Goal: Task Accomplishment & Management: Manage account settings

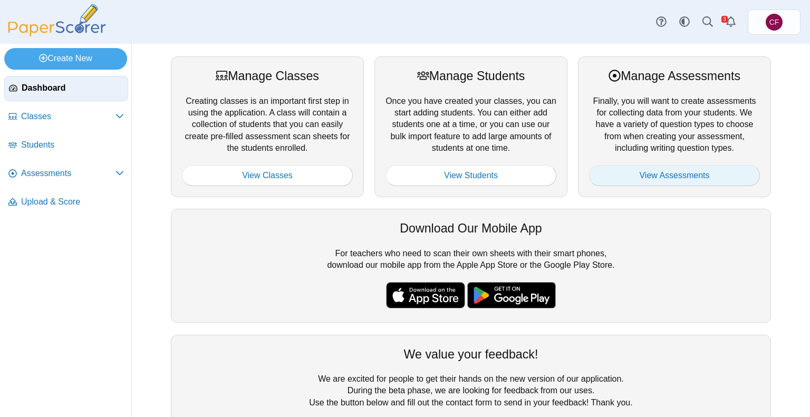
click at [660, 180] on link "View Assessments" at bounding box center [674, 175] width 171 height 21
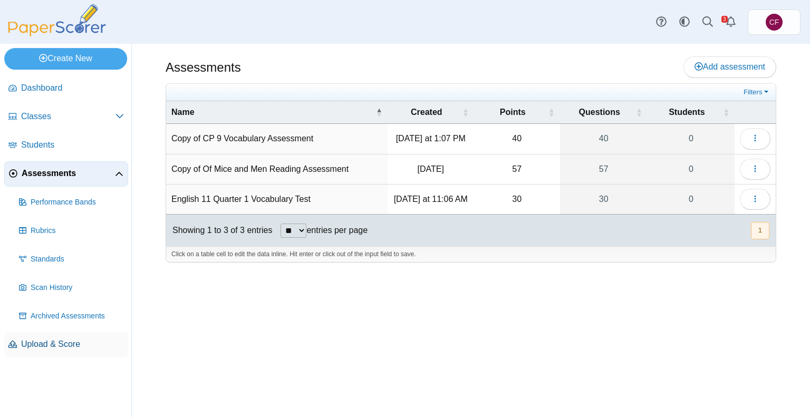
click at [42, 335] on link "Upload & Score" at bounding box center [66, 344] width 124 height 25
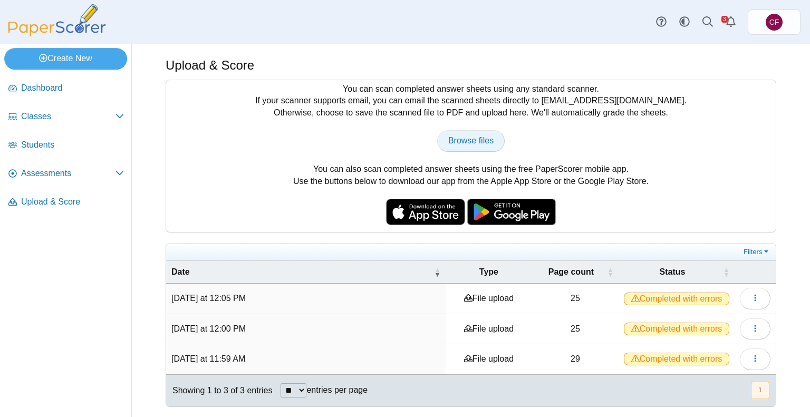
click at [467, 144] on span "Browse files" at bounding box center [470, 140] width 45 height 9
click at [462, 132] on link "Browse files" at bounding box center [470, 140] width 67 height 21
type input "**********"
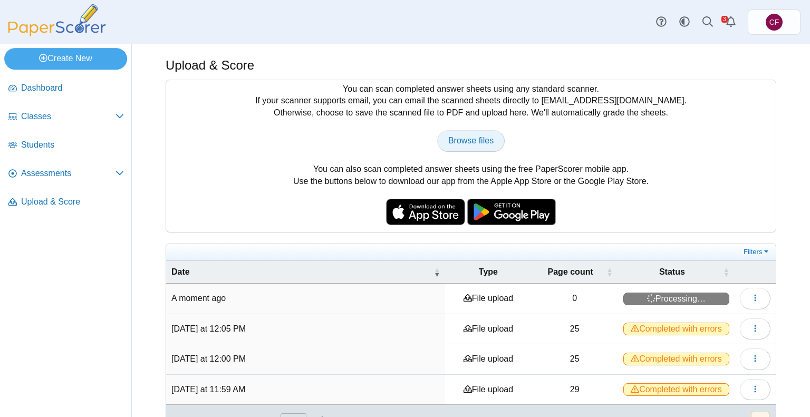
click at [467, 142] on span "Browse files" at bounding box center [470, 140] width 45 height 9
type input "**********"
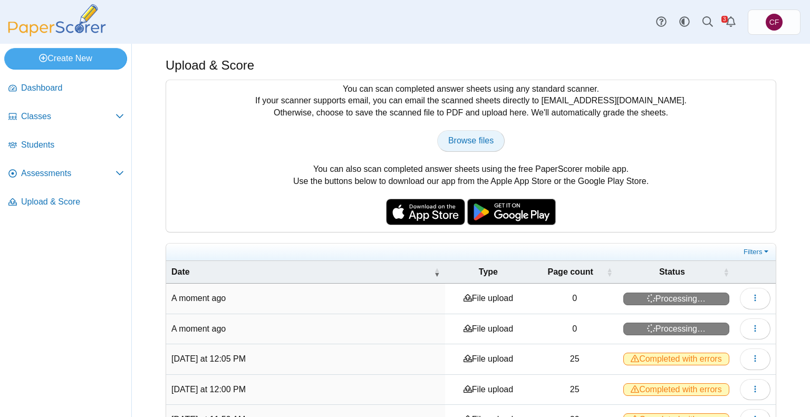
click at [458, 136] on span "Browse files" at bounding box center [470, 140] width 45 height 9
type input "**********"
click at [471, 142] on span "Browse files" at bounding box center [470, 140] width 45 height 9
type input "**********"
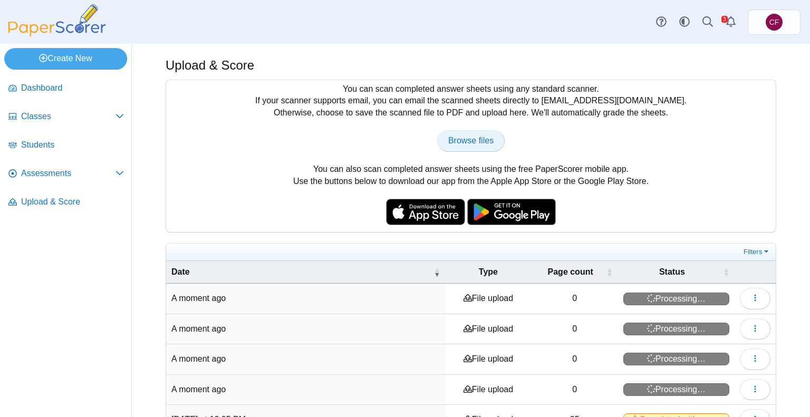
click at [485, 144] on span "Browse files" at bounding box center [470, 140] width 45 height 9
type input "**********"
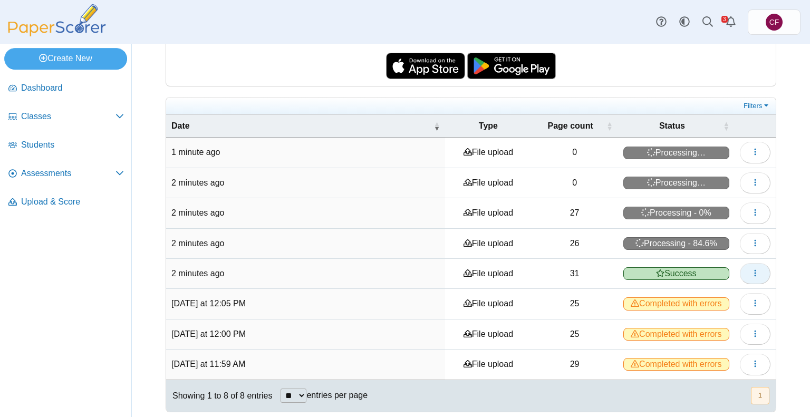
click at [740, 268] on button "button" at bounding box center [755, 273] width 31 height 21
click at [706, 297] on link "View scanned pages" at bounding box center [699, 294] width 127 height 16
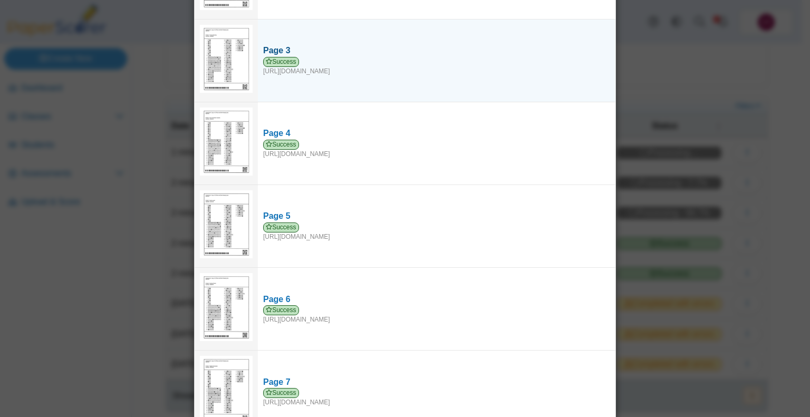
scroll to position [0, 0]
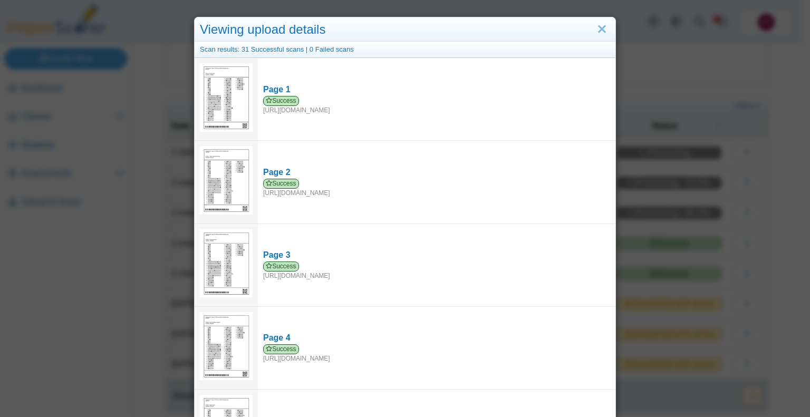
click at [777, 261] on div "Viewing upload details Scan results: 31 Successful scans | 0 Failed scans Page …" at bounding box center [405, 208] width 810 height 417
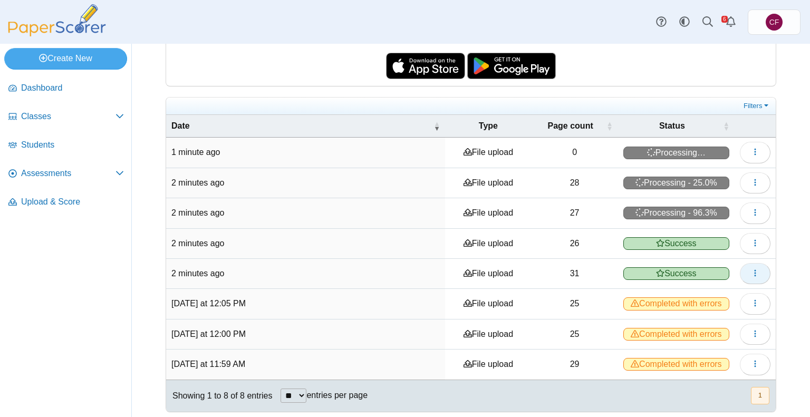
click at [751, 272] on icon "button" at bounding box center [755, 273] width 8 height 8
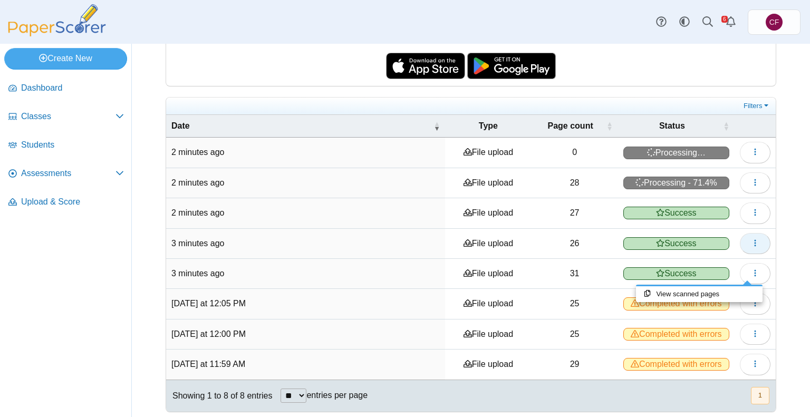
click at [751, 235] on button "button" at bounding box center [755, 243] width 31 height 21
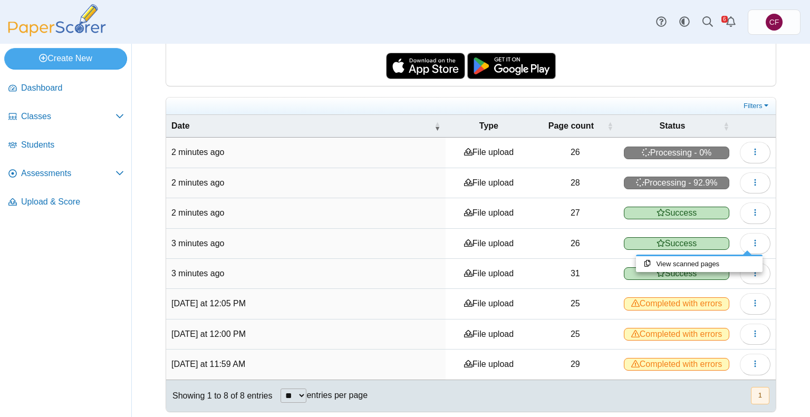
click at [779, 263] on div "Upload & Score You can scan completed answer sheets using any standard scanner.…" at bounding box center [471, 84] width 678 height 373
click at [751, 269] on span "button" at bounding box center [755, 273] width 8 height 9
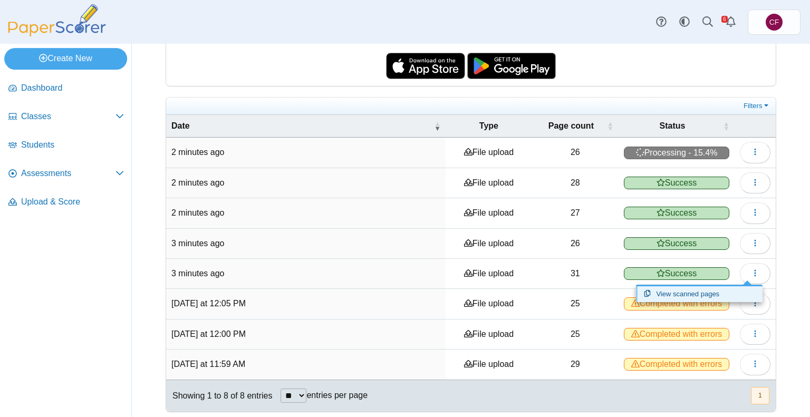
click at [667, 293] on link "View scanned pages" at bounding box center [699, 294] width 127 height 16
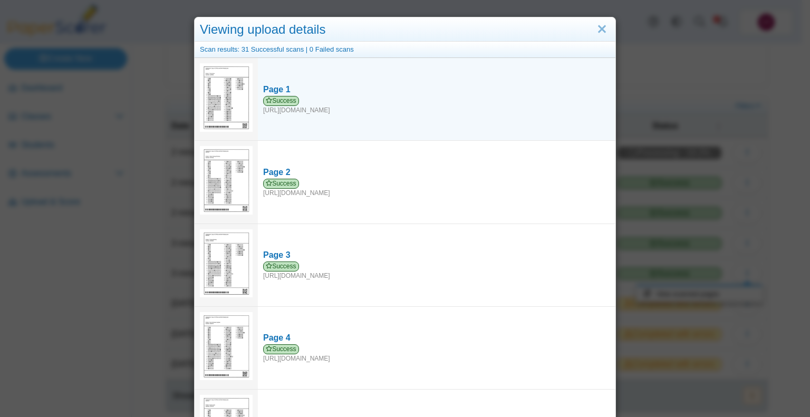
click at [223, 99] on img at bounding box center [226, 97] width 53 height 69
click at [278, 88] on div "Page 1" at bounding box center [436, 90] width 347 height 12
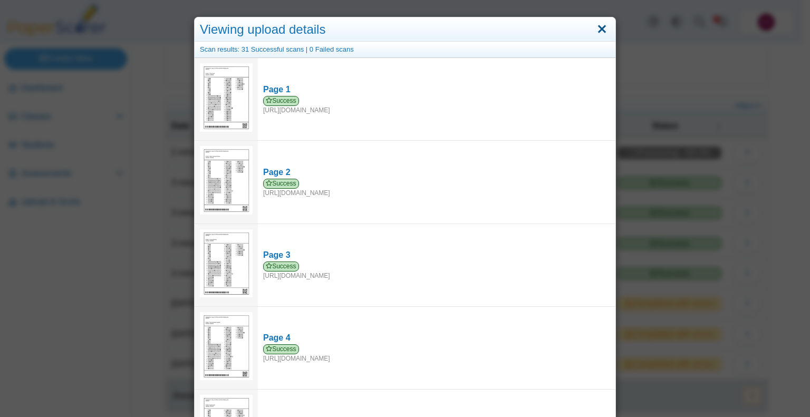
click at [600, 33] on link "Close" at bounding box center [602, 30] width 16 height 18
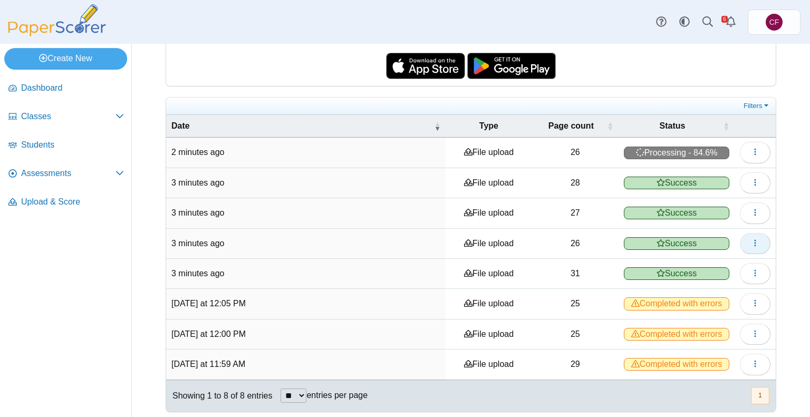
click at [754, 239] on use "button" at bounding box center [755, 242] width 2 height 7
click at [677, 262] on link "View scanned pages" at bounding box center [699, 264] width 127 height 16
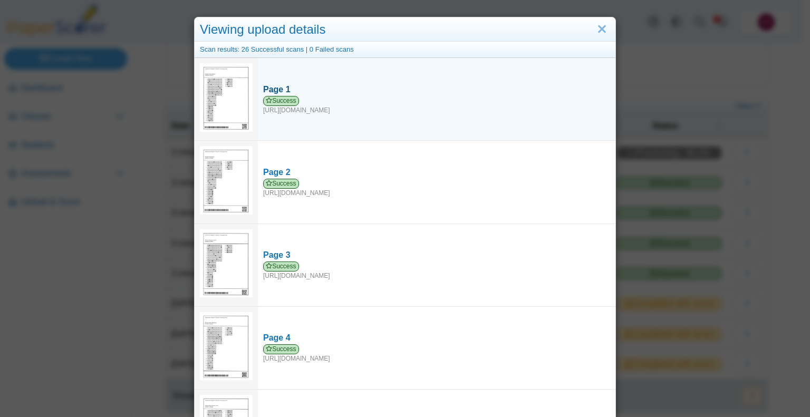
click at [278, 94] on div "Page 1" at bounding box center [436, 90] width 347 height 12
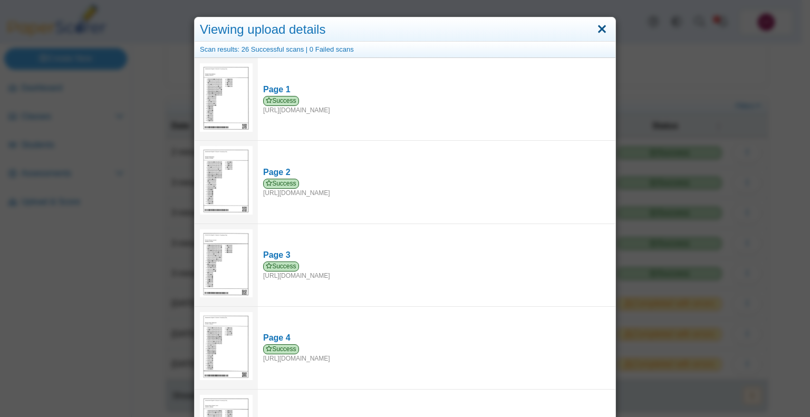
click at [599, 34] on link "Close" at bounding box center [602, 30] width 16 height 18
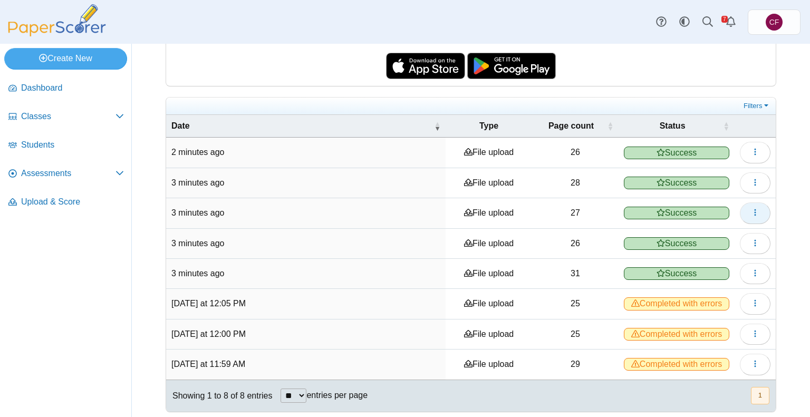
click at [751, 208] on icon "button" at bounding box center [755, 212] width 8 height 8
click at [728, 234] on link "View scanned pages" at bounding box center [699, 234] width 127 height 16
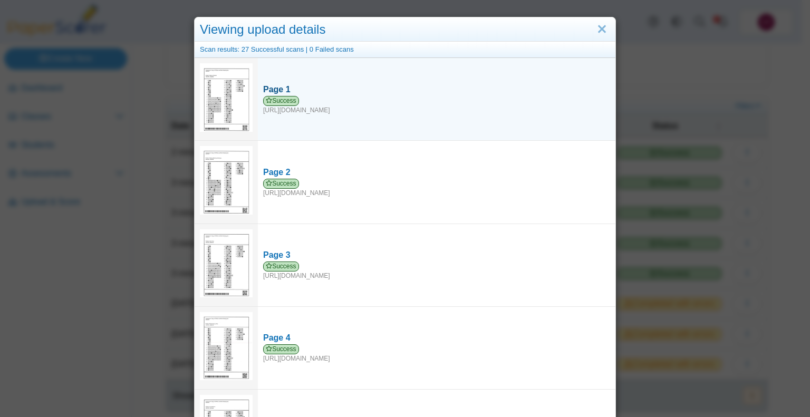
click at [277, 89] on div "Page 1" at bounding box center [436, 90] width 347 height 12
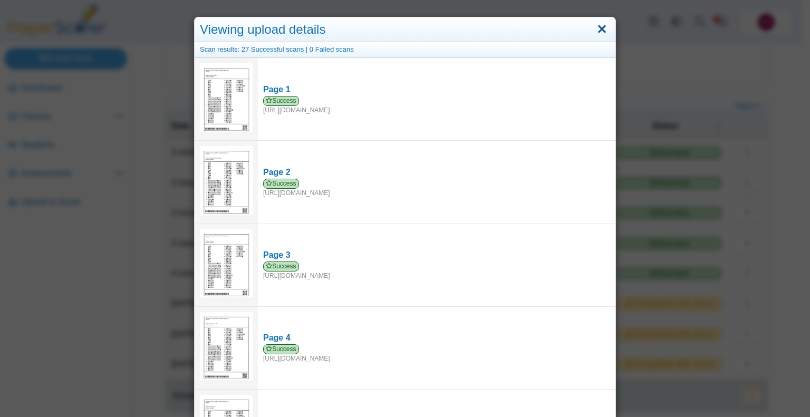
click at [597, 27] on link "Close" at bounding box center [602, 30] width 16 height 18
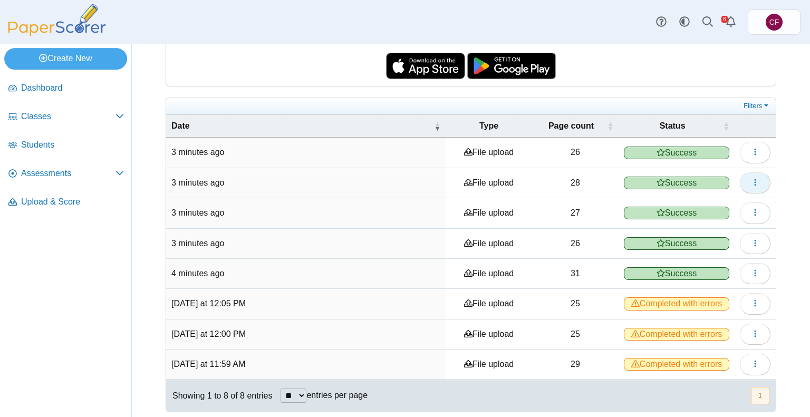
click at [742, 179] on button "button" at bounding box center [755, 182] width 31 height 21
click at [687, 202] on link "View scanned pages" at bounding box center [699, 204] width 127 height 16
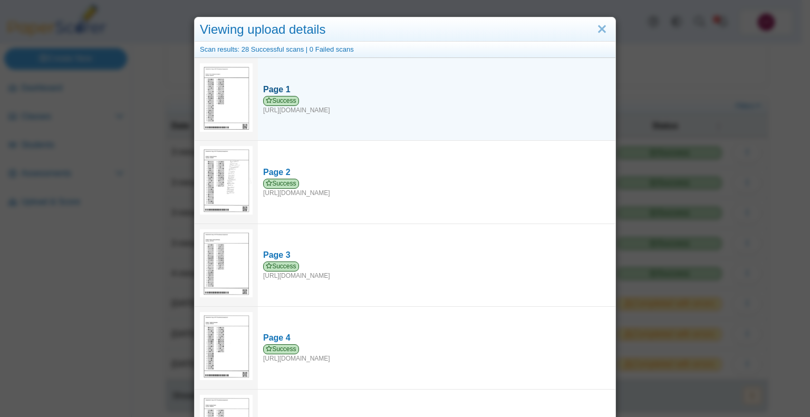
click at [277, 105] on div "Success https://forms.paperscorer.com/scans/10/5664/238932/3189812_OCTOBER_3_20…" at bounding box center [436, 105] width 347 height 19
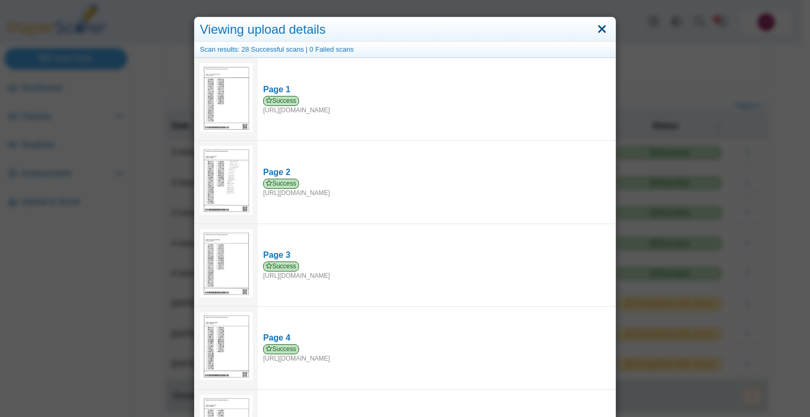
click at [603, 23] on link "Close" at bounding box center [602, 30] width 16 height 18
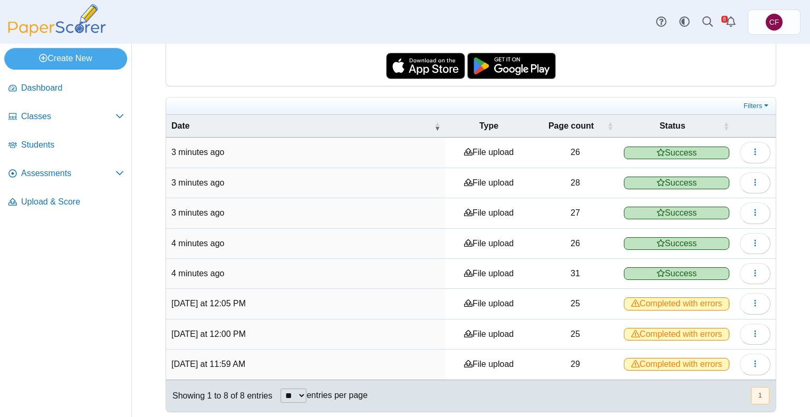
click at [744, 168] on td at bounding box center [754, 183] width 41 height 30
click at [751, 181] on icon "button" at bounding box center [755, 182] width 8 height 8
click at [696, 203] on link "View scanned pages" at bounding box center [699, 204] width 127 height 16
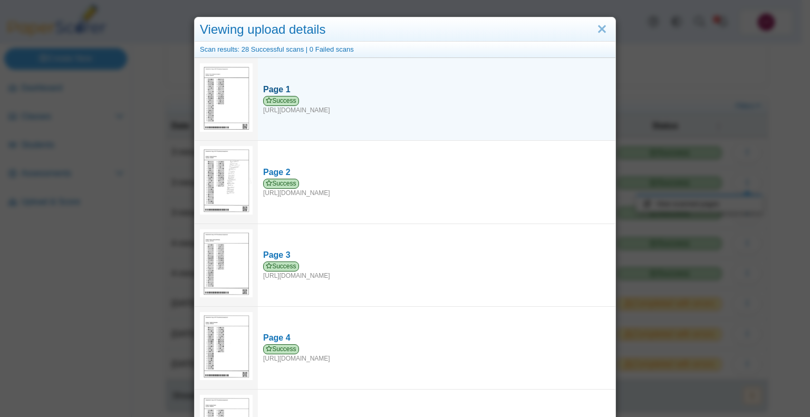
click at [272, 89] on div "Page 1" at bounding box center [436, 90] width 347 height 12
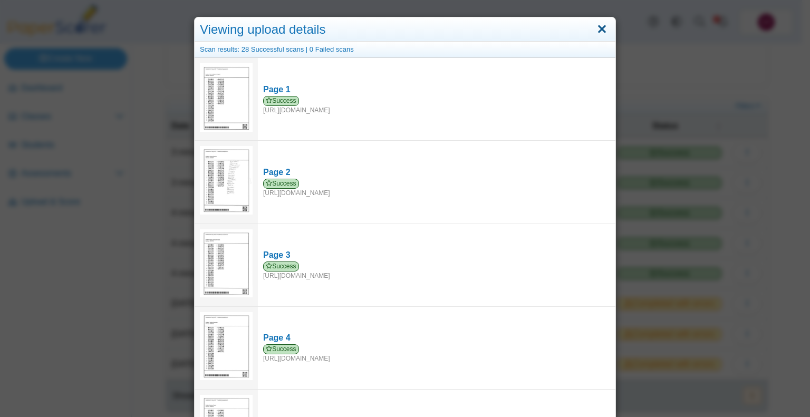
click at [596, 27] on link "Close" at bounding box center [602, 30] width 16 height 18
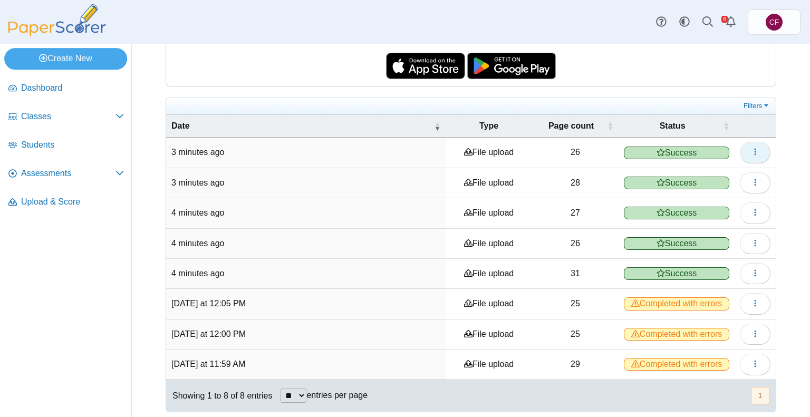
click at [751, 148] on icon "button" at bounding box center [755, 152] width 8 height 8
click at [675, 171] on link "View scanned pages" at bounding box center [699, 174] width 127 height 16
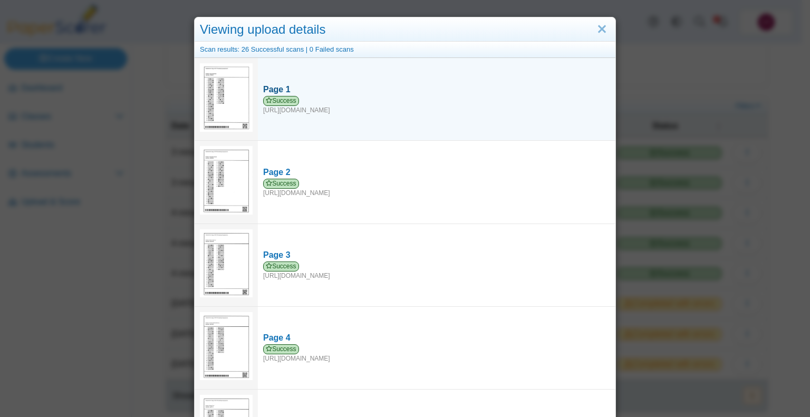
click at [274, 86] on div "Page 1" at bounding box center [436, 90] width 347 height 12
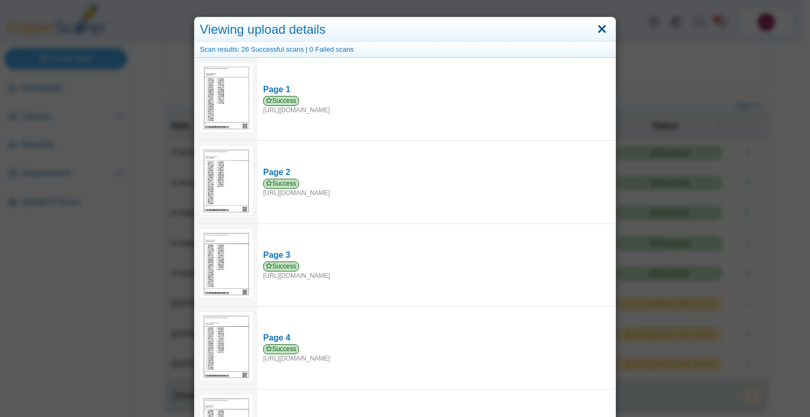
click at [595, 33] on link "Close" at bounding box center [602, 30] width 16 height 18
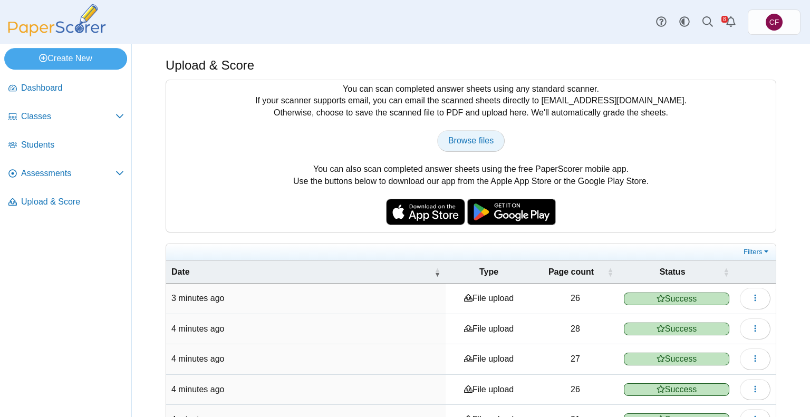
click at [472, 150] on link "Browse files" at bounding box center [470, 140] width 67 height 21
click at [461, 144] on span "Browse files" at bounding box center [470, 140] width 45 height 9
type input "**********"
click at [449, 142] on span "Browse files" at bounding box center [470, 140] width 45 height 9
type input "**********"
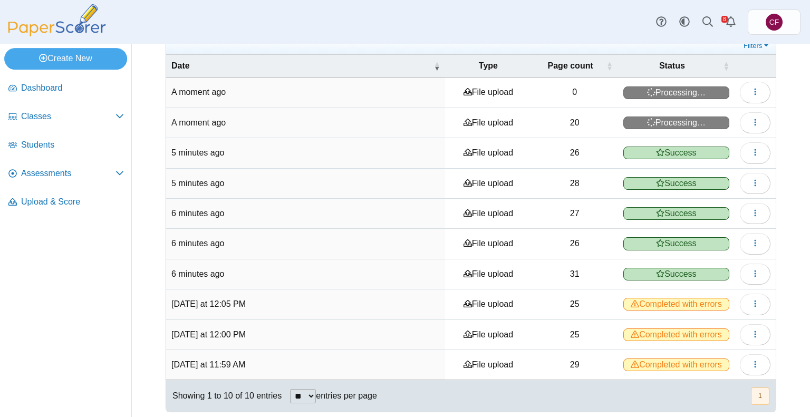
scroll to position [206, 0]
click at [35, 158] on li "Students" at bounding box center [66, 147] width 124 height 28
click at [35, 169] on span "Assessments" at bounding box center [68, 174] width 94 height 12
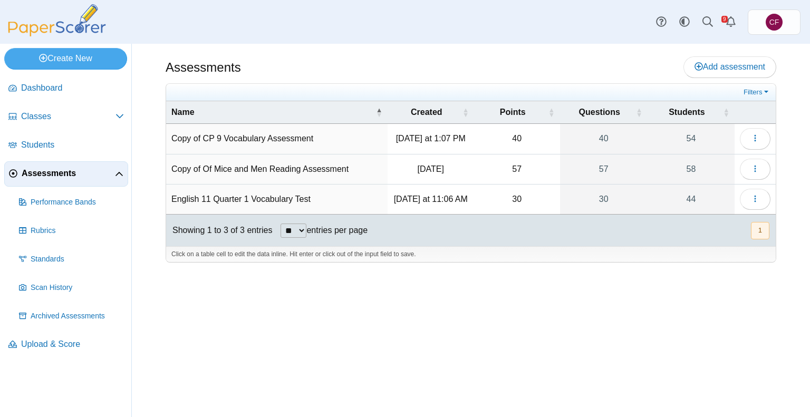
click at [204, 142] on td "Copy of CP 9 Vocabulary Assessment" at bounding box center [276, 139] width 221 height 30
click at [190, 171] on td "Copy of Of Mice and Men Reading Assessment" at bounding box center [276, 169] width 221 height 30
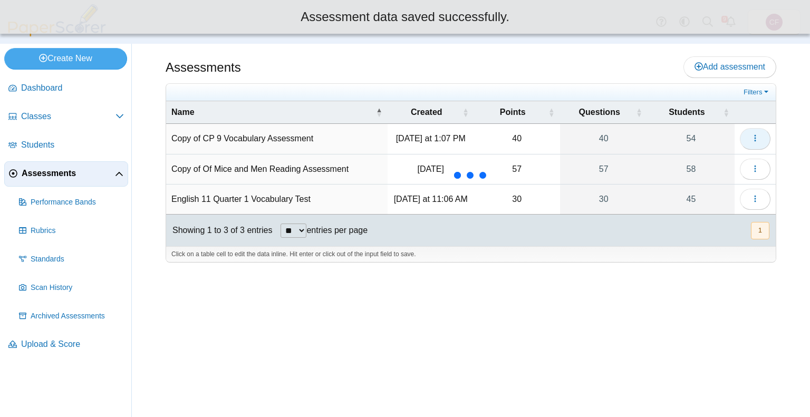
click at [744, 134] on button "button" at bounding box center [755, 138] width 31 height 21
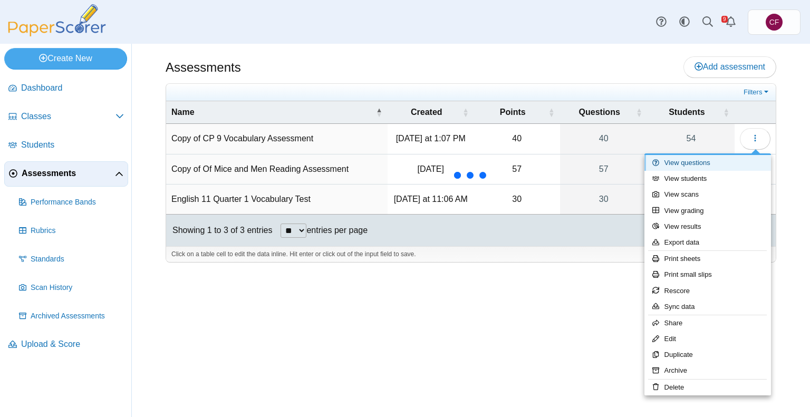
click at [695, 160] on link "View questions" at bounding box center [707, 163] width 127 height 16
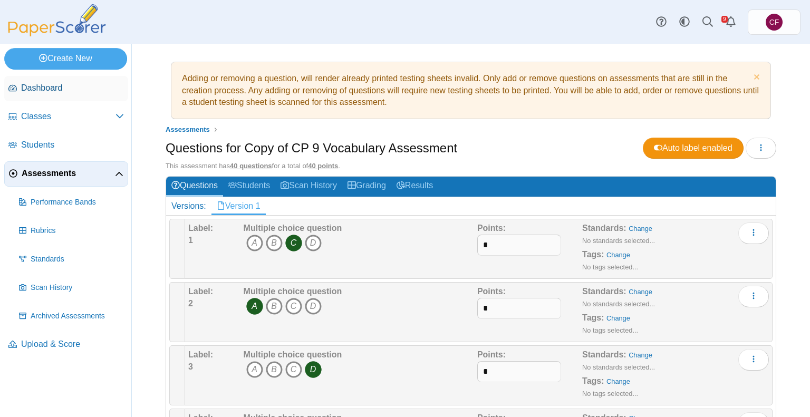
click at [38, 92] on span "Dashboard" at bounding box center [72, 88] width 103 height 12
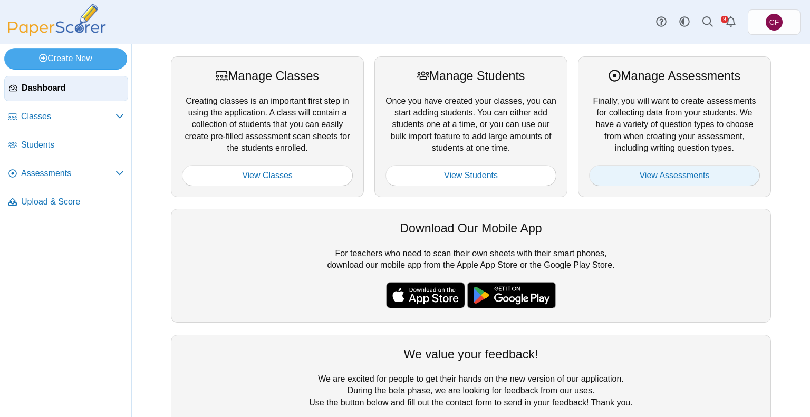
click at [619, 173] on link "View Assessments" at bounding box center [674, 175] width 171 height 21
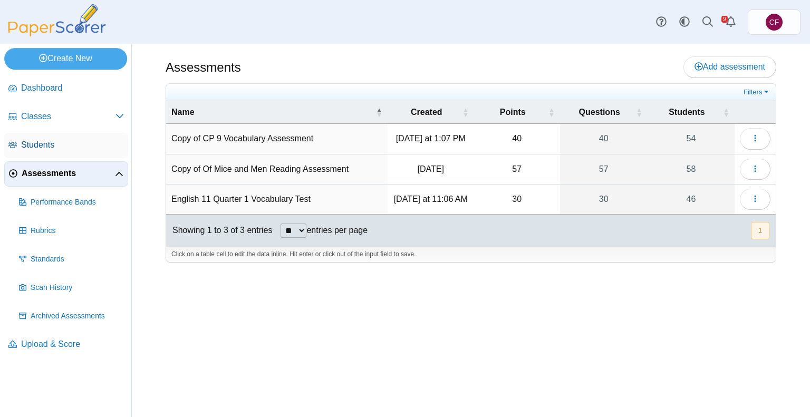
click at [41, 146] on span "Students" at bounding box center [72, 145] width 103 height 12
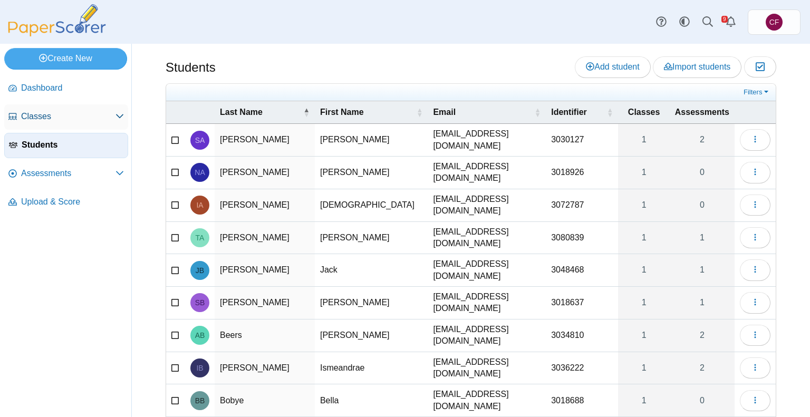
click at [32, 117] on span "Classes" at bounding box center [68, 117] width 94 height 12
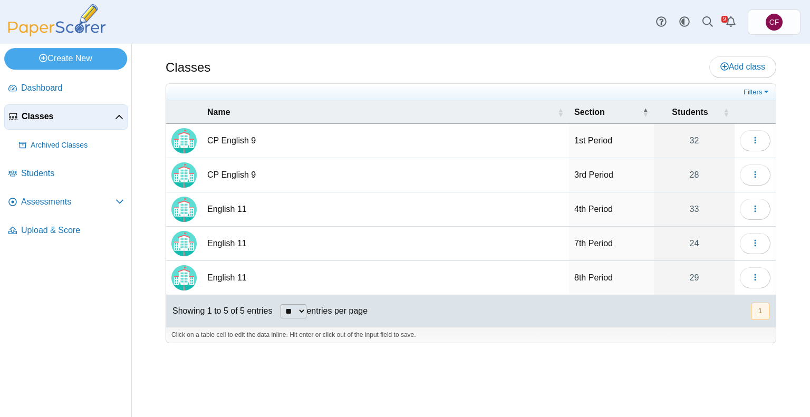
click at [209, 137] on td "CP English 9" at bounding box center [385, 141] width 367 height 34
click at [181, 143] on img "Locally created class" at bounding box center [183, 140] width 25 height 25
click at [740, 135] on button "button" at bounding box center [755, 140] width 31 height 21
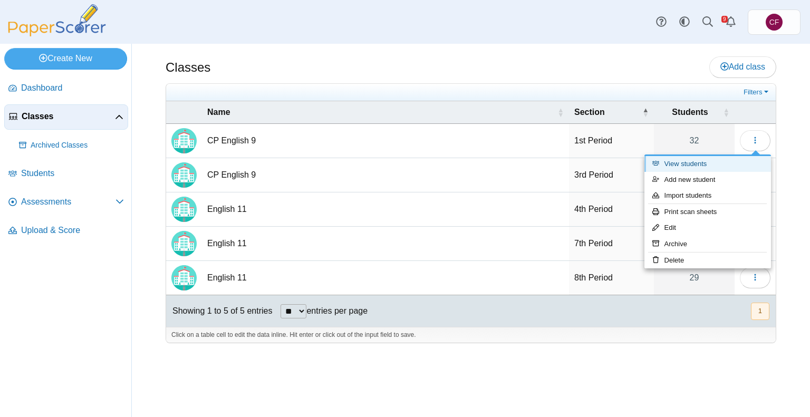
click at [692, 170] on link "View students" at bounding box center [707, 164] width 127 height 16
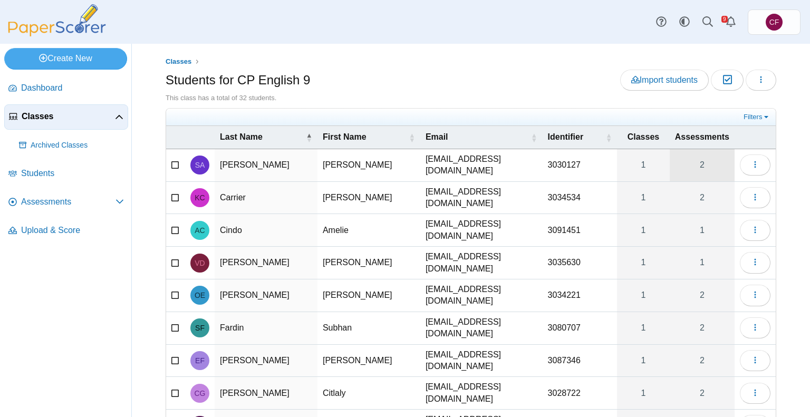
click at [708, 163] on link "2" at bounding box center [702, 165] width 65 height 32
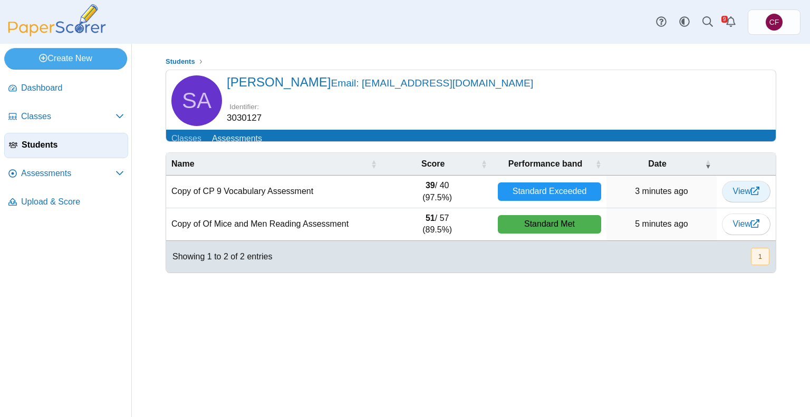
click at [733, 195] on span "View" at bounding box center [746, 191] width 26 height 9
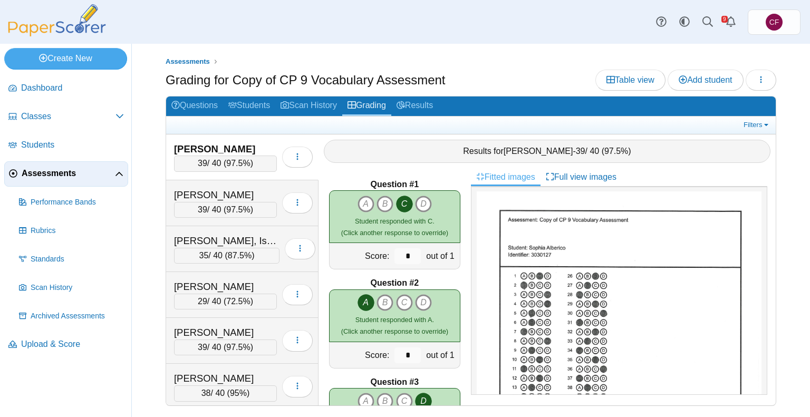
click at [306, 20] on div "Dashboard Classes Archived classes Students Assessments" at bounding box center [405, 22] width 810 height 44
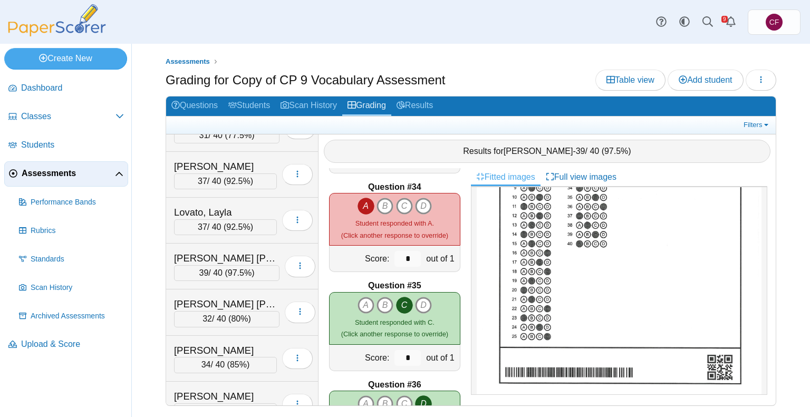
scroll to position [3256, 0]
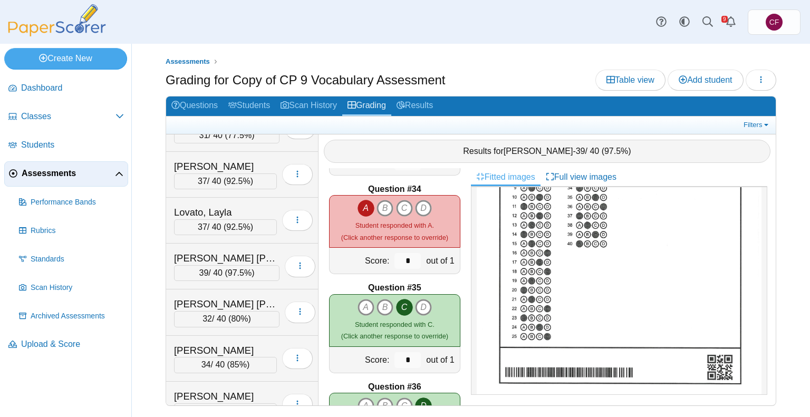
drag, startPoint x: 616, startPoint y: 334, endPoint x: 342, endPoint y: 271, distance: 281.4
click at [342, 271] on div "Score:" at bounding box center [361, 261] width 62 height 26
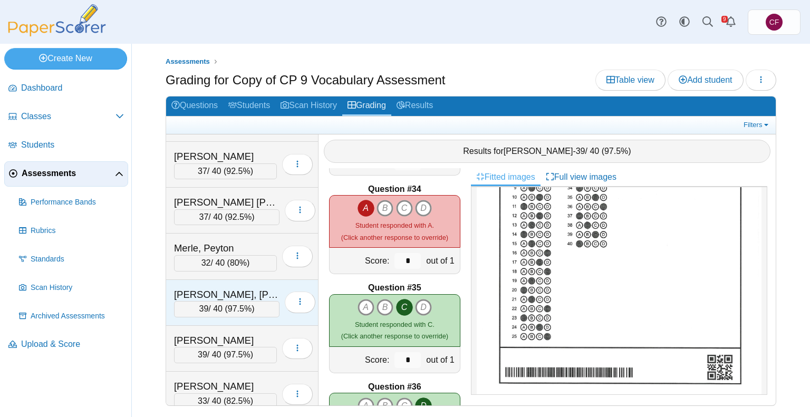
scroll to position [1002, 0]
click at [236, 305] on span "97.5%" at bounding box center [240, 309] width 24 height 9
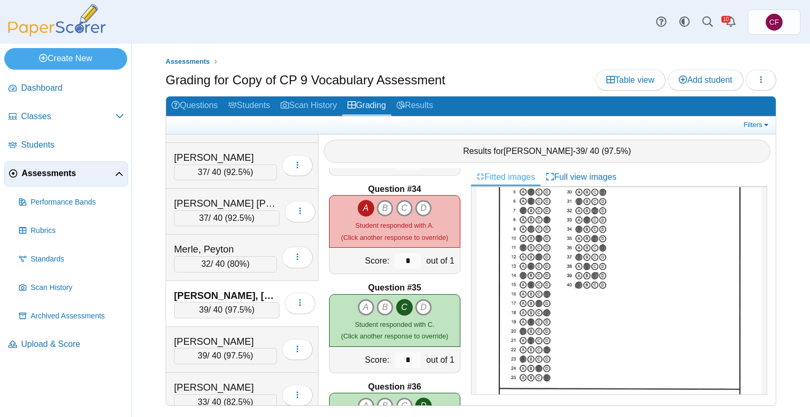
scroll to position [123, 0]
click at [202, 348] on div "39 / 40 ( 97.5% )" at bounding box center [225, 356] width 103 height 16
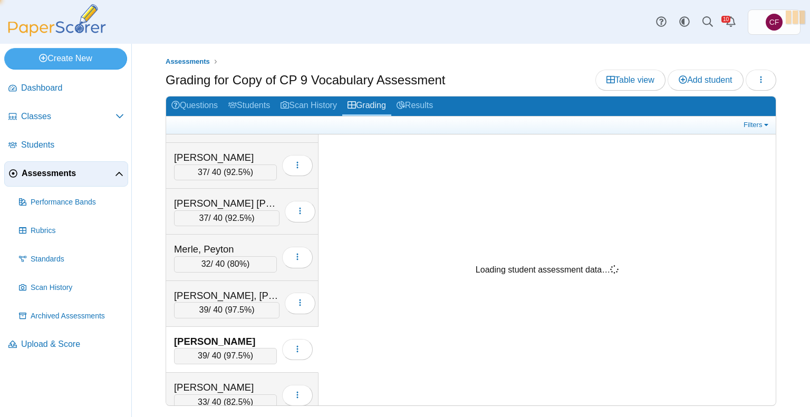
scroll to position [0, 0]
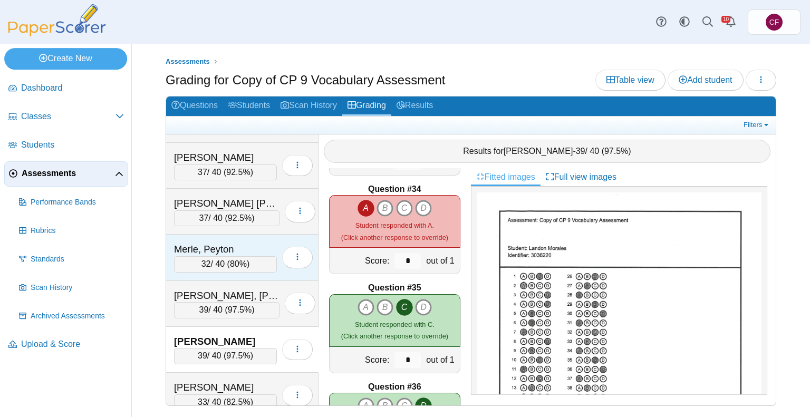
click at [202, 263] on div "Merle, Peyton 32 / 40 ( 80% ) Loading…" at bounding box center [242, 258] width 152 height 46
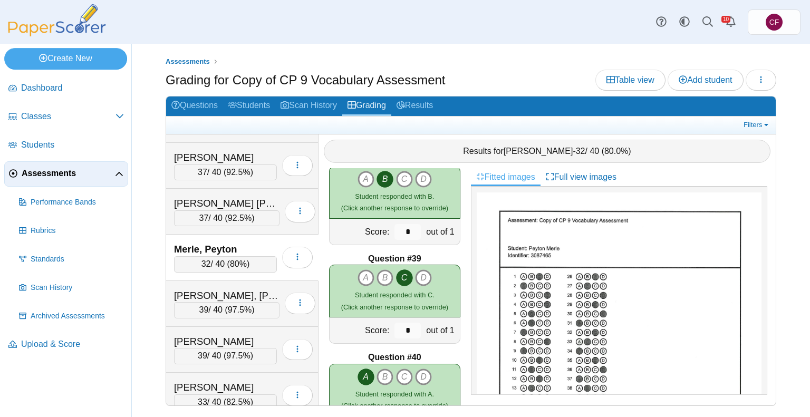
scroll to position [3735, 0]
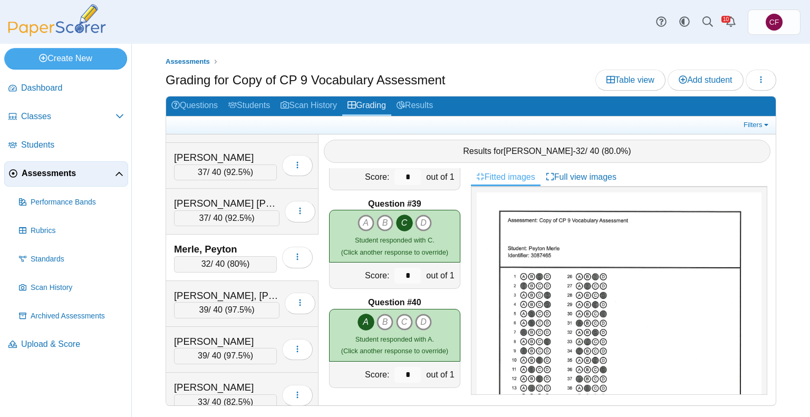
click at [84, 169] on span "Assessments" at bounding box center [68, 174] width 93 height 12
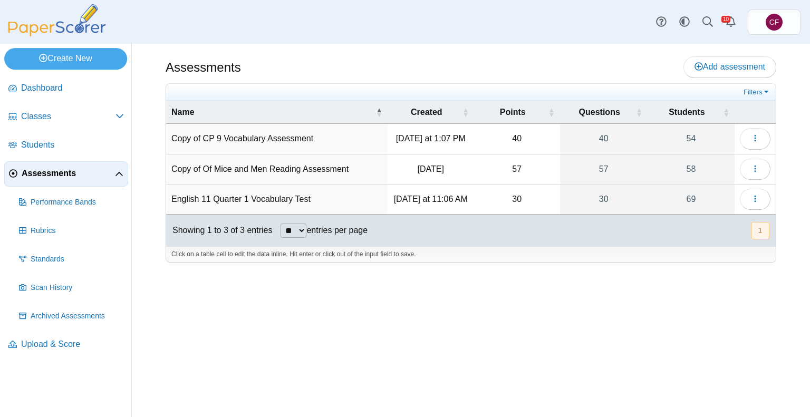
click at [742, 178] on td "Loading…" at bounding box center [754, 169] width 41 height 30
click at [759, 169] on icon "button" at bounding box center [755, 168] width 8 height 8
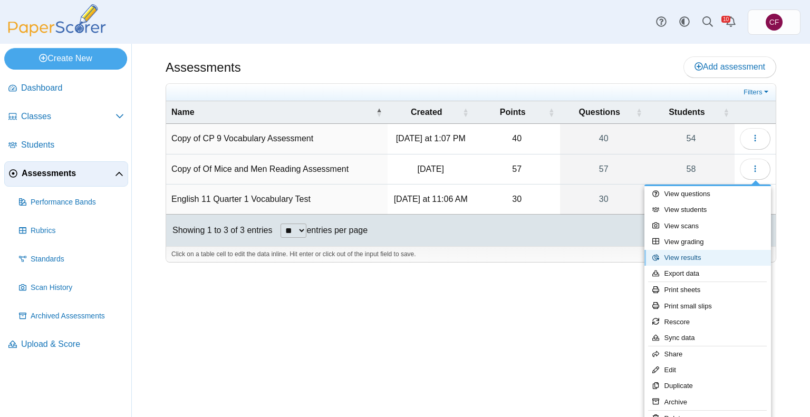
click at [681, 262] on link "View results" at bounding box center [707, 258] width 127 height 16
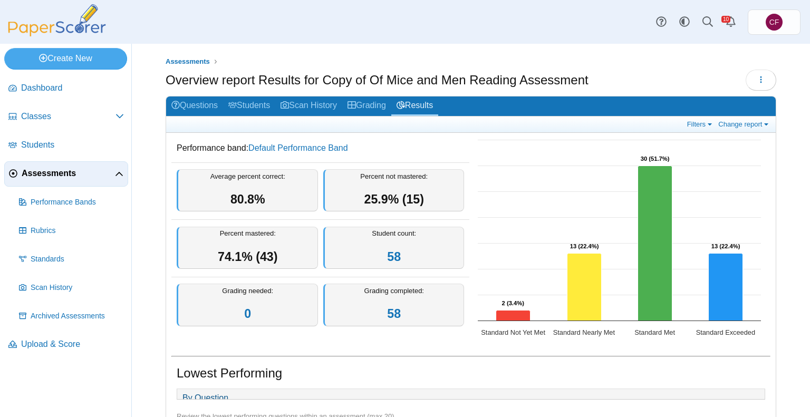
click at [681, 262] on rect "Interactive chart" at bounding box center [619, 239] width 294 height 211
click at [512, 375] on div "Lowest Performing" at bounding box center [471, 374] width 588 height 21
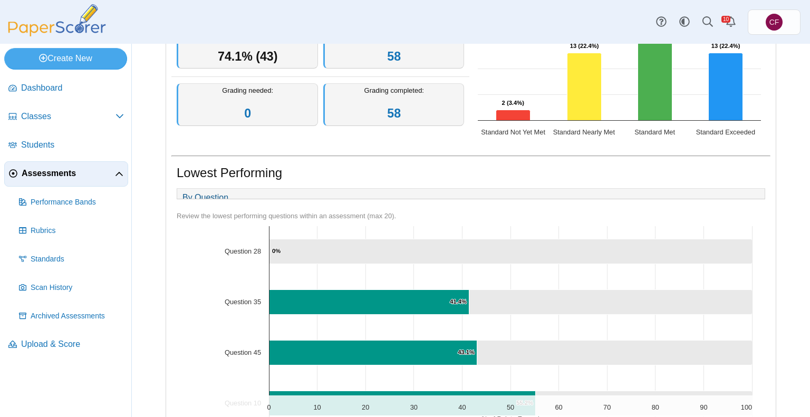
click at [328, 264] on icon "Question 28, 100. ." at bounding box center [510, 251] width 483 height 25
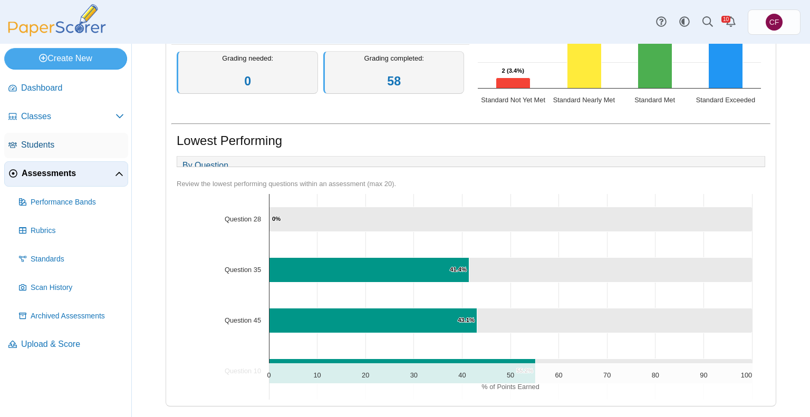
click at [34, 147] on span "Students" at bounding box center [72, 145] width 103 height 12
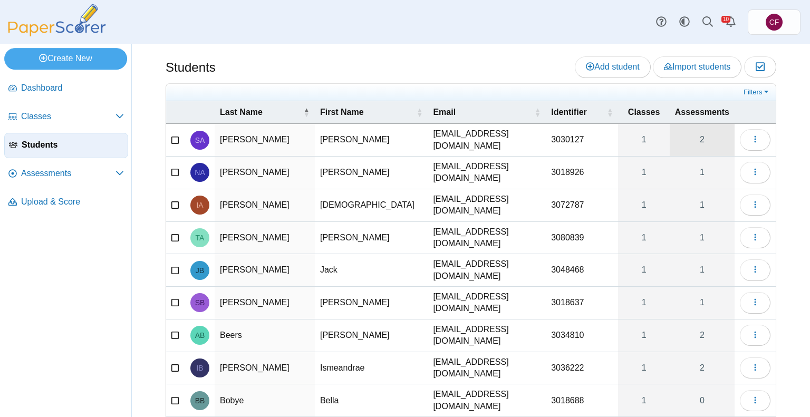
click at [700, 138] on link "2" at bounding box center [702, 140] width 65 height 32
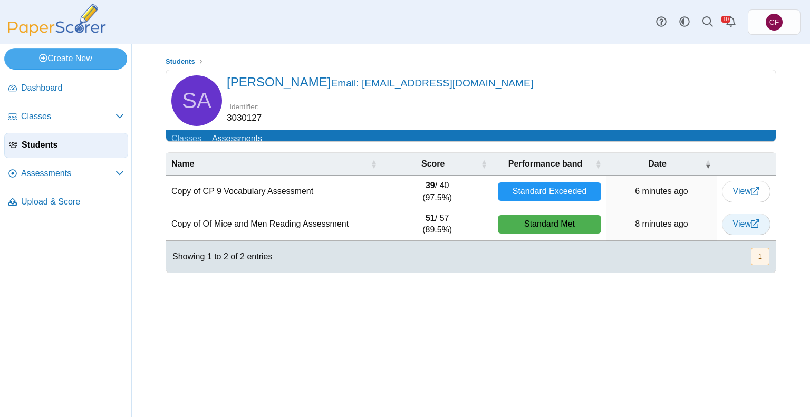
click at [755, 235] on link "View" at bounding box center [746, 224] width 49 height 21
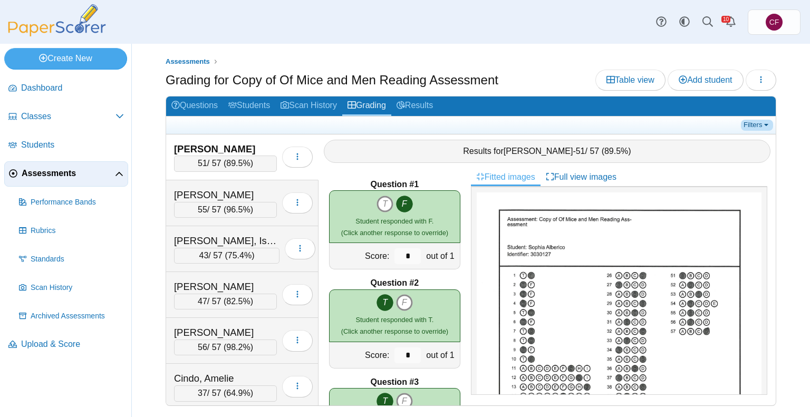
click at [756, 120] on link "Filters" at bounding box center [757, 125] width 32 height 11
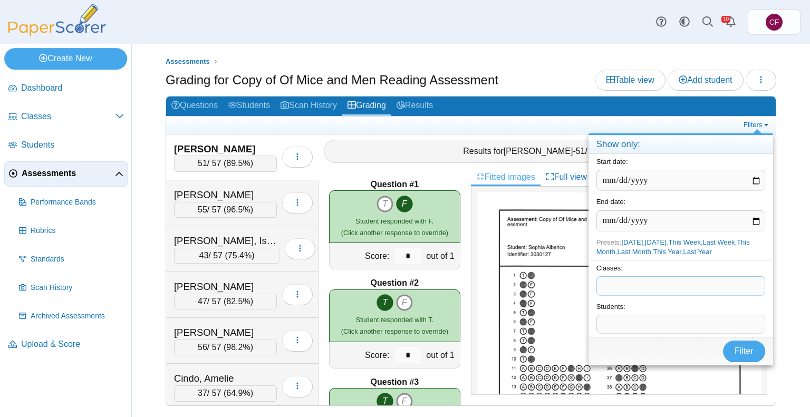
click at [633, 285] on span at bounding box center [681, 286] width 168 height 18
click at [743, 347] on span "Filter" at bounding box center [743, 350] width 19 height 9
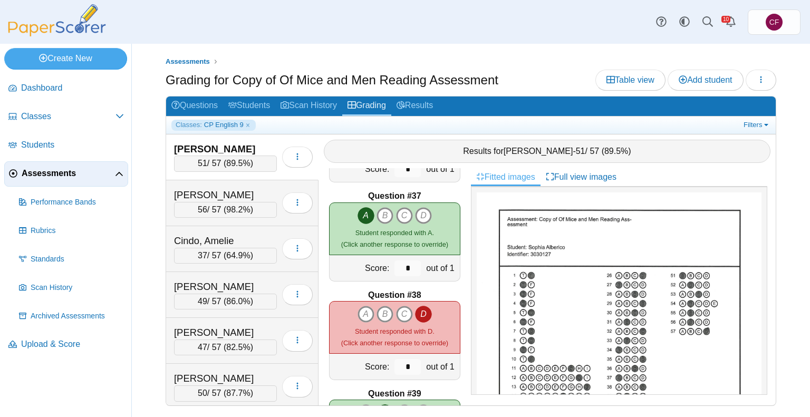
scroll to position [3545, 0]
click at [388, 338] on small "Student responded with D. (Click another response to override)" at bounding box center [394, 337] width 107 height 20
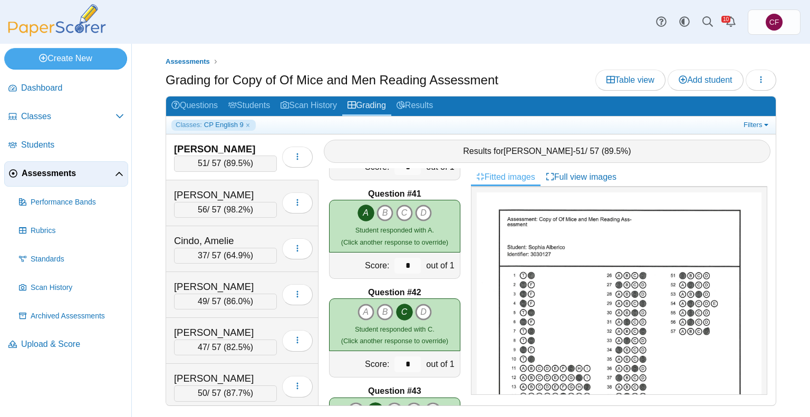
scroll to position [4008, 0]
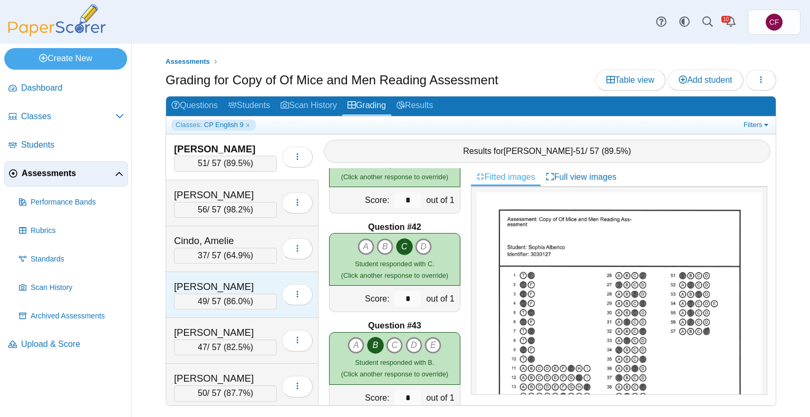
click at [190, 298] on div "49 / 57 ( 86.0% )" at bounding box center [225, 302] width 103 height 16
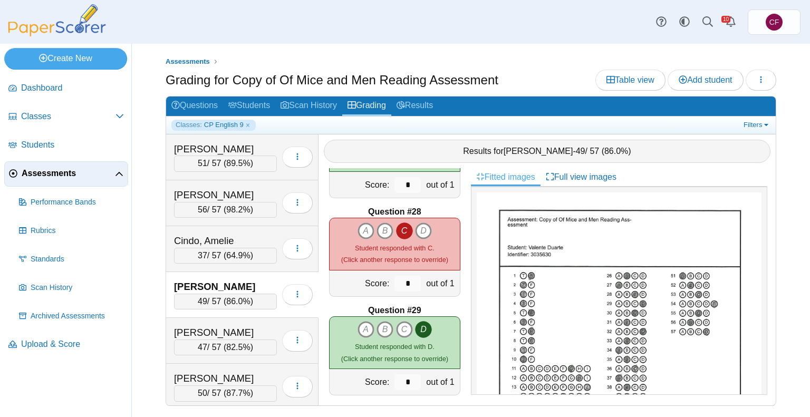
scroll to position [2640, 0]
click at [375, 218] on div "A B C D" at bounding box center [394, 244] width 131 height 53
click at [374, 306] on b "Question #29" at bounding box center [394, 311] width 53 height 12
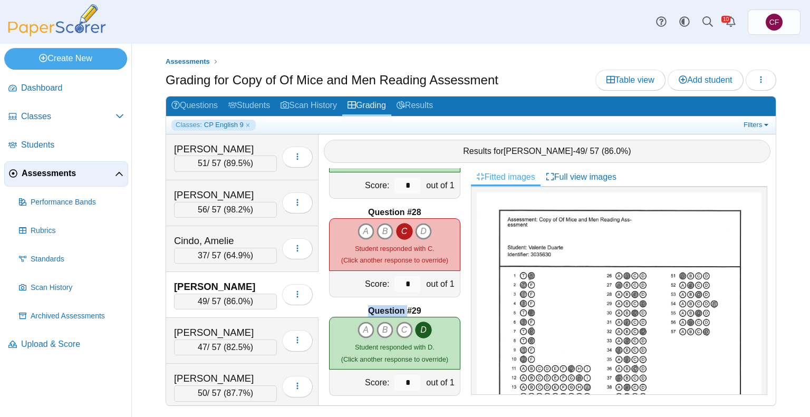
click at [374, 306] on b "Question #29" at bounding box center [394, 311] width 53 height 12
click at [555, 271] on img at bounding box center [619, 376] width 285 height 369
click at [638, 82] on span "Table view" at bounding box center [630, 79] width 48 height 9
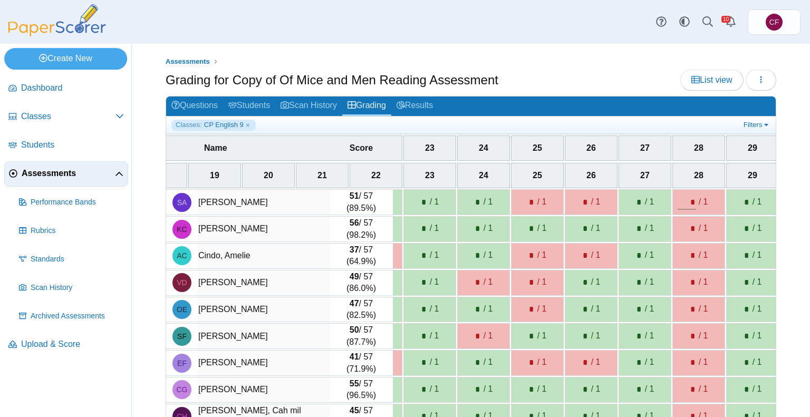
click at [680, 199] on input "*" at bounding box center [686, 202] width 18 height 15
type input "*"
click at [689, 225] on input "*" at bounding box center [686, 228] width 18 height 15
type input "*"
click at [687, 244] on div "* / 1" at bounding box center [699, 256] width 52 height 25
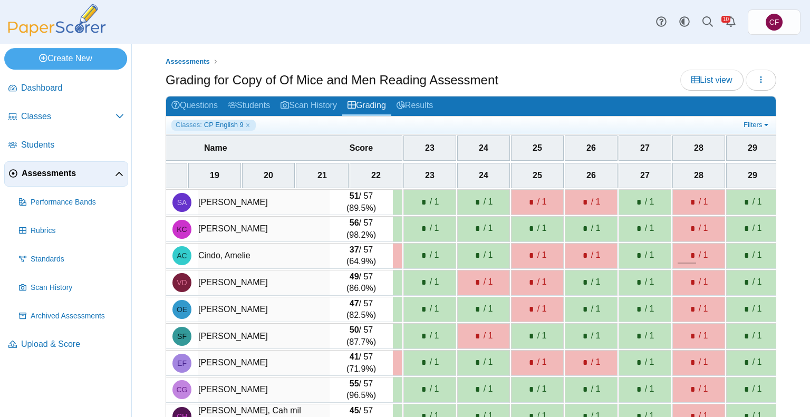
type input "*"
click at [685, 282] on input "*" at bounding box center [686, 282] width 18 height 15
type input "*"
click at [680, 311] on input "*" at bounding box center [686, 309] width 18 height 15
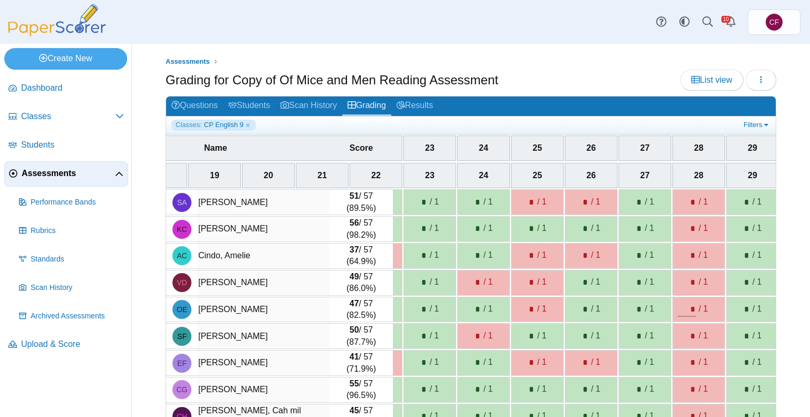
type input "*"
click at [683, 335] on input "*" at bounding box center [686, 336] width 18 height 15
type input "*"
click at [685, 355] on input "*" at bounding box center [686, 362] width 18 height 15
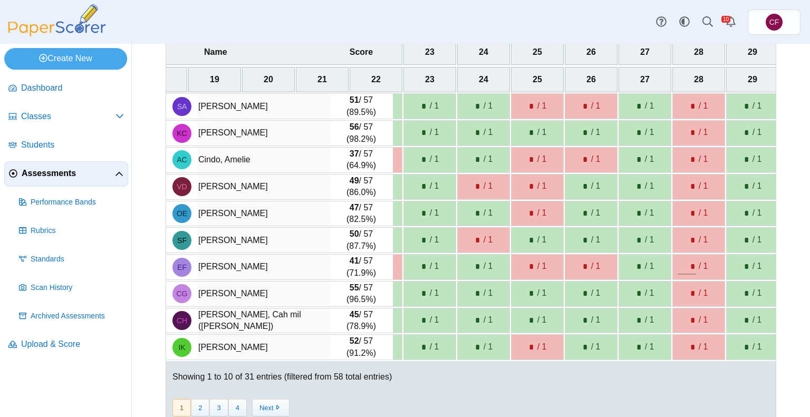
scroll to position [105, 0]
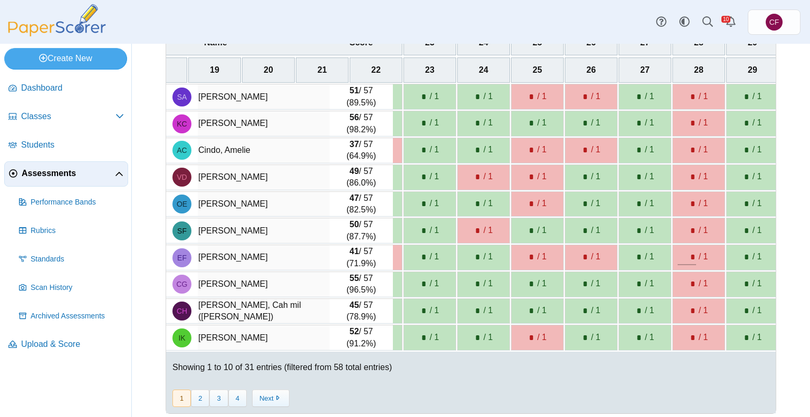
type input "*"
click at [690, 277] on div "* / 1" at bounding box center [698, 284] width 42 height 15
type input "*"
click at [681, 304] on input "*" at bounding box center [686, 311] width 18 height 15
type input "*"
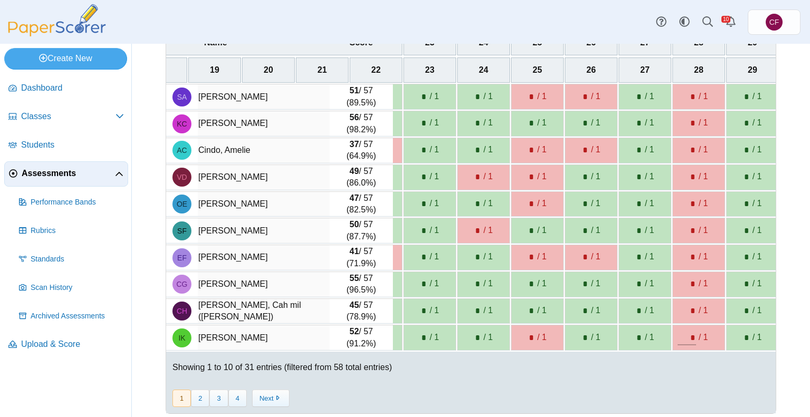
click at [683, 331] on input "*" at bounding box center [686, 338] width 18 height 15
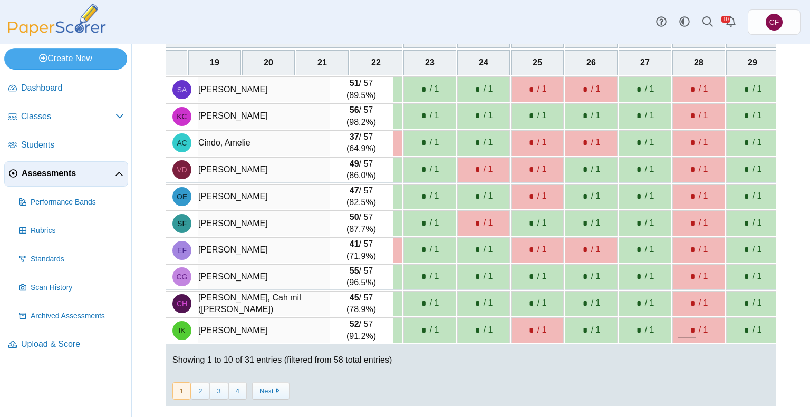
scroll to position [113, 0]
type input "*"
click at [202, 402] on div "« Prev 1 2 3 4 Next »" at bounding box center [470, 391] width 609 height 30
click at [201, 394] on button "2" at bounding box center [200, 390] width 18 height 17
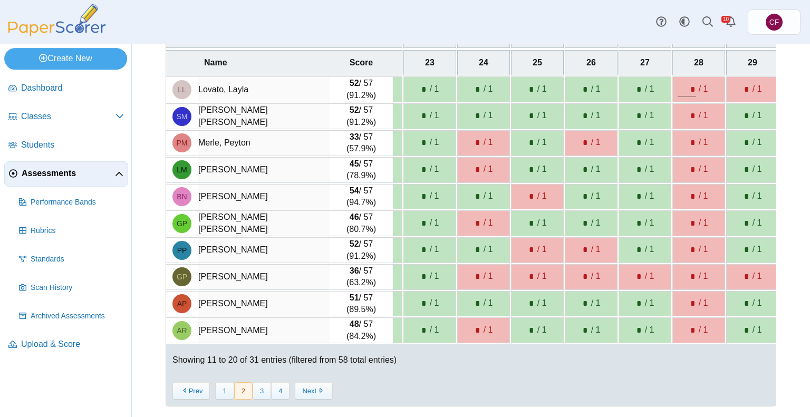
click at [689, 85] on input "*" at bounding box center [686, 89] width 18 height 15
type input "*"
click at [683, 109] on input "*" at bounding box center [686, 116] width 18 height 15
type input "*"
click at [680, 137] on input "*" at bounding box center [686, 142] width 18 height 15
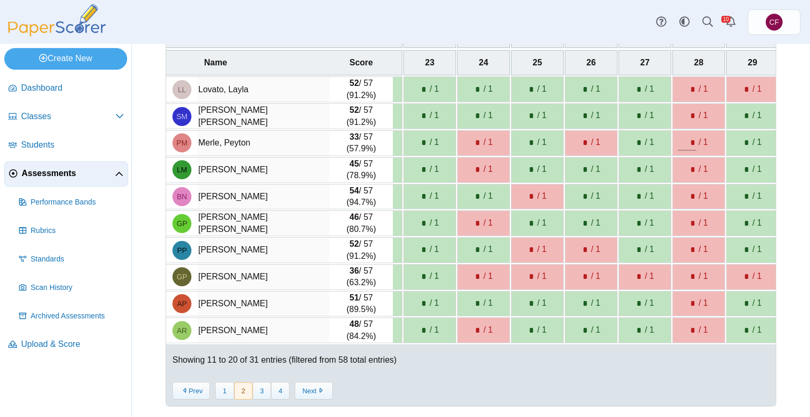
type input "*"
click at [680, 162] on input "*" at bounding box center [686, 169] width 18 height 15
type input "*"
click at [687, 198] on input "*" at bounding box center [686, 196] width 18 height 15
type input "*"
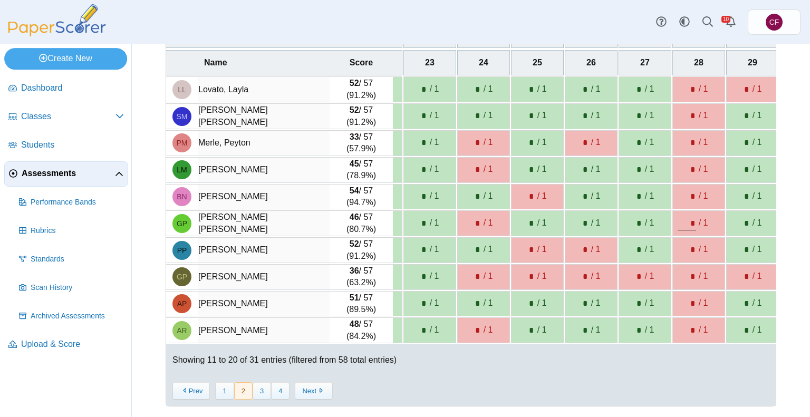
click at [687, 216] on input "*" at bounding box center [686, 223] width 18 height 15
type input "*"
click at [691, 243] on div "* / 1" at bounding box center [698, 250] width 42 height 15
type input "*"
click at [687, 269] on input "*" at bounding box center [686, 276] width 18 height 15
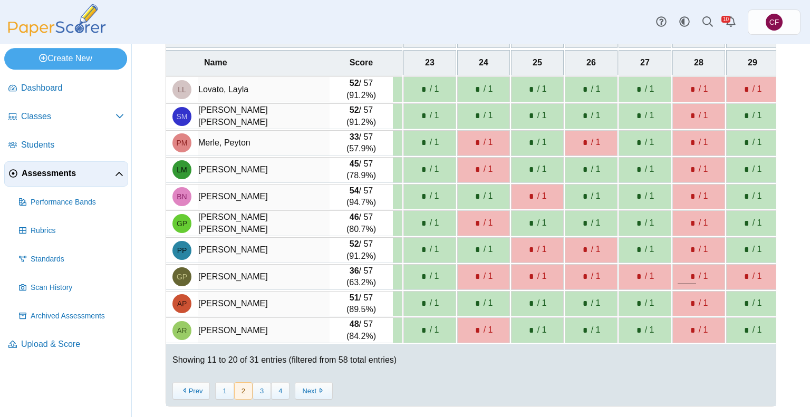
type input "*"
click at [681, 296] on input "*" at bounding box center [686, 303] width 18 height 15
type input "*"
click at [682, 324] on input "*" at bounding box center [686, 330] width 18 height 15
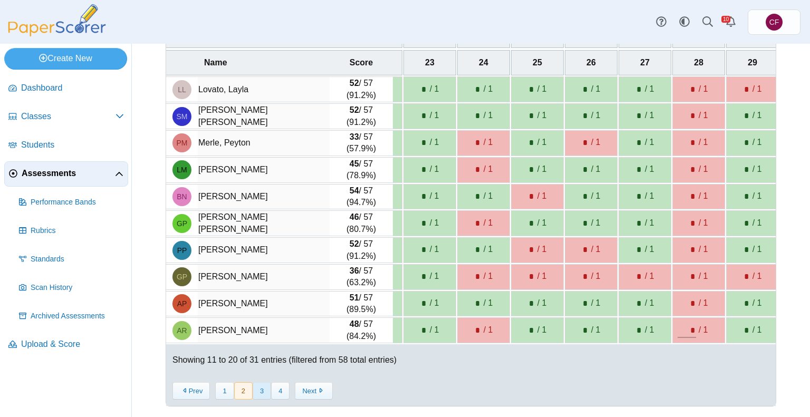
type input "*"
click at [257, 391] on button "3" at bounding box center [262, 390] width 18 height 17
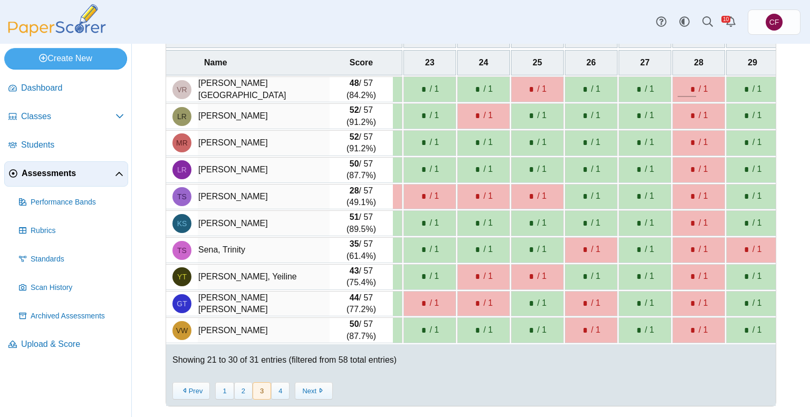
click at [680, 85] on input "*" at bounding box center [686, 89] width 18 height 15
type input "*"
click at [683, 115] on input "*" at bounding box center [686, 116] width 18 height 15
type input "*"
click at [680, 138] on input "*" at bounding box center [686, 142] width 18 height 15
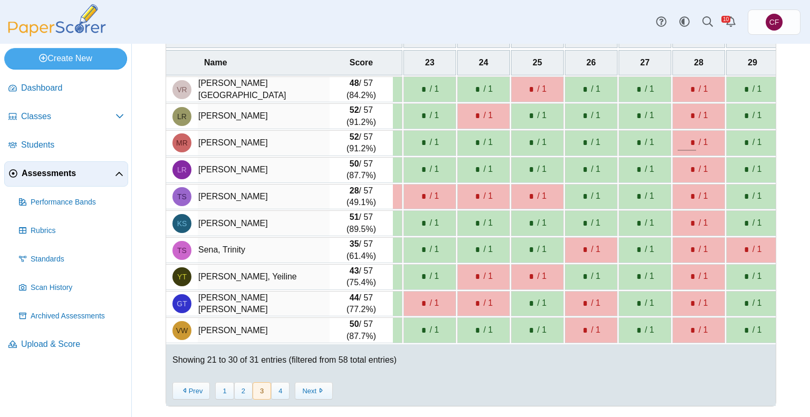
type input "*"
click at [677, 162] on input "*" at bounding box center [686, 169] width 18 height 15
type input "*"
click at [685, 189] on input "*" at bounding box center [686, 196] width 18 height 15
type input "*"
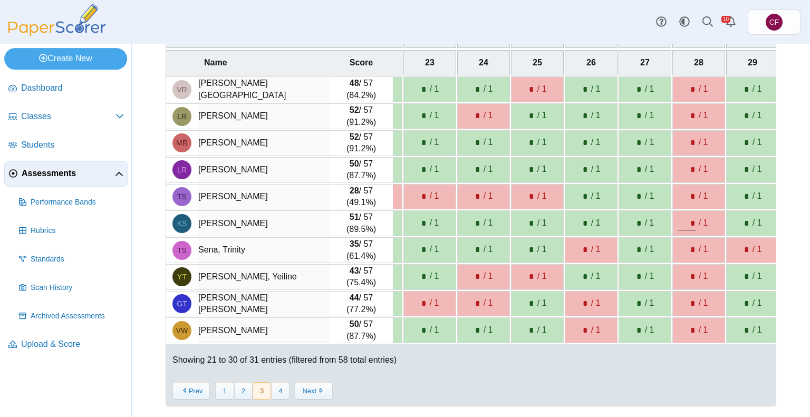
click at [687, 219] on input "*" at bounding box center [686, 223] width 18 height 15
type input "*"
click at [685, 243] on input "*" at bounding box center [686, 250] width 18 height 15
type input "*"
click at [685, 273] on input "*" at bounding box center [686, 276] width 18 height 15
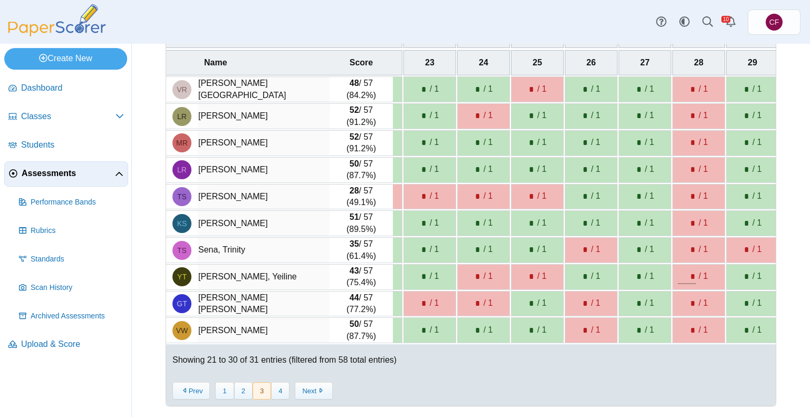
type input "*"
click at [681, 296] on input "*" at bounding box center [686, 303] width 18 height 15
type input "*"
click at [680, 332] on div "* / 1" at bounding box center [699, 330] width 52 height 25
type input "*"
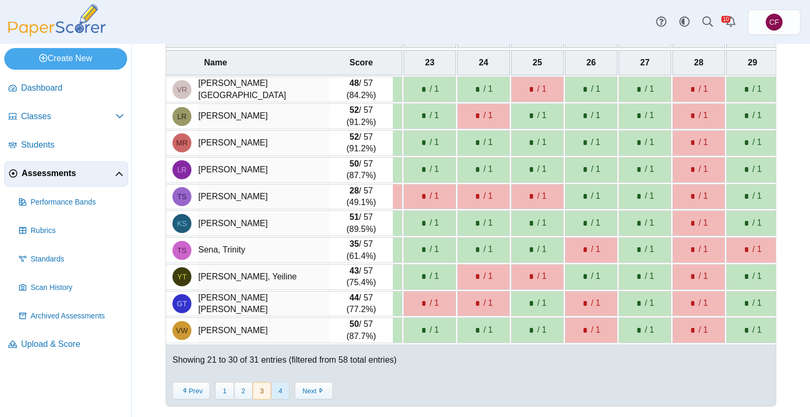
click at [285, 396] on button "4" at bounding box center [280, 390] width 18 height 17
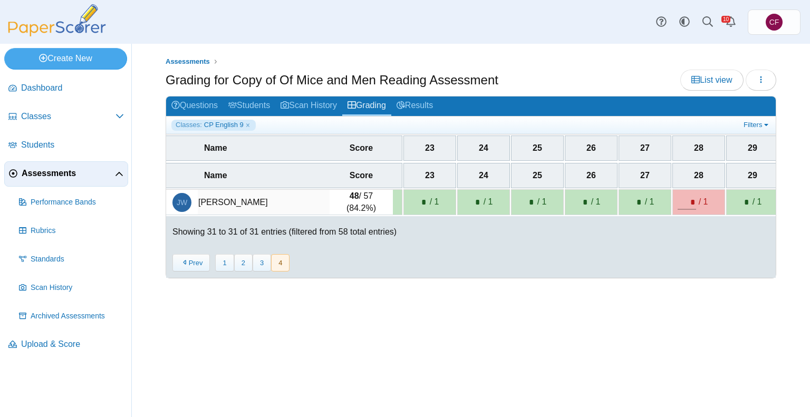
click at [686, 198] on input "*" at bounding box center [686, 202] width 18 height 15
type input "*"
click at [635, 382] on div "Assessments Grading for Copy of Of Mice and Men Reading Assessment List view Lo…" at bounding box center [471, 230] width 678 height 373
click at [701, 82] on span "List view" at bounding box center [711, 79] width 41 height 9
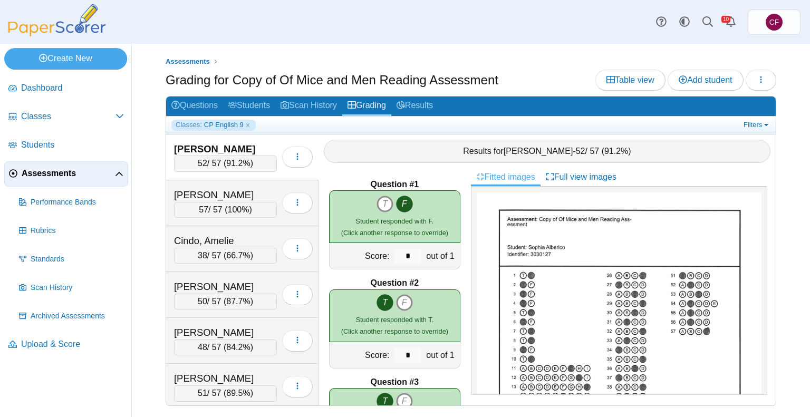
click at [110, 168] on span "Assessments" at bounding box center [68, 174] width 93 height 12
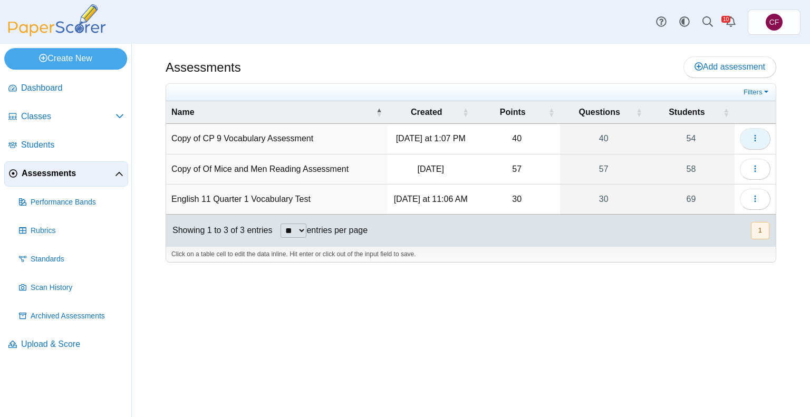
click at [753, 134] on icon "button" at bounding box center [755, 138] width 8 height 8
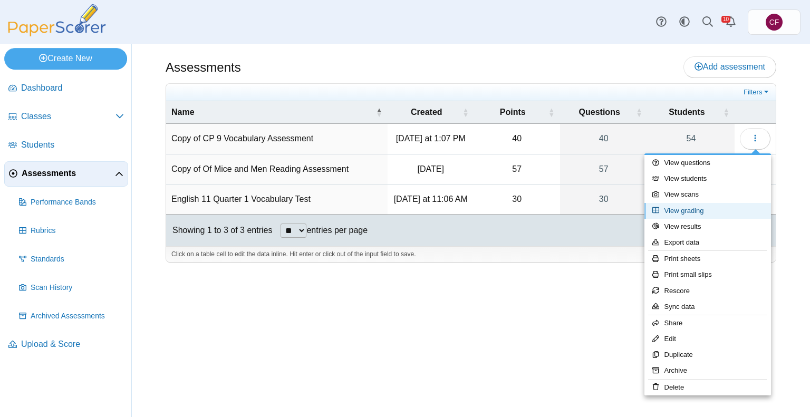
click at [687, 213] on link "View grading" at bounding box center [707, 211] width 127 height 16
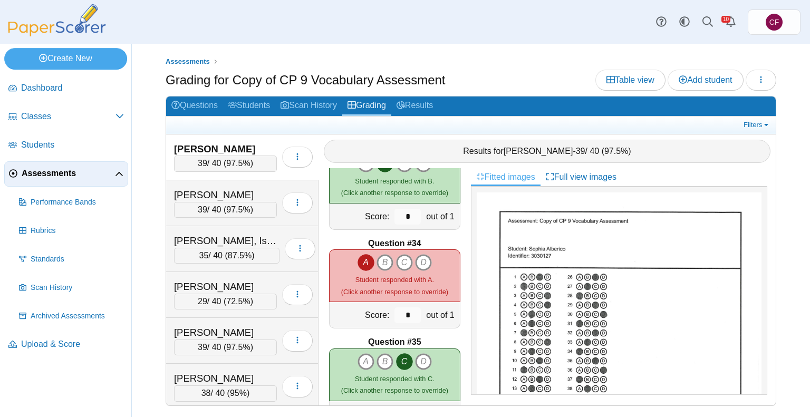
scroll to position [3201, 0]
click at [418, 109] on link "Results" at bounding box center [414, 106] width 47 height 20
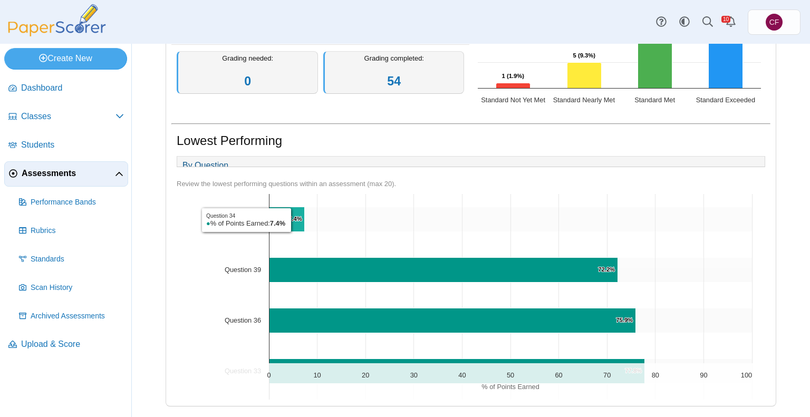
click at [294, 221] on text "7.4% ​ 7.4%" at bounding box center [295, 219] width 14 height 6
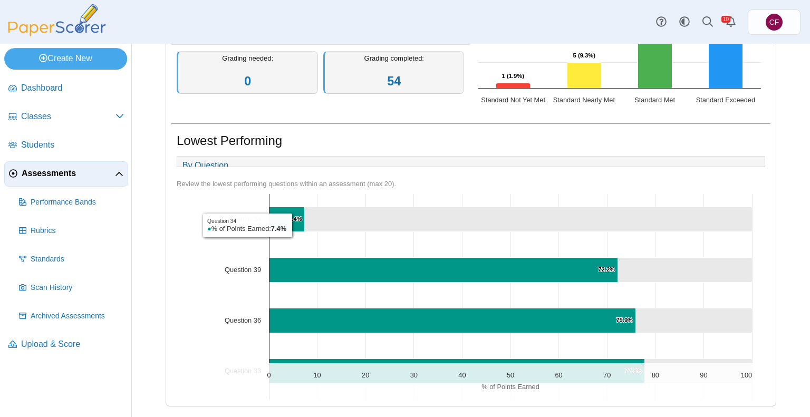
click at [367, 211] on icon "Question 34, 92.6. ." at bounding box center [529, 219] width 448 height 25
click at [367, 212] on icon "Question 34, 92.6. ." at bounding box center [529, 219] width 448 height 25
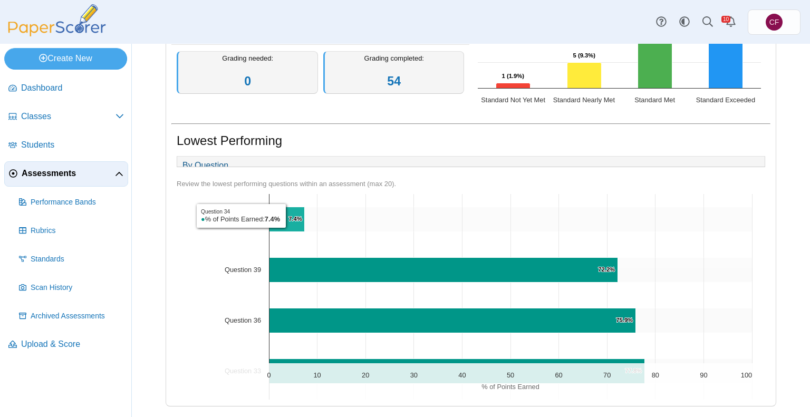
click at [289, 217] on text "7.4% ​ 7.4%" at bounding box center [295, 219] width 14 height 6
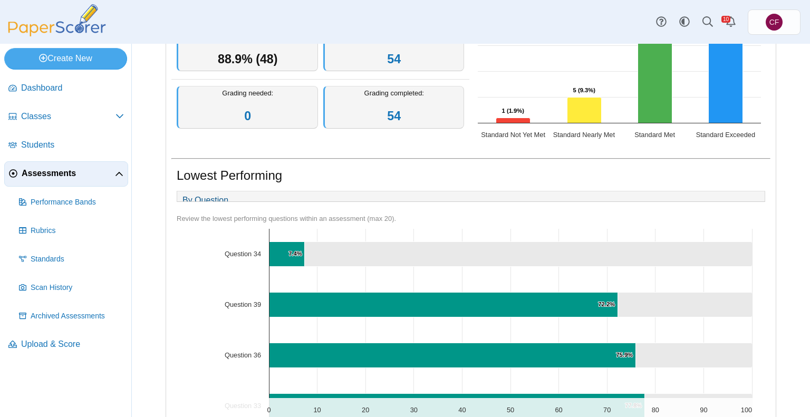
scroll to position [197, 0]
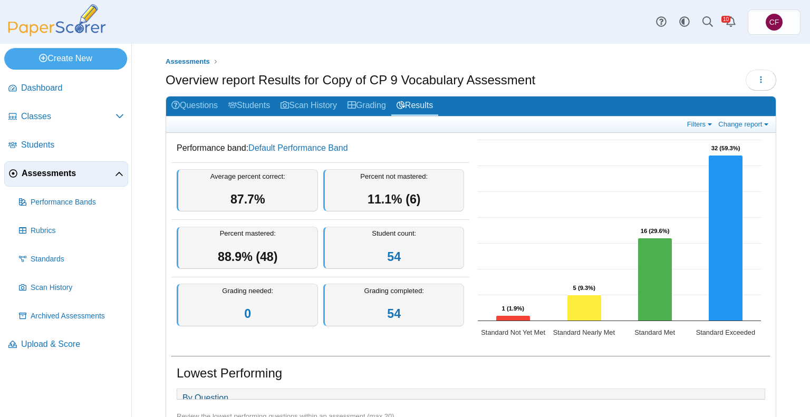
click at [46, 185] on li "Assessments Performance Bands" at bounding box center [66, 246] width 124 height 171
click at [362, 101] on link "Grading" at bounding box center [366, 106] width 49 height 20
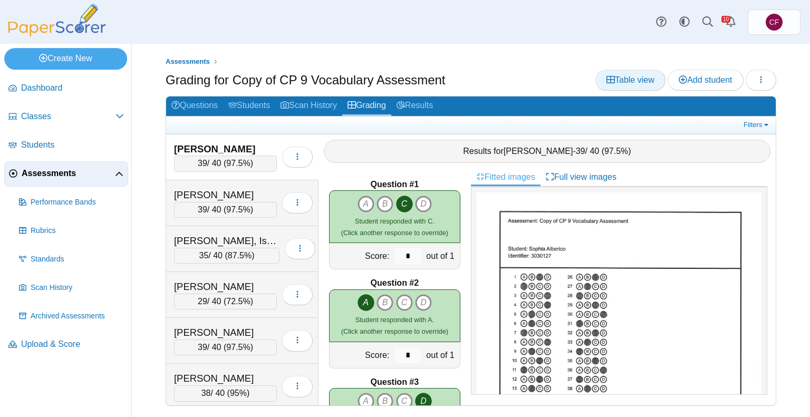
click at [622, 82] on span "Table view" at bounding box center [630, 79] width 48 height 9
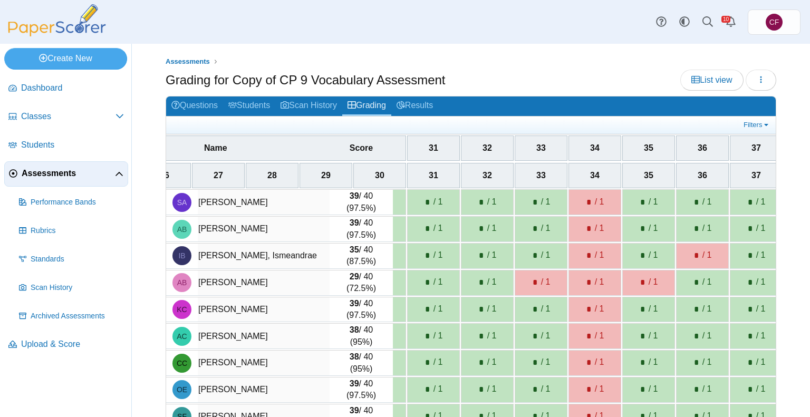
scroll to position [0, 1596]
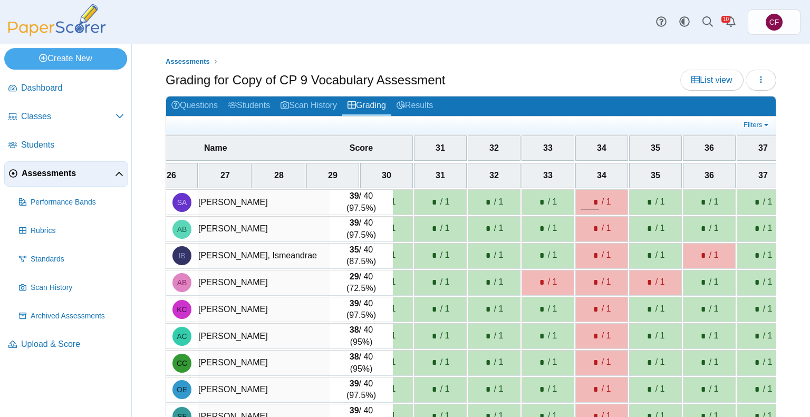
click at [583, 196] on input "*" at bounding box center [589, 202] width 18 height 15
type input "*"
click at [582, 223] on input "*" at bounding box center [589, 228] width 18 height 15
type input "*"
click at [583, 254] on input "*" at bounding box center [589, 255] width 18 height 15
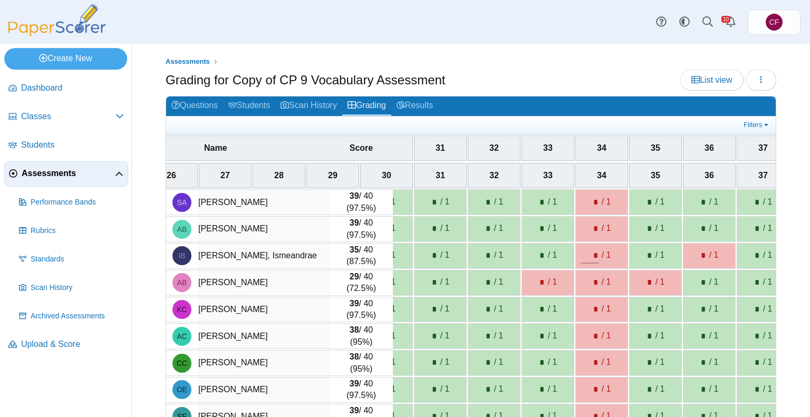
type input "*"
click at [584, 283] on input "*" at bounding box center [589, 282] width 18 height 15
type input "*"
click at [584, 302] on input "*" at bounding box center [589, 309] width 18 height 15
type input "*"
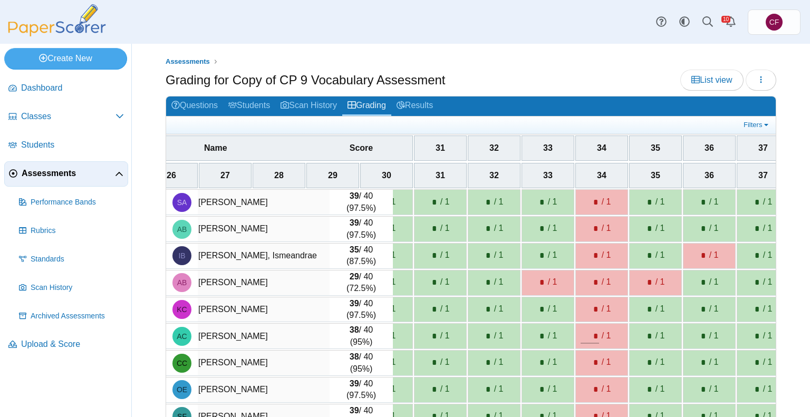
click at [585, 332] on input "*" at bounding box center [589, 336] width 18 height 15
type input "*"
click at [585, 358] on input "*" at bounding box center [589, 362] width 18 height 15
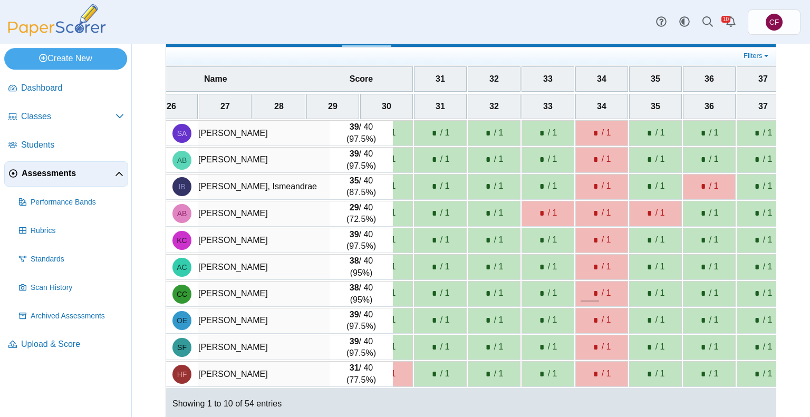
scroll to position [70, 0]
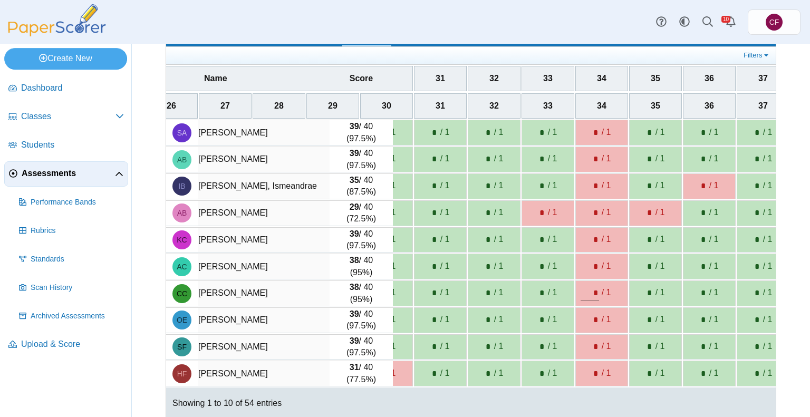
type input "*"
click at [585, 313] on input "*" at bounding box center [589, 320] width 18 height 15
type input "*"
click at [585, 342] on input "*" at bounding box center [589, 347] width 18 height 15
type input "*"
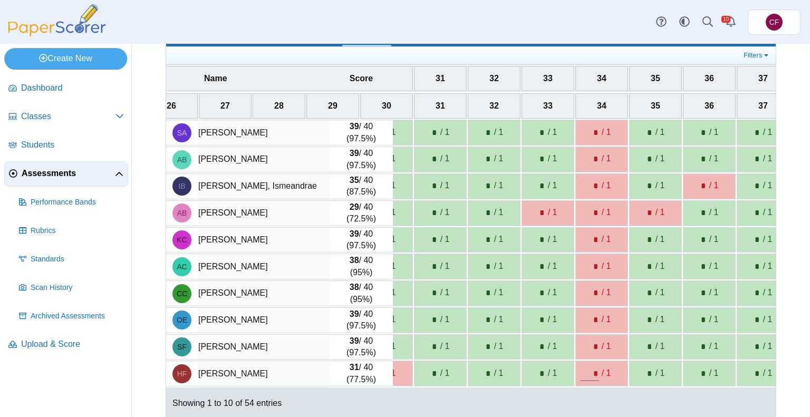
click at [581, 366] on input "*" at bounding box center [589, 373] width 18 height 15
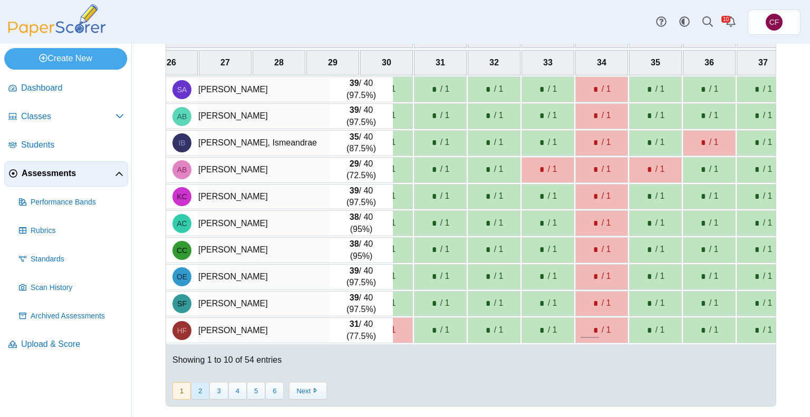
type input "*"
click at [198, 392] on button "2" at bounding box center [200, 390] width 18 height 17
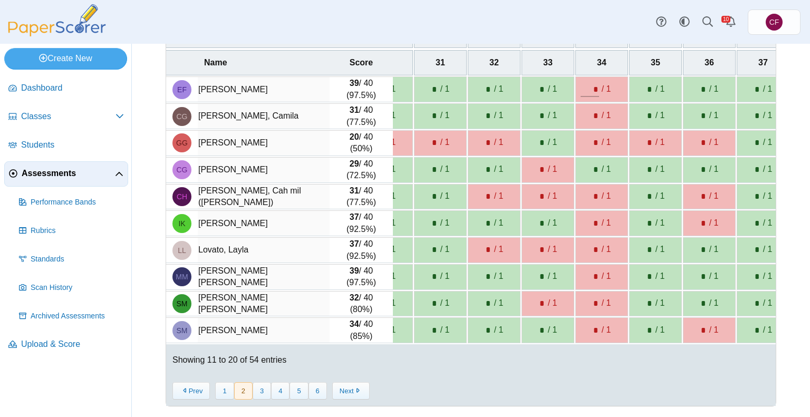
click at [588, 82] on input "*" at bounding box center [589, 89] width 18 height 15
type input "*"
click at [584, 110] on input "*" at bounding box center [589, 116] width 18 height 15
type input "*"
click at [580, 137] on input "*" at bounding box center [589, 142] width 18 height 15
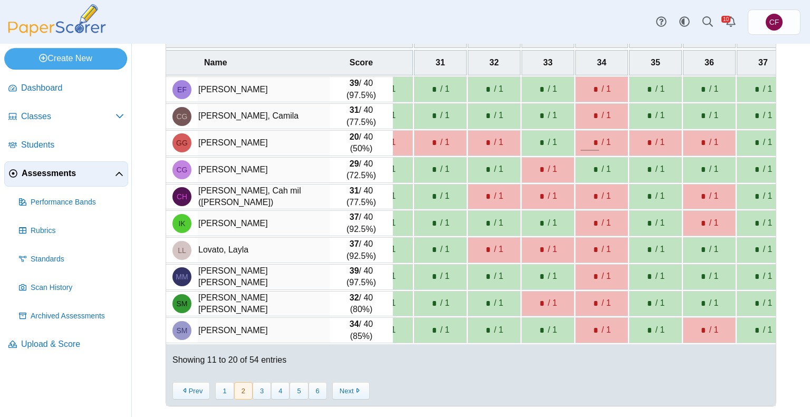
type input "*"
click at [582, 196] on input "*" at bounding box center [589, 196] width 18 height 15
type input "*"
click at [578, 227] on div "* / 1" at bounding box center [602, 223] width 52 height 25
type input "*"
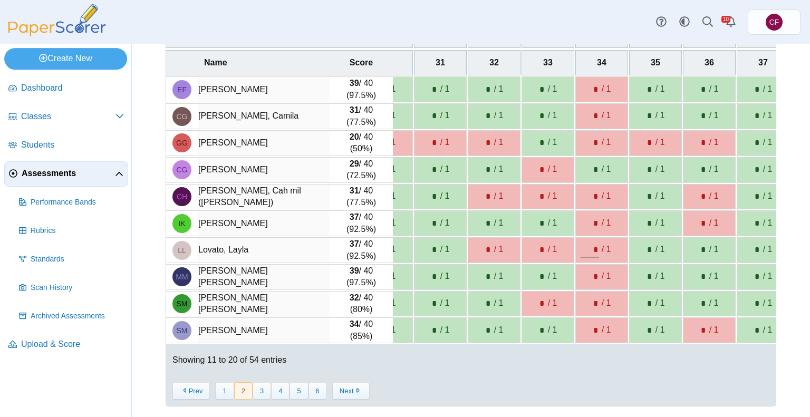
click at [584, 248] on input "*" at bounding box center [589, 250] width 18 height 15
type input "*"
click at [580, 274] on input "*" at bounding box center [589, 276] width 18 height 15
type input "*"
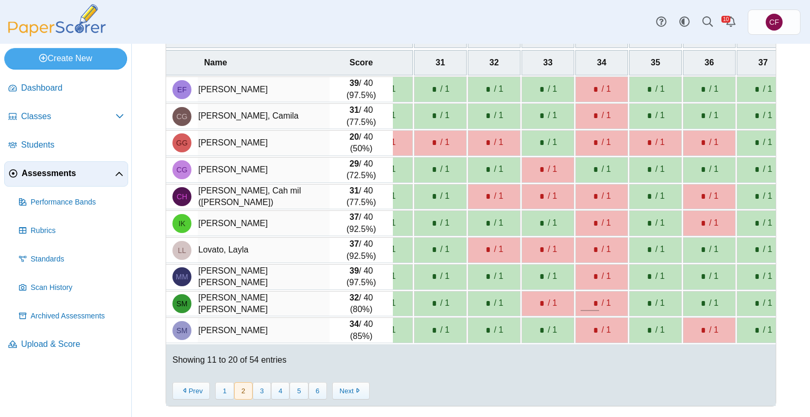
click at [580, 296] on input "*" at bounding box center [589, 303] width 18 height 15
type input "*"
click at [580, 326] on input "*" at bounding box center [589, 330] width 18 height 15
type input "*"
click at [258, 393] on button "3" at bounding box center [262, 390] width 18 height 17
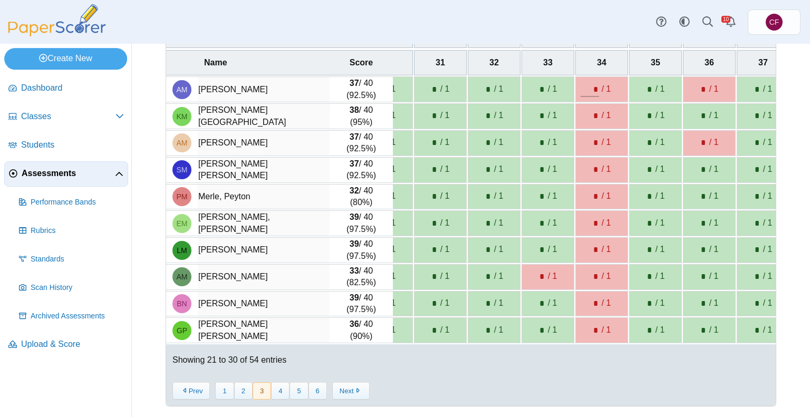
click at [580, 92] on input "*" at bounding box center [589, 89] width 18 height 15
type input "*"
click at [581, 104] on div "* / 1" at bounding box center [602, 116] width 52 height 25
type input "*"
click at [580, 138] on input "*" at bounding box center [589, 142] width 18 height 15
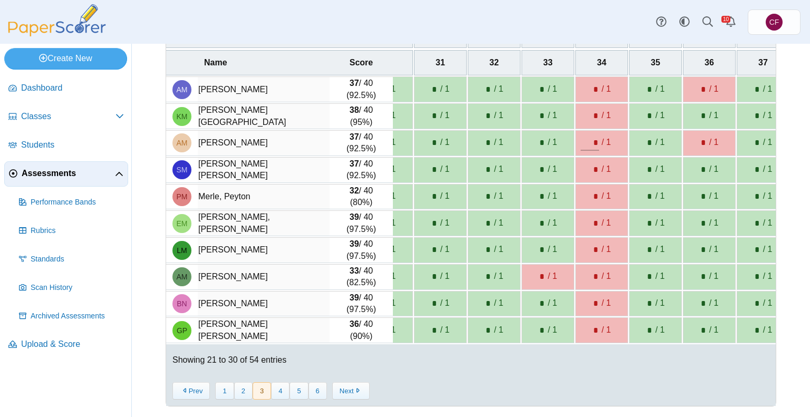
type input "*"
click at [584, 162] on input "*" at bounding box center [589, 169] width 18 height 15
type input "*"
click at [593, 201] on div "* / 1" at bounding box center [602, 197] width 52 height 25
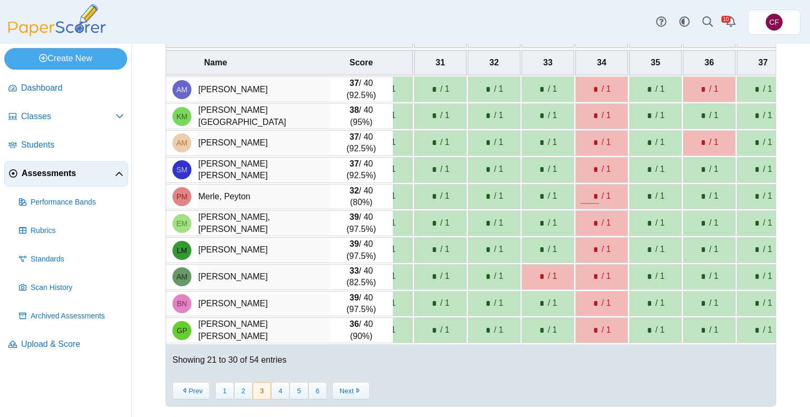
type input "*"
click at [592, 216] on div "* / 1" at bounding box center [601, 223] width 42 height 15
type input "*"
click at [586, 246] on input "*" at bounding box center [589, 250] width 18 height 15
type input "*"
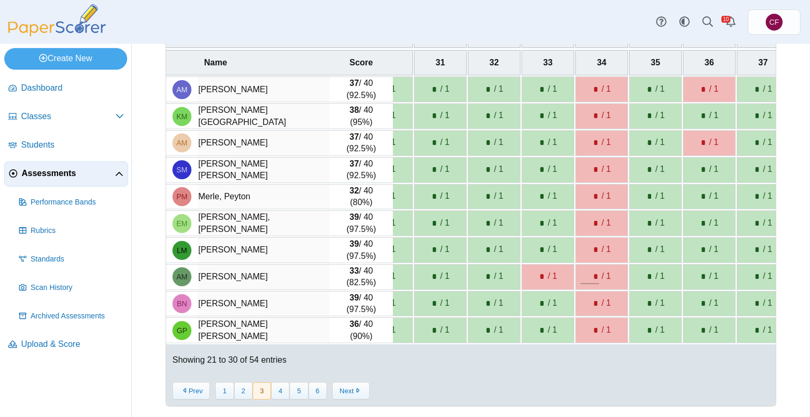
click at [586, 277] on input "*" at bounding box center [589, 276] width 18 height 15
type input "*"
click at [584, 296] on input "*" at bounding box center [589, 303] width 18 height 15
type input "*"
click at [582, 328] on input "*" at bounding box center [589, 330] width 18 height 15
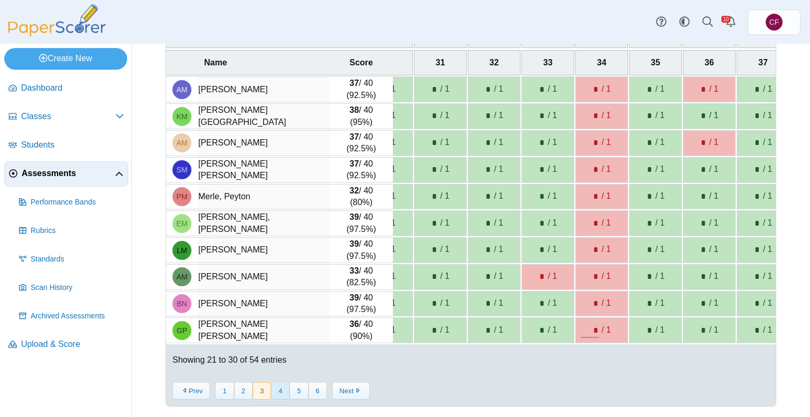
type input "*"
click at [271, 392] on button "4" at bounding box center [280, 390] width 18 height 17
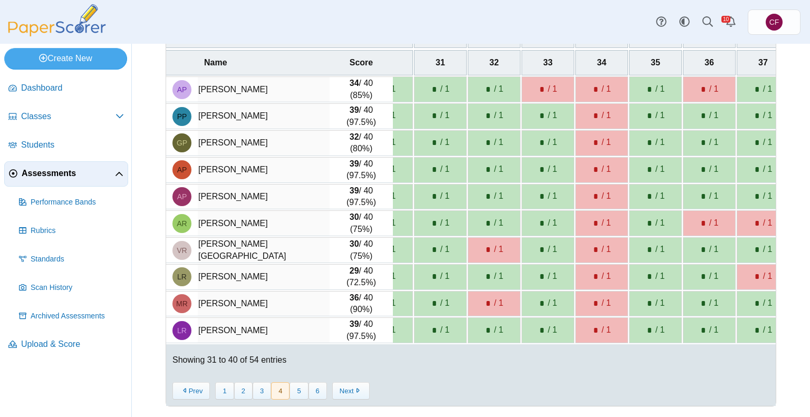
click at [594, 109] on div "* / 1" at bounding box center [601, 116] width 42 height 15
click at [593, 78] on div "* / 1" at bounding box center [602, 89] width 52 height 25
type input "*"
click at [586, 122] on div "* / 1" at bounding box center [602, 116] width 52 height 25
type input "*"
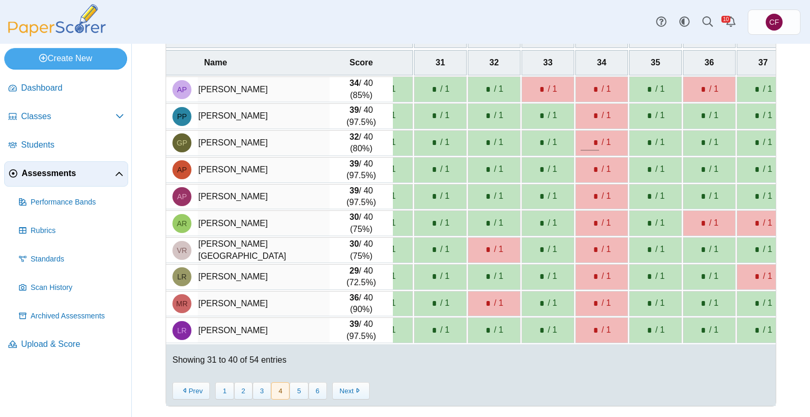
click at [583, 136] on input "*" at bounding box center [589, 142] width 18 height 15
type input "*"
click at [583, 162] on input "*" at bounding box center [589, 169] width 18 height 15
type input "*"
click at [584, 191] on input "*" at bounding box center [589, 196] width 18 height 15
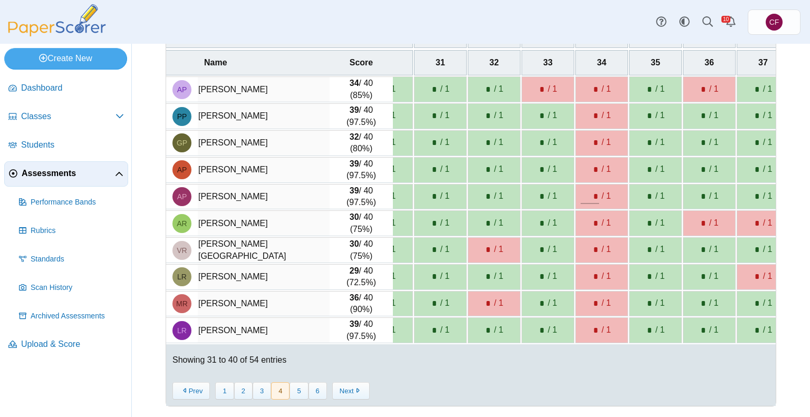
type input "*"
click at [585, 211] on div "* / 1" at bounding box center [602, 223] width 52 height 25
type input "*"
click at [586, 243] on input "*" at bounding box center [589, 250] width 18 height 15
click at [584, 243] on input "*" at bounding box center [589, 250] width 18 height 15
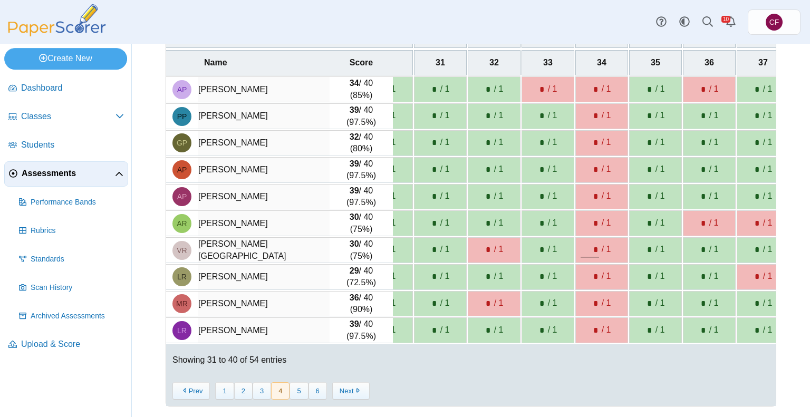
type input "*"
click at [584, 257] on td "* / 1" at bounding box center [601, 250] width 53 height 26
click at [584, 269] on input "*" at bounding box center [589, 276] width 18 height 15
type input "*"
click at [584, 296] on input "*" at bounding box center [589, 303] width 18 height 15
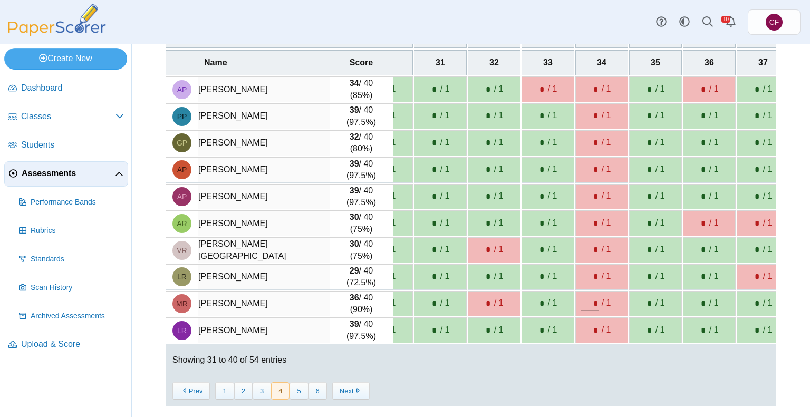
type input "*"
click at [586, 323] on input "*" at bounding box center [589, 330] width 18 height 15
type input "*"
click at [300, 389] on button "5" at bounding box center [298, 390] width 18 height 17
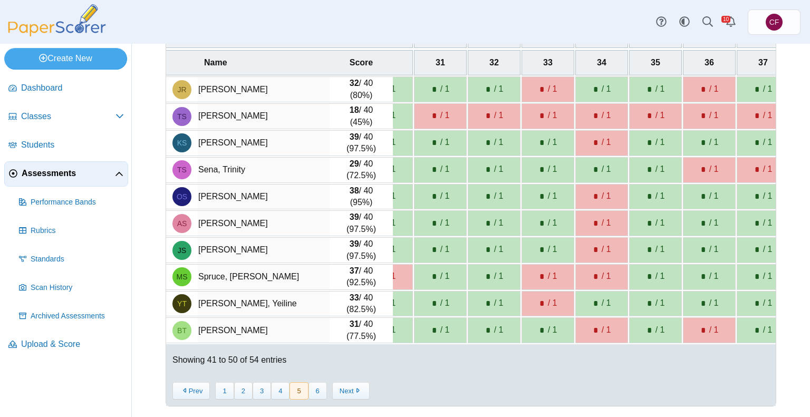
click at [593, 131] on div "* / 1" at bounding box center [602, 143] width 52 height 25
type input "*"
click at [586, 114] on input "*" at bounding box center [589, 116] width 18 height 15
type input "*"
click at [583, 189] on input "*" at bounding box center [589, 196] width 18 height 15
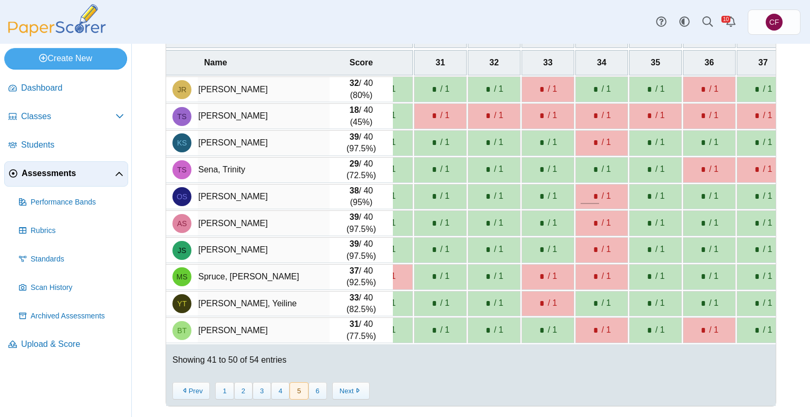
type input "*"
click at [580, 217] on input "*" at bounding box center [589, 223] width 18 height 15
type input "*"
click at [582, 243] on input "*" at bounding box center [589, 250] width 18 height 15
type input "*"
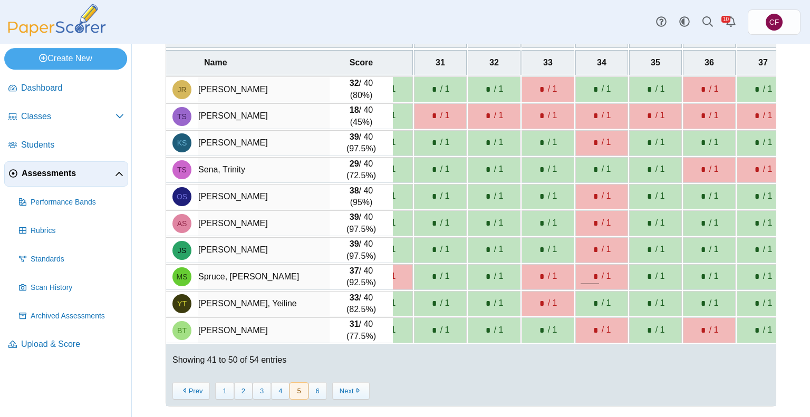
click at [582, 269] on input "*" at bounding box center [589, 276] width 18 height 15
type input "*"
click at [592, 326] on div "* / 1" at bounding box center [601, 330] width 42 height 15
type input "*"
click at [316, 392] on button "6" at bounding box center [317, 390] width 18 height 17
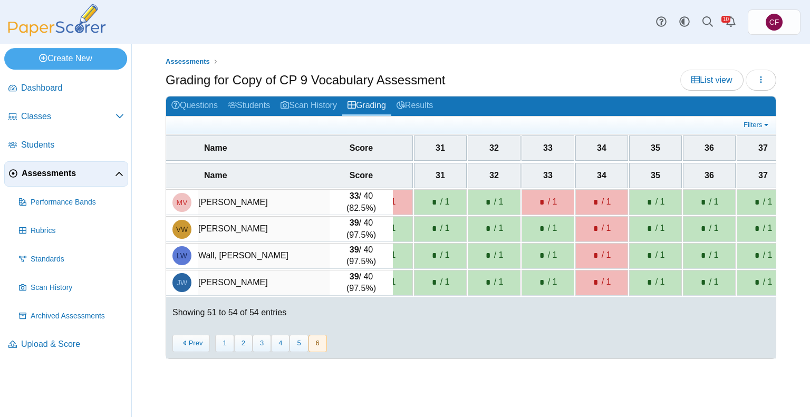
scroll to position [0, 0]
click at [580, 201] on input "*" at bounding box center [589, 202] width 18 height 15
type input "*"
click at [580, 222] on input "*" at bounding box center [589, 228] width 18 height 15
type input "*"
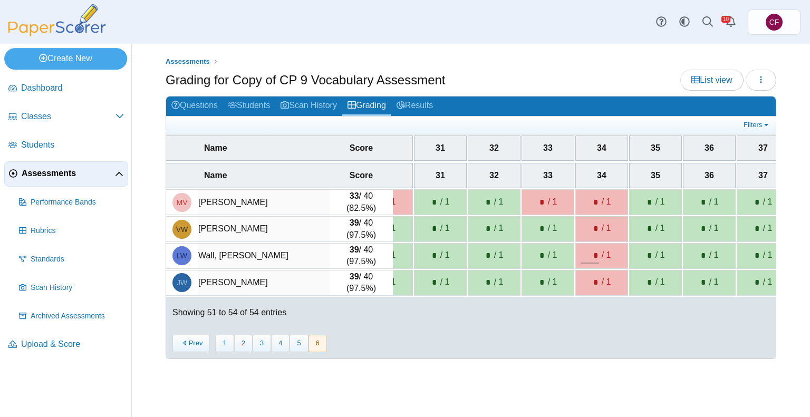
click at [580, 248] on input "*" at bounding box center [589, 255] width 18 height 15
type input "*"
click at [580, 276] on input "*" at bounding box center [589, 282] width 18 height 15
type input "*"
click at [573, 345] on nav "« Prev 1 2 3 4 5 6 Next »" at bounding box center [470, 343] width 597 height 17
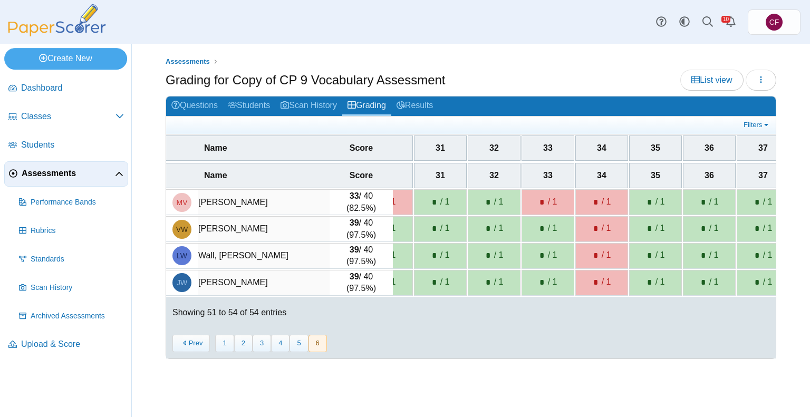
click at [244, 94] on div "Assessments Grading for Copy of CP 9 Vocabulary Assessment List view Loading… 33" at bounding box center [471, 212] width 611 height 313
click at [247, 105] on link "Students" at bounding box center [249, 106] width 52 height 20
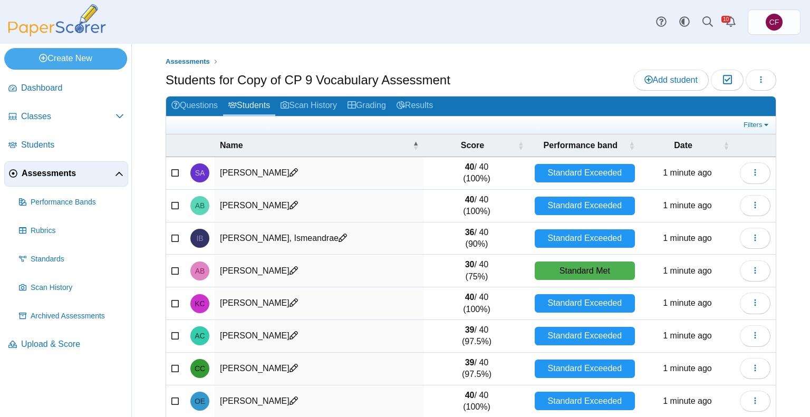
scroll to position [105, 0]
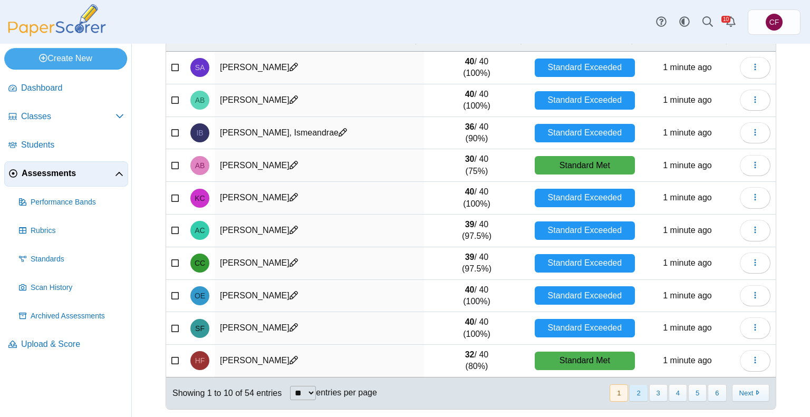
click at [629, 391] on button "2" at bounding box center [638, 392] width 18 height 17
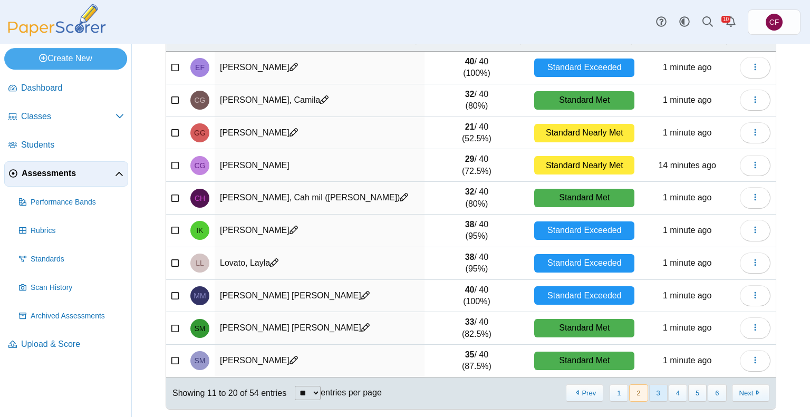
click at [650, 394] on button "3" at bounding box center [658, 392] width 18 height 17
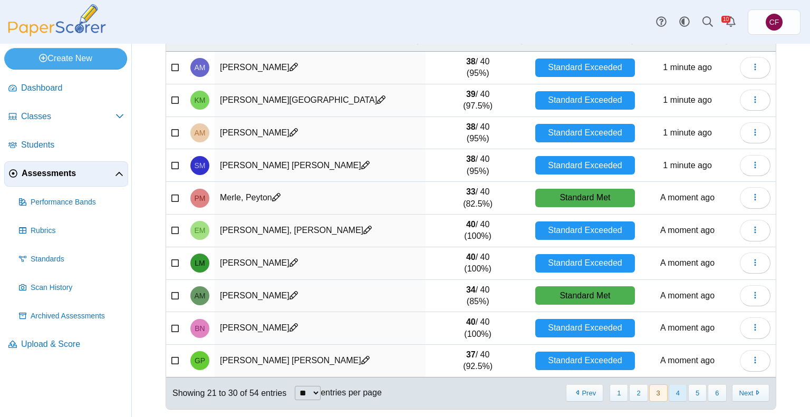
click at [669, 390] on button "4" at bounding box center [678, 392] width 18 height 17
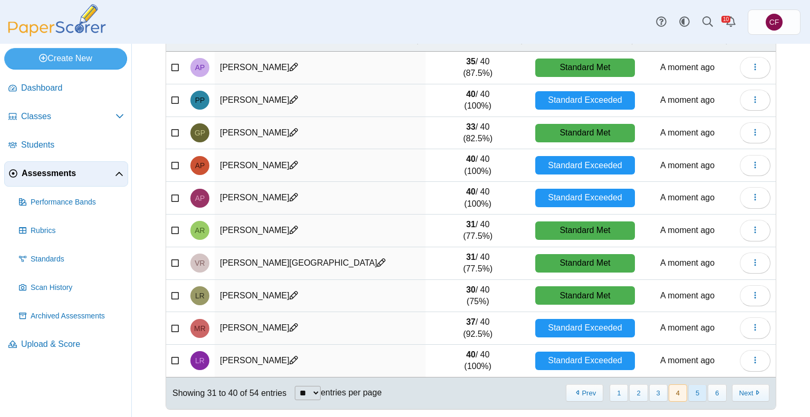
click at [688, 393] on button "5" at bounding box center [697, 392] width 18 height 17
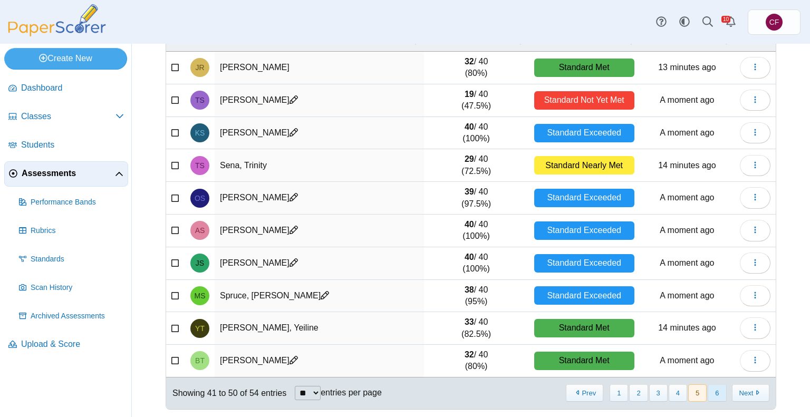
click at [709, 390] on button "6" at bounding box center [717, 392] width 18 height 17
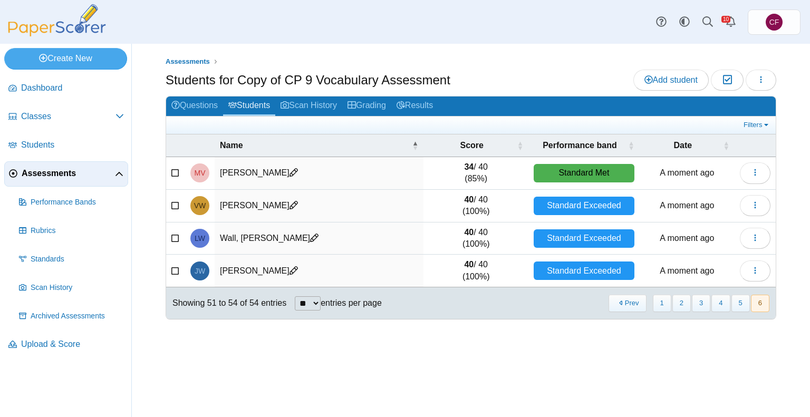
scroll to position [0, 0]
click at [705, 303] on button "3" at bounding box center [701, 303] width 18 height 17
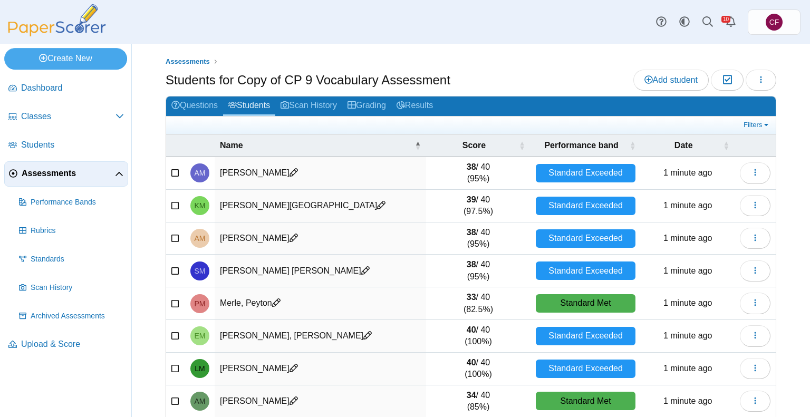
scroll to position [105, 0]
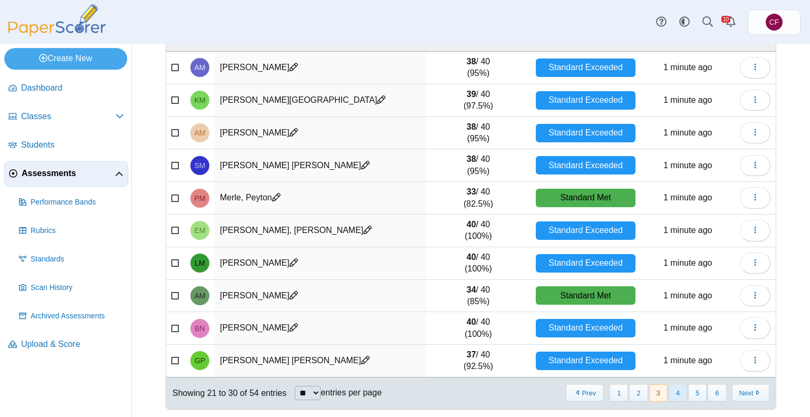
click at [671, 392] on button "4" at bounding box center [678, 392] width 18 height 17
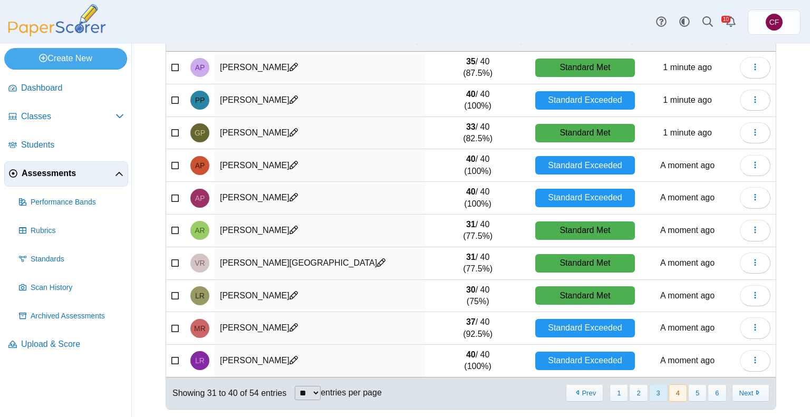
click at [650, 395] on button "3" at bounding box center [658, 392] width 18 height 17
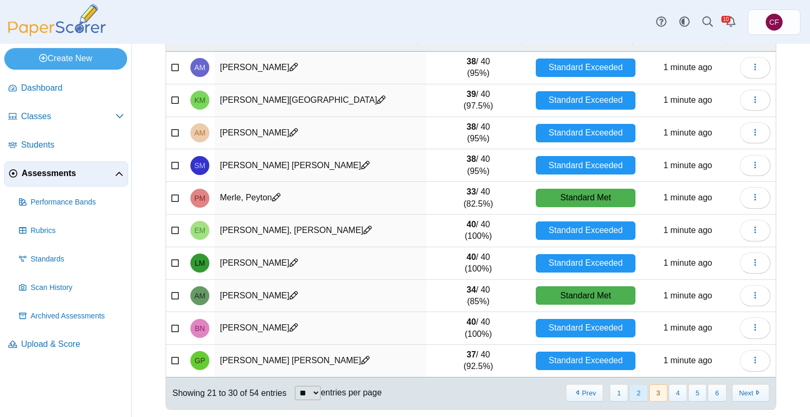
click at [629, 395] on button "2" at bounding box center [638, 392] width 18 height 17
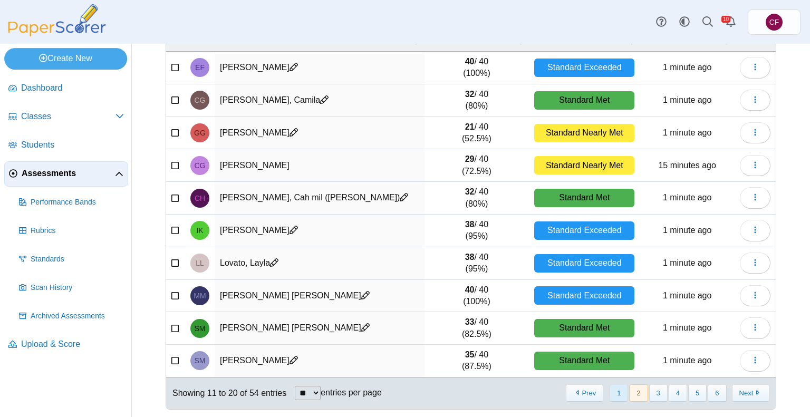
click at [616, 392] on button "1" at bounding box center [618, 392] width 18 height 17
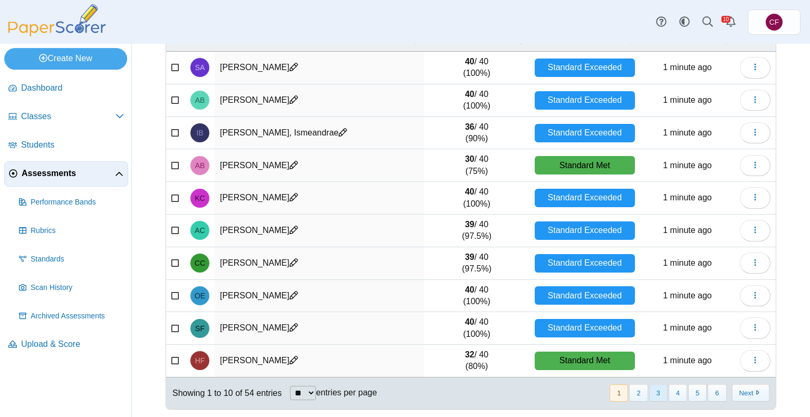
click at [656, 395] on button "3" at bounding box center [658, 392] width 18 height 17
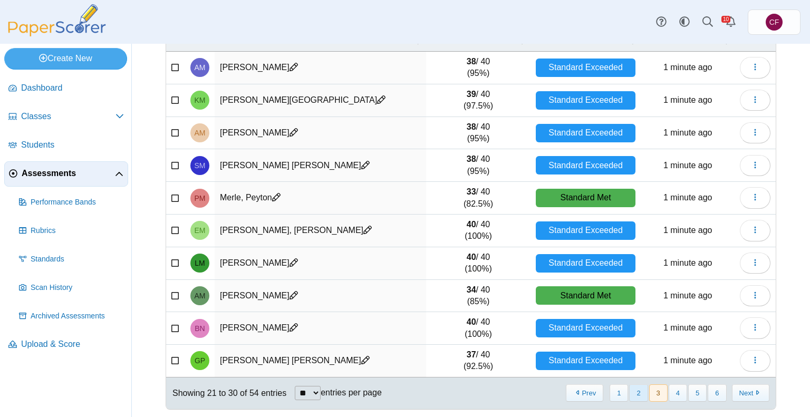
click at [632, 395] on button "2" at bounding box center [638, 392] width 18 height 17
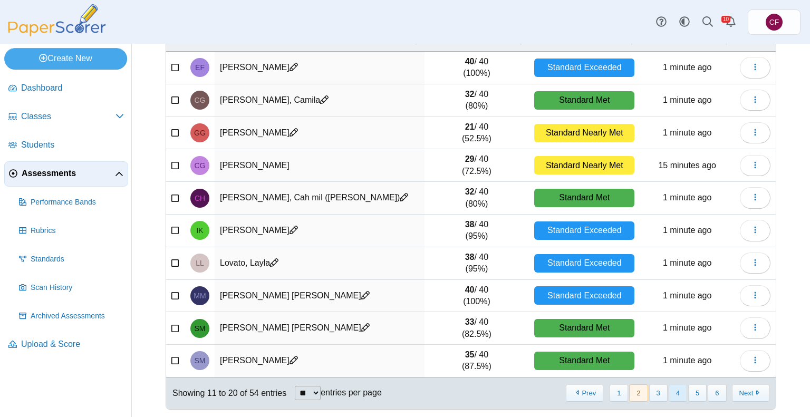
click at [677, 398] on button "4" at bounding box center [678, 392] width 18 height 17
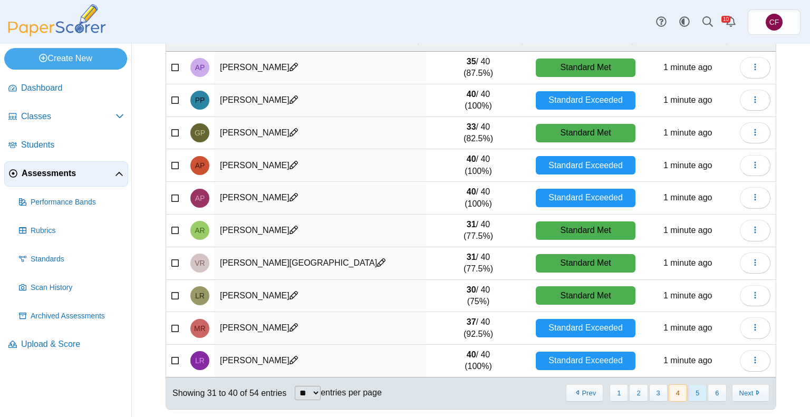
click at [688, 396] on button "5" at bounding box center [697, 392] width 18 height 17
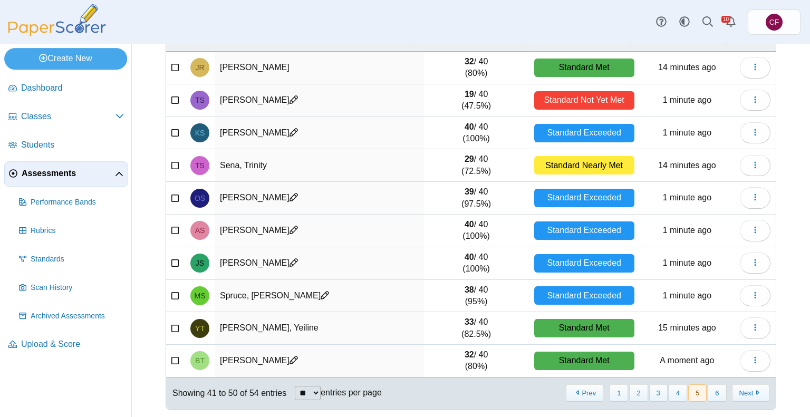
click at [553, 98] on div "Standard Not Yet Met" at bounding box center [584, 100] width 100 height 18
click at [255, 93] on td "Samandar, Tajallah" at bounding box center [319, 100] width 209 height 33
click at [35, 150] on link "Students" at bounding box center [66, 145] width 124 height 25
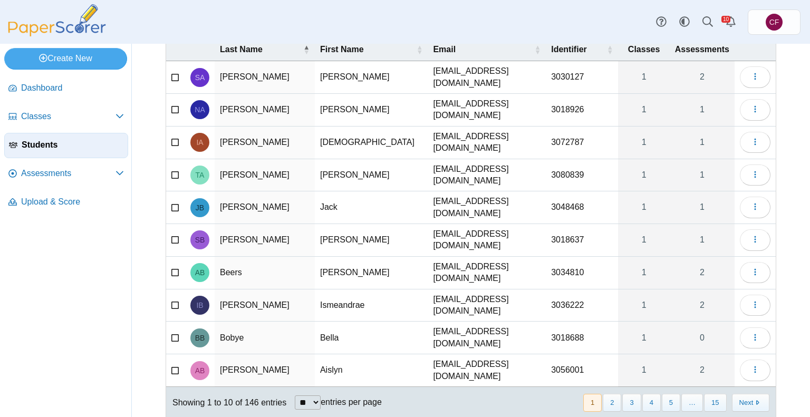
scroll to position [63, 0]
click at [667, 393] on button "5" at bounding box center [671, 401] width 18 height 17
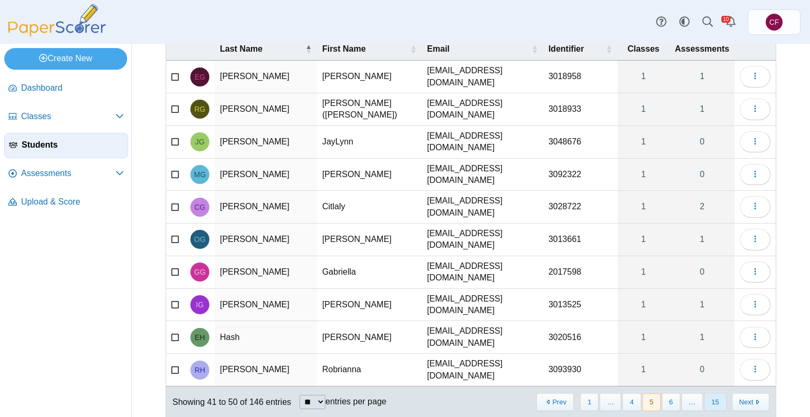
click at [705, 393] on button "15" at bounding box center [715, 401] width 22 height 17
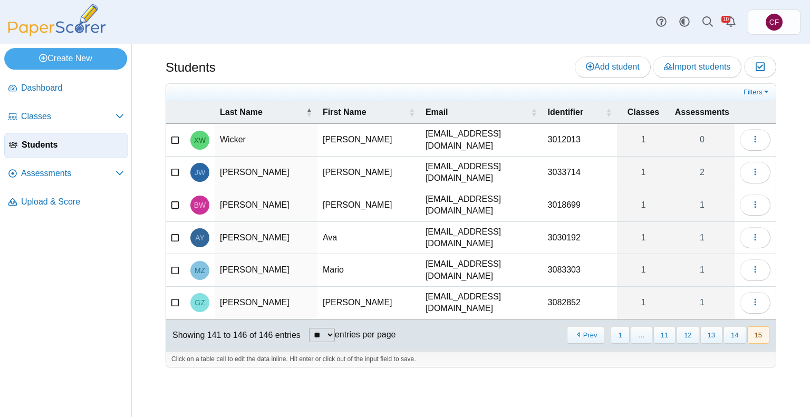
scroll to position [0, 0]
click at [740, 326] on button "14" at bounding box center [734, 334] width 22 height 17
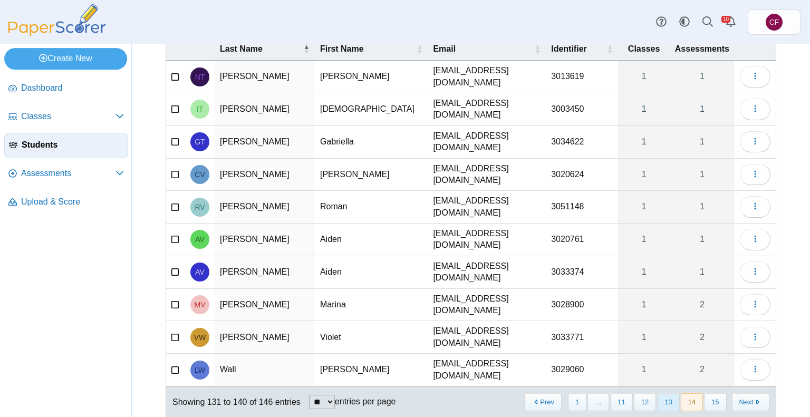
click at [661, 393] on button "13" at bounding box center [668, 401] width 22 height 17
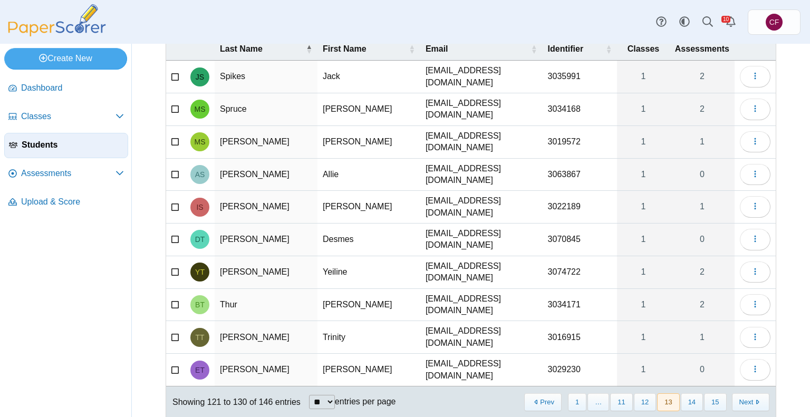
click at [448, 235] on td "dtap150845@adams12.org" at bounding box center [481, 240] width 122 height 33
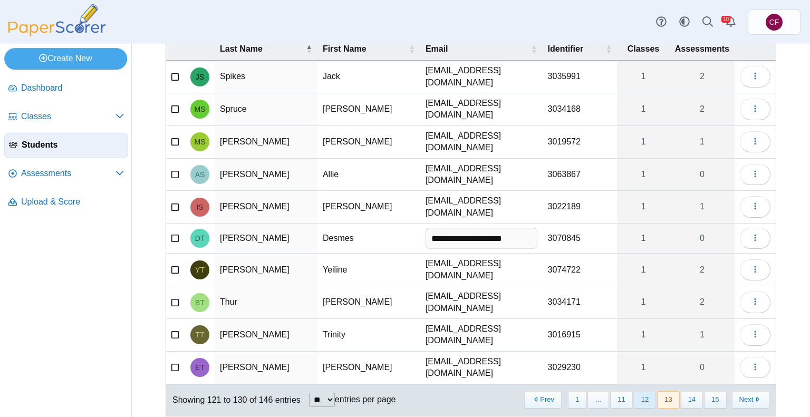
click at [638, 391] on button "12" at bounding box center [645, 399] width 22 height 17
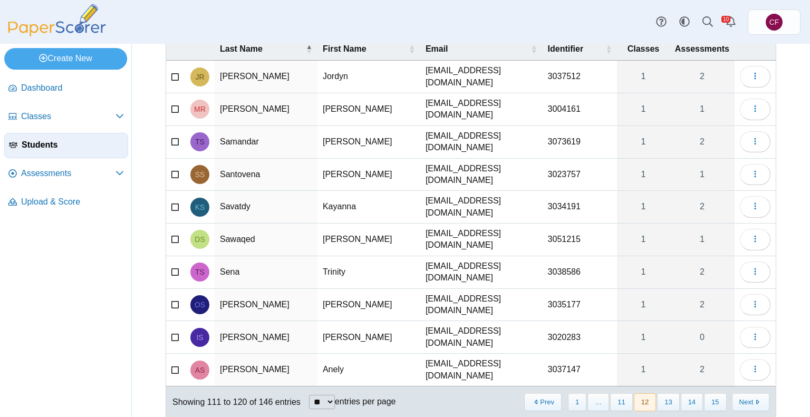
click at [228, 134] on td "Samandar" at bounding box center [266, 142] width 103 height 33
click at [751, 137] on icon "button" at bounding box center [755, 141] width 8 height 8
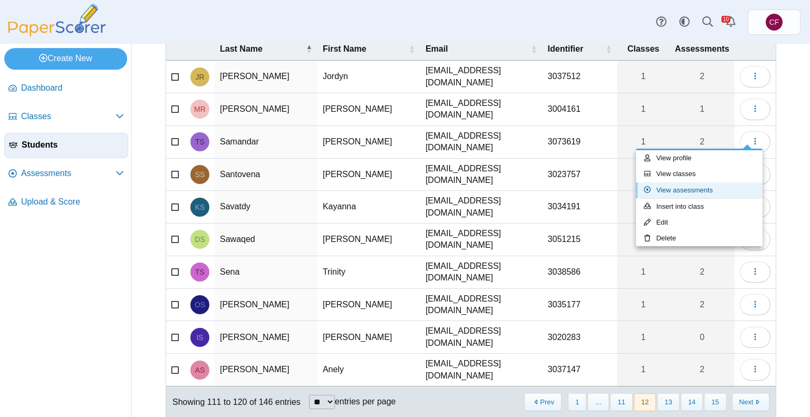
click at [665, 191] on link "View assessments" at bounding box center [699, 190] width 127 height 16
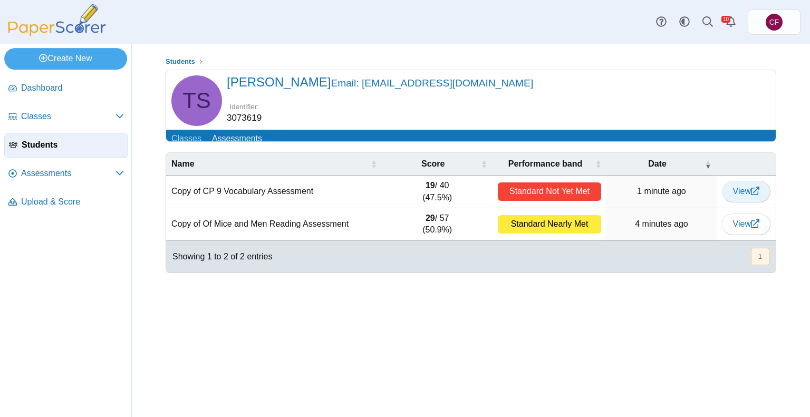
click at [743, 196] on span "View" at bounding box center [746, 191] width 26 height 9
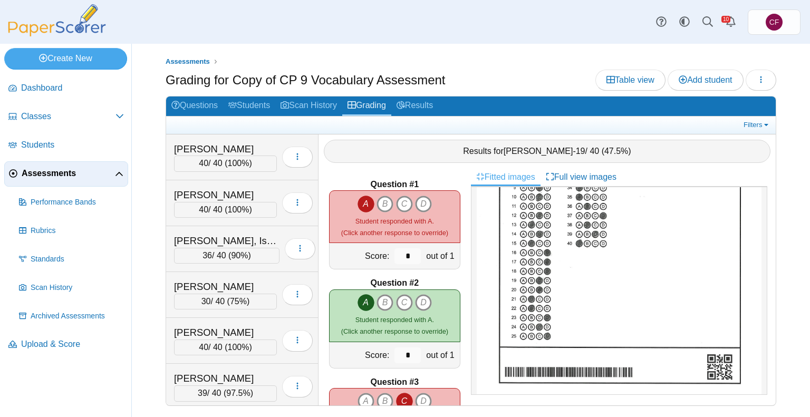
click at [696, 168] on h2 "Fitted images Full view images" at bounding box center [619, 177] width 296 height 18
click at [755, 125] on link "Filters" at bounding box center [757, 125] width 32 height 11
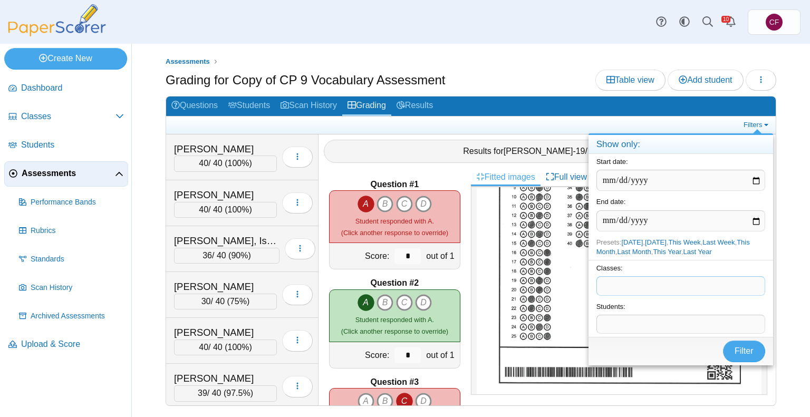
click at [659, 278] on span at bounding box center [681, 286] width 168 height 18
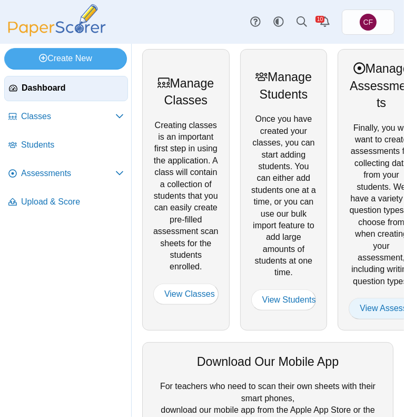
click at [374, 314] on link "View Assessments" at bounding box center [381, 308] width 65 height 21
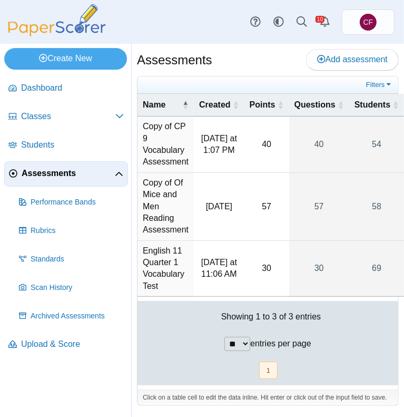
click at [157, 125] on td "Copy of CP 9 Vocabulary Assessment" at bounding box center [166, 145] width 56 height 56
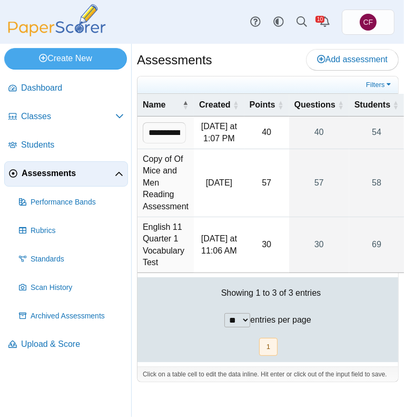
click at [157, 125] on td "**********" at bounding box center [166, 133] width 56 height 33
click at [158, 193] on td "Copy of Of Mice and Men Reading Assessment" at bounding box center [166, 183] width 56 height 68
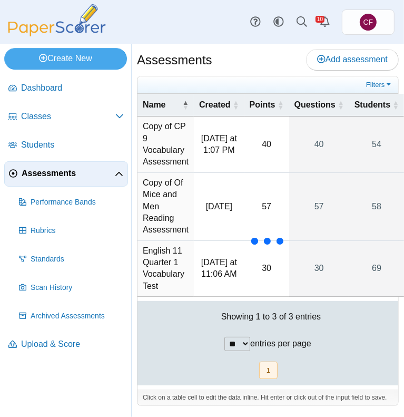
click at [274, 411] on div "Assessments Add assessment 40" at bounding box center [268, 230] width 273 height 373
click at [162, 179] on td "Copy of Of Mice and Men Reading Assessment" at bounding box center [166, 207] width 56 height 68
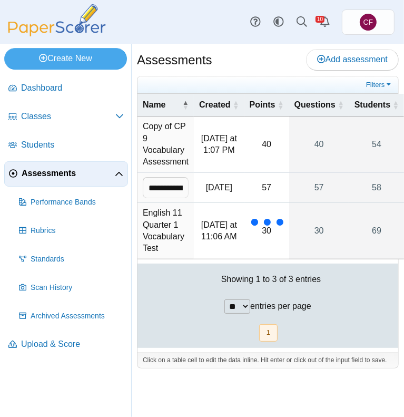
scroll to position [0, 142]
click at [271, 219] on div at bounding box center [267, 222] width 7 height 7
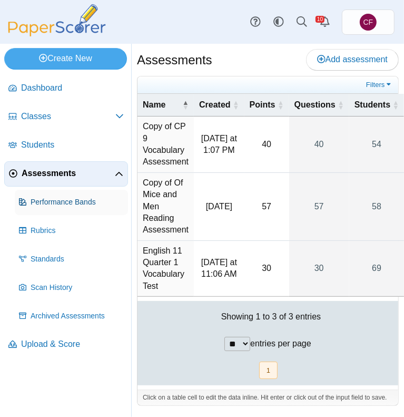
click at [48, 193] on link "Performance Bands" at bounding box center [71, 202] width 113 height 25
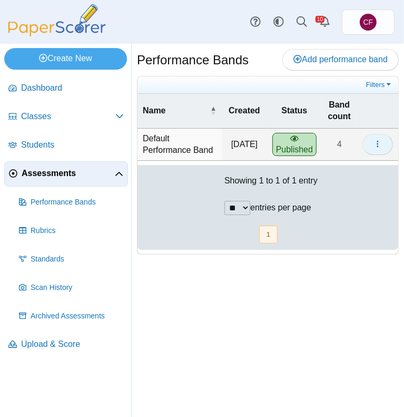
click at [373, 144] on button "button" at bounding box center [378, 144] width 31 height 21
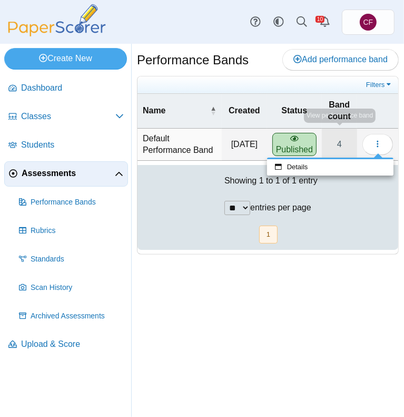
click at [336, 152] on link "4" at bounding box center [339, 145] width 35 height 32
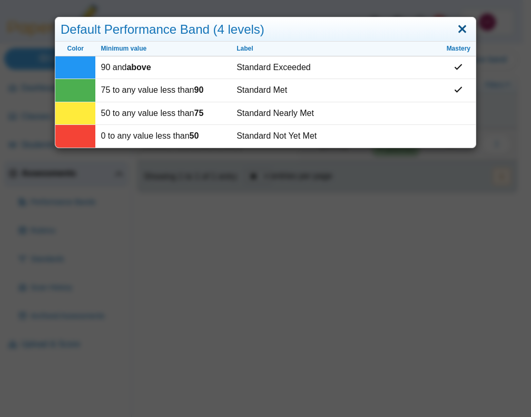
click at [404, 27] on link "Close" at bounding box center [462, 30] width 16 height 18
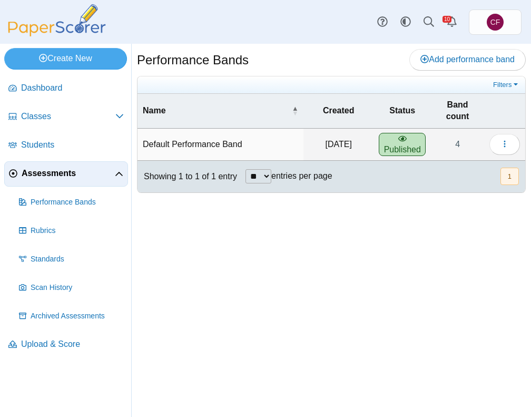
click at [111, 178] on span "Assessments" at bounding box center [68, 174] width 93 height 12
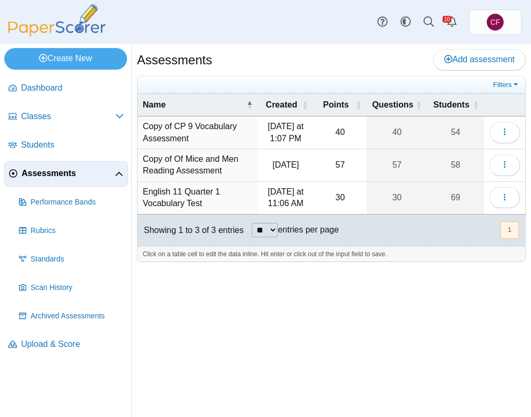
click at [164, 158] on td "Copy of Of Mice and Men Reading Assessment" at bounding box center [198, 165] width 121 height 33
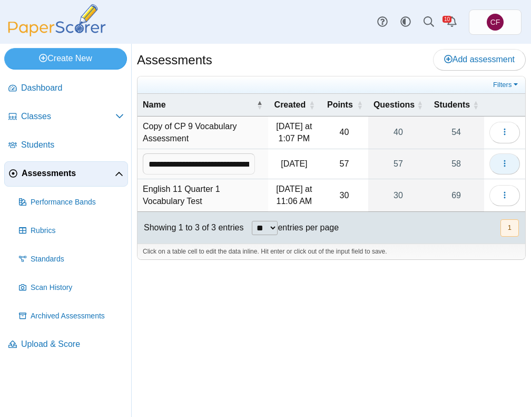
click at [506, 157] on button "button" at bounding box center [505, 163] width 31 height 21
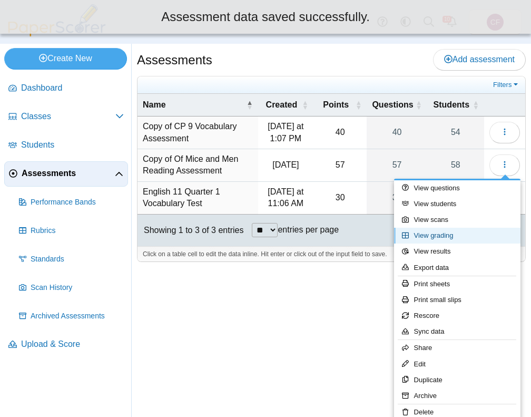
click at [439, 238] on link "View grading" at bounding box center [457, 236] width 127 height 16
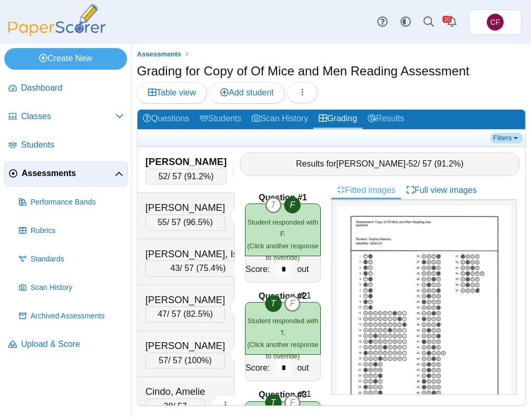
click at [504, 133] on link "Filters" at bounding box center [507, 138] width 32 height 11
click at [500, 139] on link "Filters" at bounding box center [507, 138] width 32 height 11
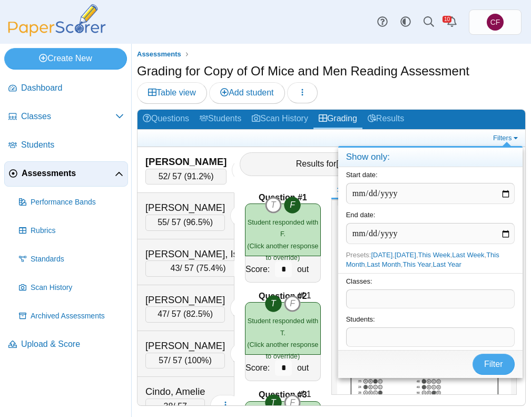
click at [391, 295] on span at bounding box center [431, 299] width 168 height 18
click at [461, 261] on link "Last Year" at bounding box center [447, 264] width 28 height 8
type input "**********"
click at [449, 308] on div "Classes: ​" at bounding box center [430, 292] width 185 height 39
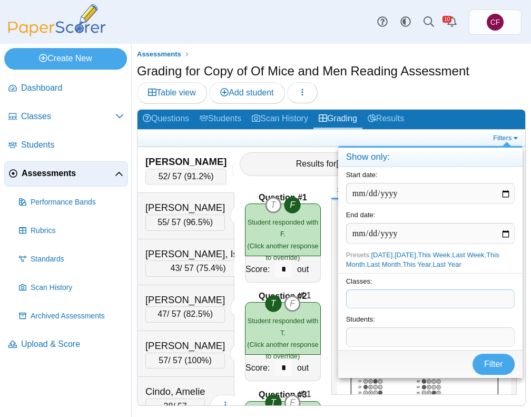
click at [443, 299] on span at bounding box center [431, 299] width 168 height 18
click at [494, 366] on span "Filter" at bounding box center [494, 364] width 19 height 9
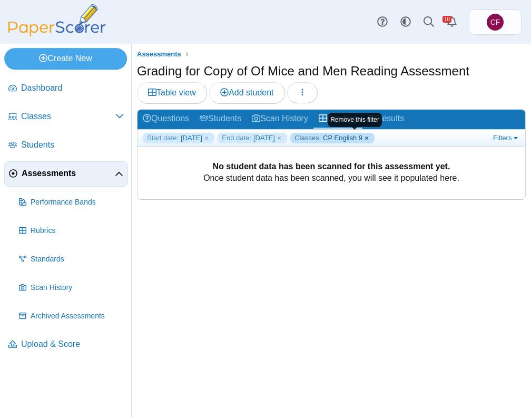
click at [344, 137] on link "Classes: CP English 9" at bounding box center [332, 138] width 84 height 11
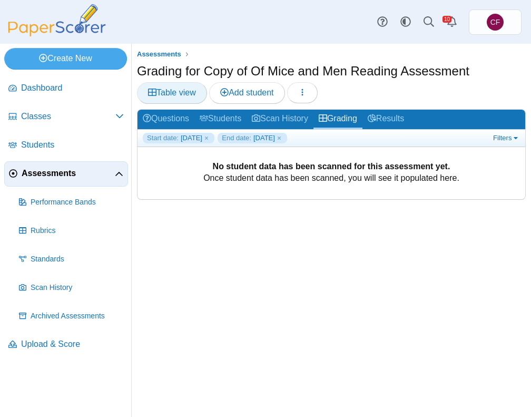
click at [174, 84] on link "Table view" at bounding box center [172, 92] width 70 height 21
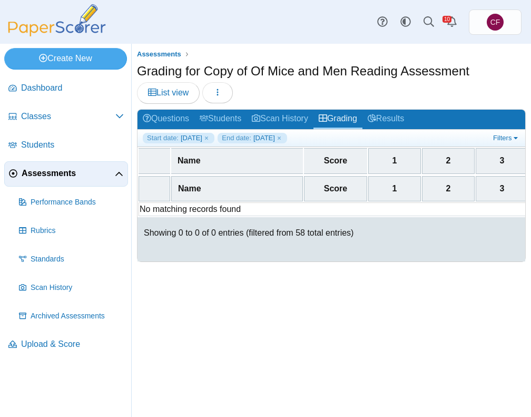
click at [37, 170] on span "Assessments" at bounding box center [68, 174] width 93 height 12
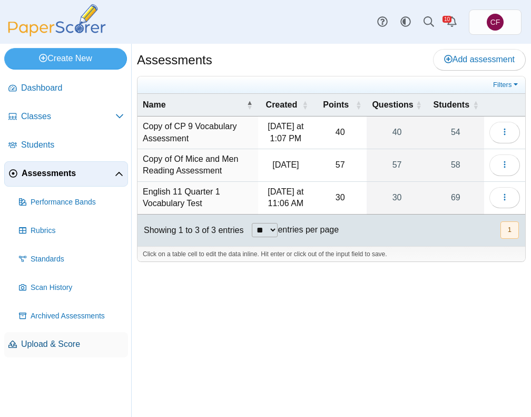
click at [33, 342] on span "Upload & Score" at bounding box center [72, 344] width 103 height 12
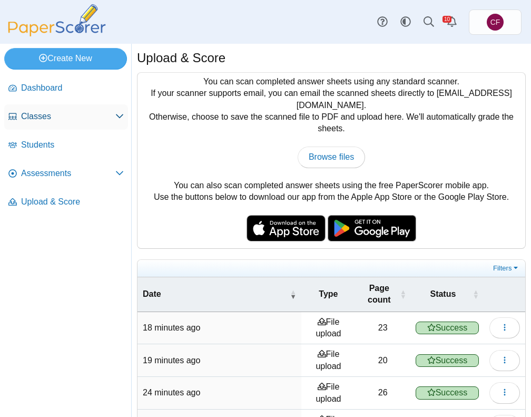
click at [43, 111] on span "Classes" at bounding box center [68, 117] width 94 height 12
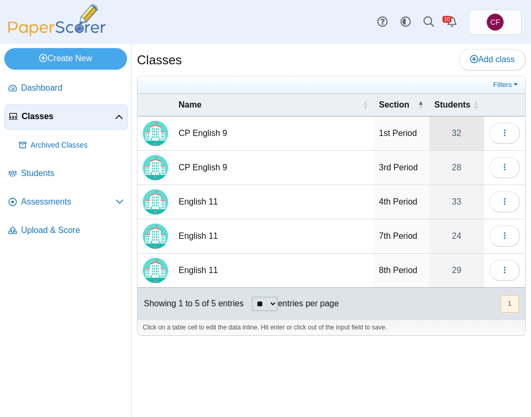
click at [468, 138] on link "32" at bounding box center [457, 134] width 55 height 34
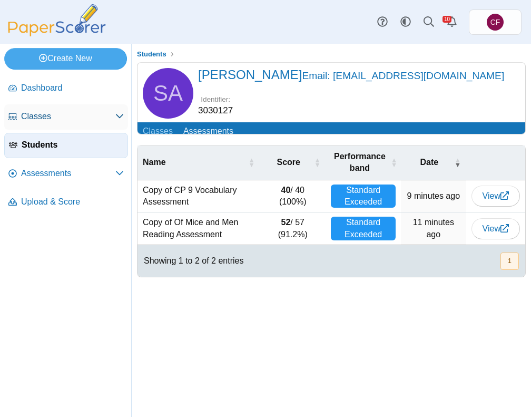
click at [26, 112] on span "Classes" at bounding box center [68, 117] width 94 height 12
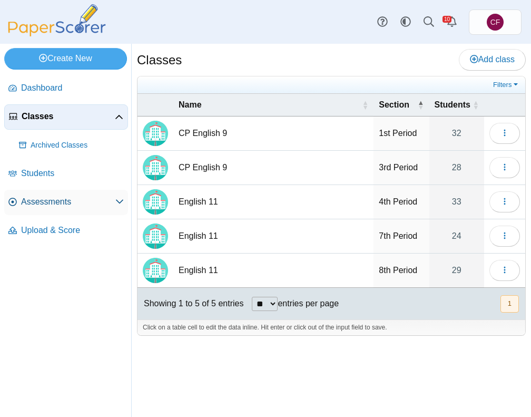
click at [25, 200] on span "Assessments" at bounding box center [68, 202] width 94 height 12
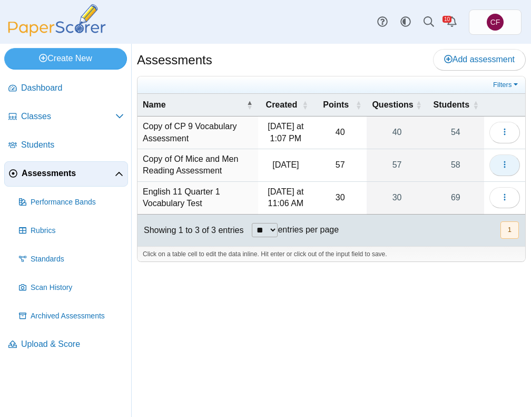
click at [515, 160] on button "button" at bounding box center [505, 164] width 31 height 21
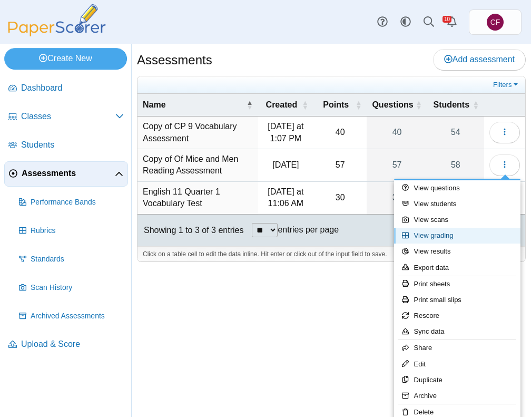
click at [434, 239] on link "View grading" at bounding box center [457, 236] width 127 height 16
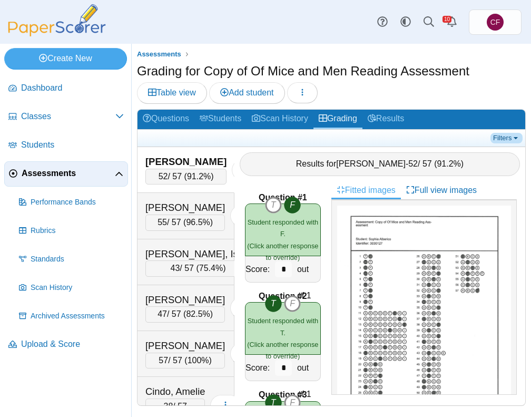
click at [503, 134] on link "Filters" at bounding box center [507, 138] width 32 height 11
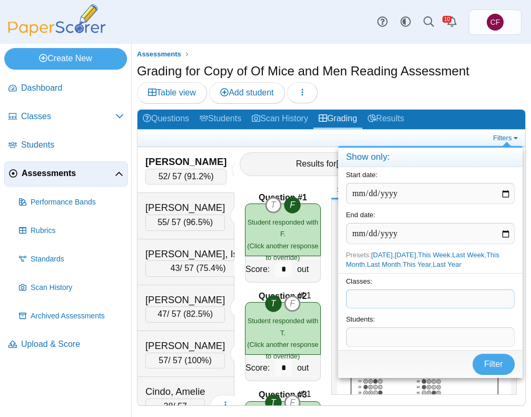
click at [377, 301] on span at bounding box center [431, 299] width 168 height 18
drag, startPoint x: 485, startPoint y: 371, endPoint x: 451, endPoint y: 360, distance: 35.7
click at [451, 360] on div "Filter" at bounding box center [430, 364] width 185 height 28
click at [507, 363] on button "Filter" at bounding box center [494, 364] width 42 height 21
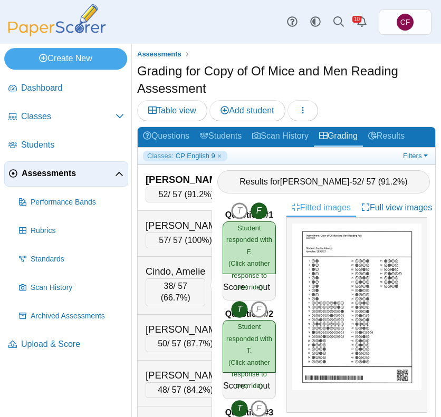
drag, startPoint x: 200, startPoint y: 246, endPoint x: 259, endPoint y: 256, distance: 59.3
click at [259, 256] on div "Alberico, Sophia 52 / 57 ( 91.2% ) Loading… 57 100% 38" at bounding box center [286, 294] width 297 height 258
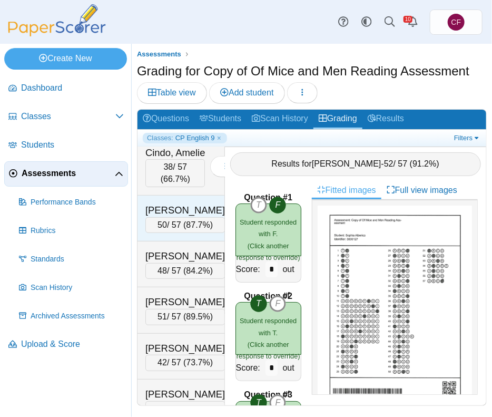
scroll to position [181, 0]
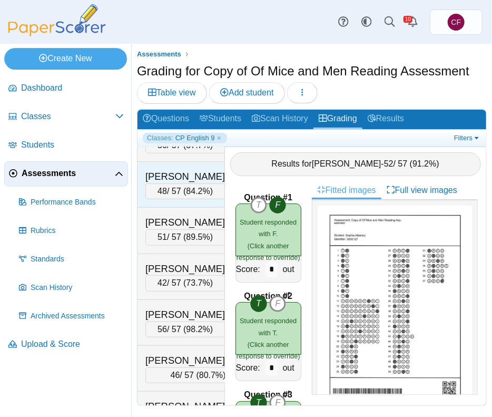
click at [206, 208] on div "Eddy, Owen 48 / 57 ( 84.2% ) Loading…" at bounding box center [182, 185] width 88 height 46
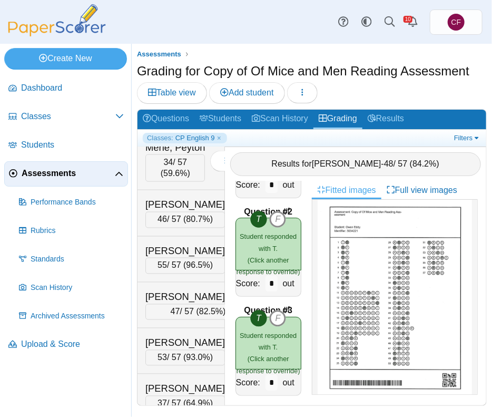
scroll to position [588, 0]
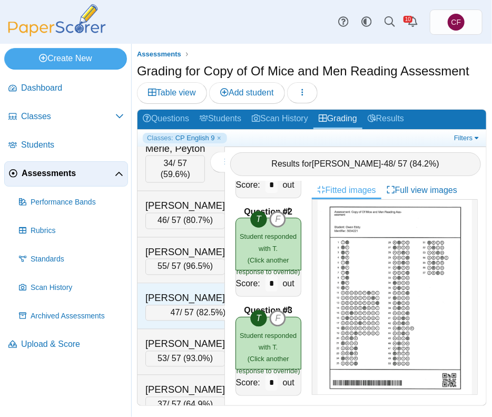
click at [182, 315] on div "Palomino Padilla, Getsemani 47 / 57 ( 82.5% )" at bounding box center [182, 307] width 88 height 46
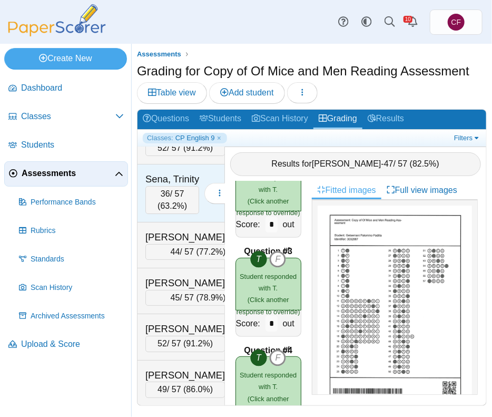
scroll to position [1278, 0]
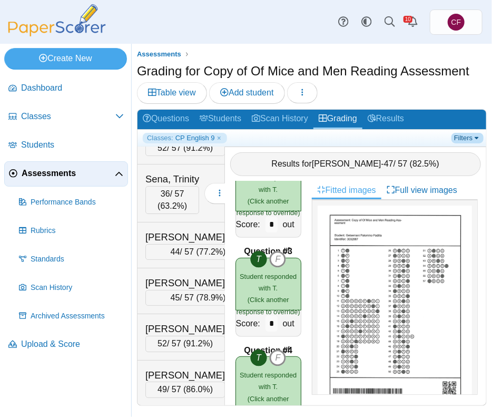
click at [461, 134] on link "Filters" at bounding box center [468, 138] width 32 height 11
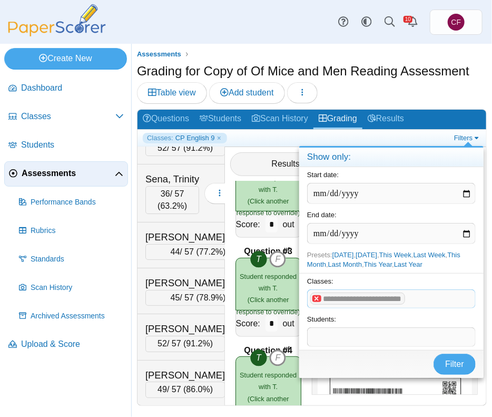
click at [316, 297] on x "remove tag" at bounding box center [317, 298] width 9 height 7
click at [316, 297] on span at bounding box center [392, 299] width 168 height 18
click at [451, 364] on span "Filter" at bounding box center [454, 364] width 19 height 9
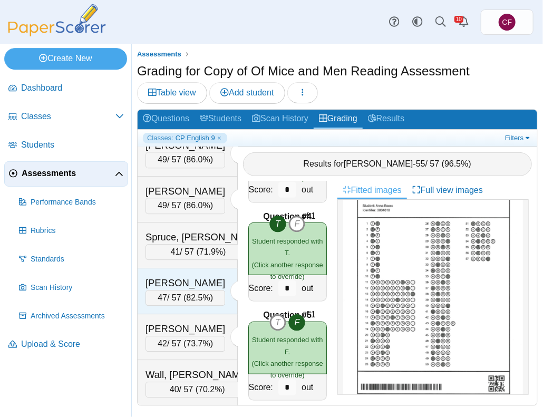
scroll to position [1091, 0]
click at [189, 47] on div "Assessments Grading for Copy of Of Mice and Men Reading Assessment Table view A…" at bounding box center [337, 230] width 411 height 373
click at [59, 172] on span "Assessments" at bounding box center [68, 174] width 93 height 12
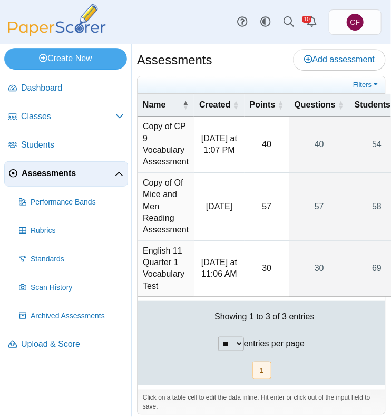
scroll to position [9, 0]
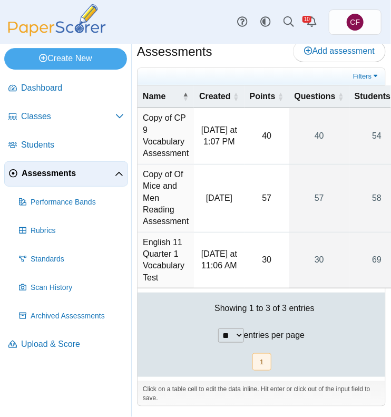
click at [162, 244] on td "English 11 Quarter 1 Vocabulary Test" at bounding box center [166, 261] width 56 height 56
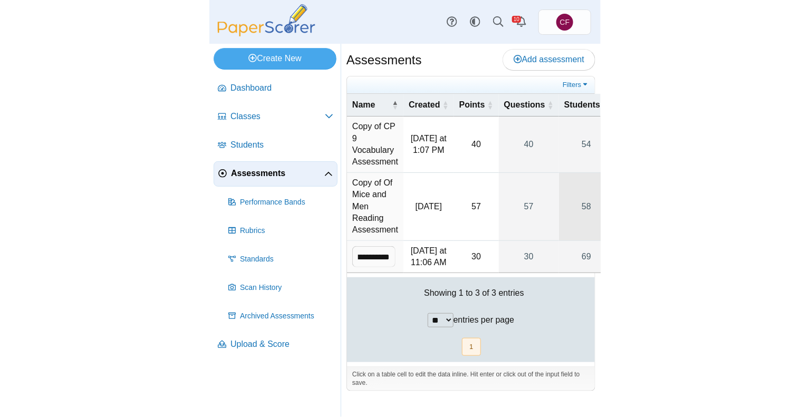
scroll to position [0, 0]
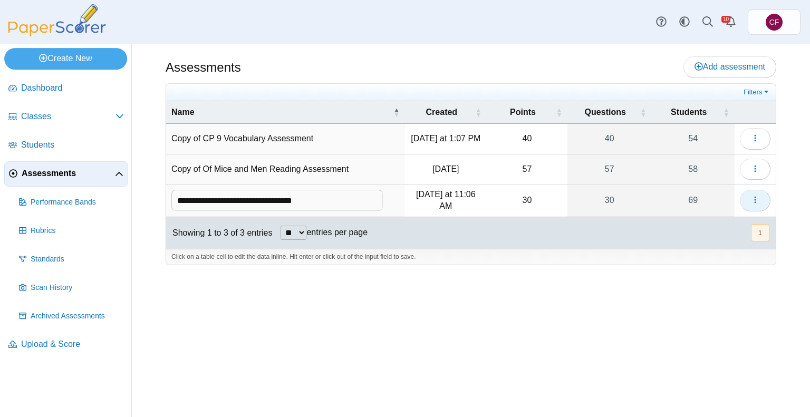
click at [543, 204] on icon "button" at bounding box center [755, 200] width 8 height 8
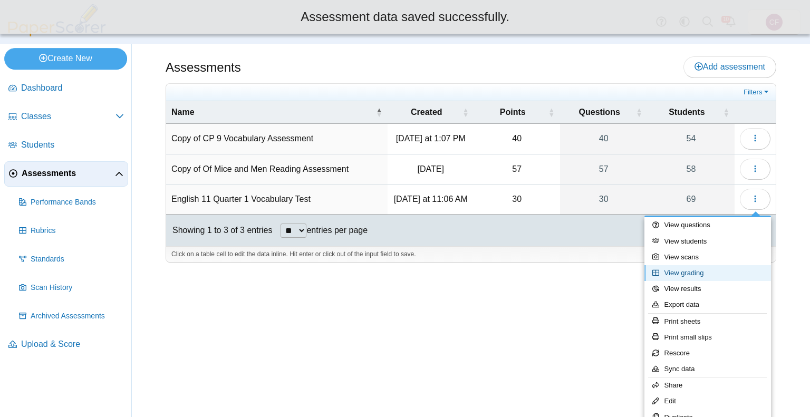
click at [543, 276] on link "View grading" at bounding box center [707, 273] width 127 height 16
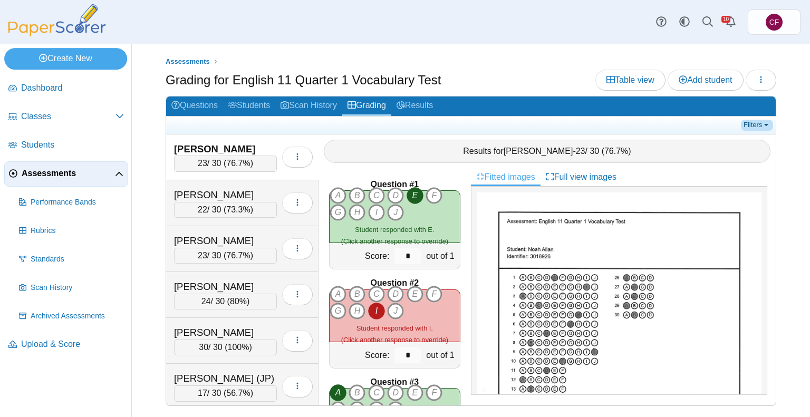
click at [750, 125] on link "Filters" at bounding box center [757, 125] width 32 height 11
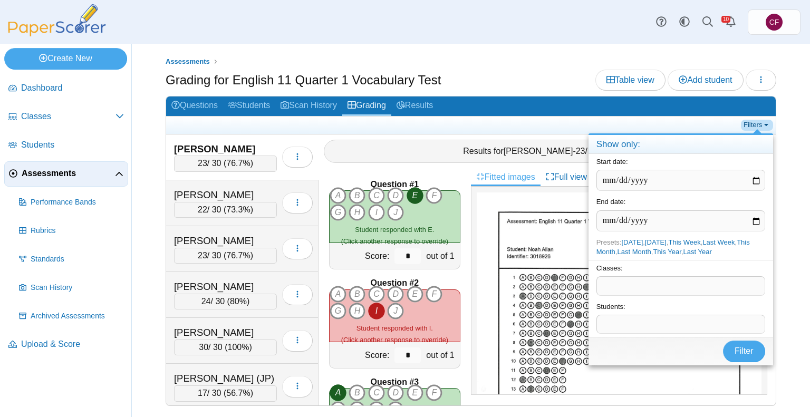
click at [750, 125] on link "Filters" at bounding box center [757, 125] width 32 height 11
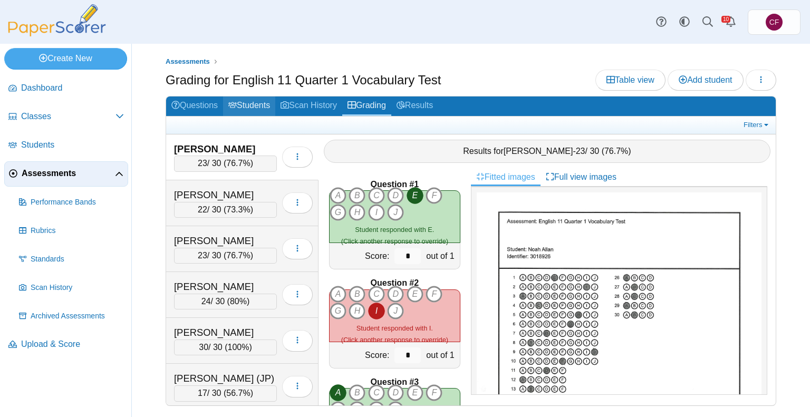
click at [259, 102] on link "Students" at bounding box center [249, 106] width 52 height 20
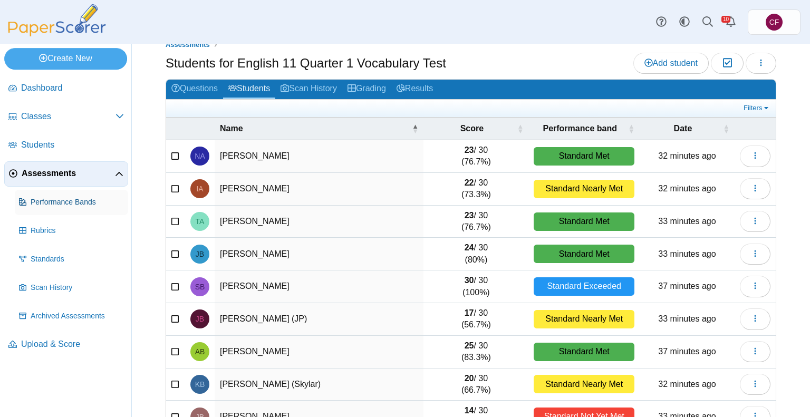
scroll to position [17, 0]
click at [60, 198] on span "Performance Bands" at bounding box center [77, 202] width 93 height 11
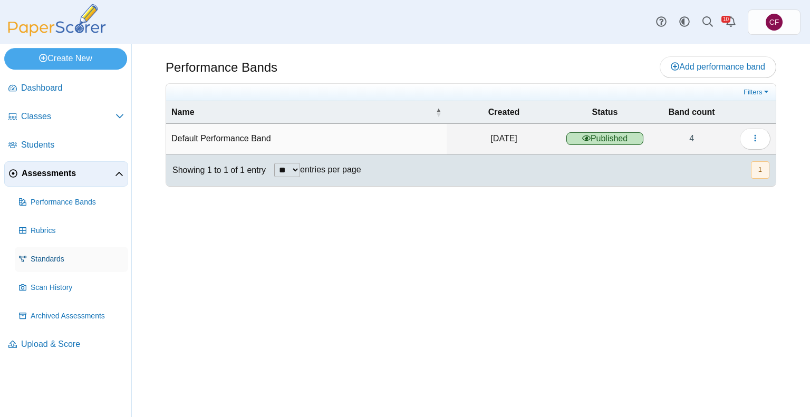
click at [53, 260] on span "Standards" at bounding box center [77, 259] width 93 height 11
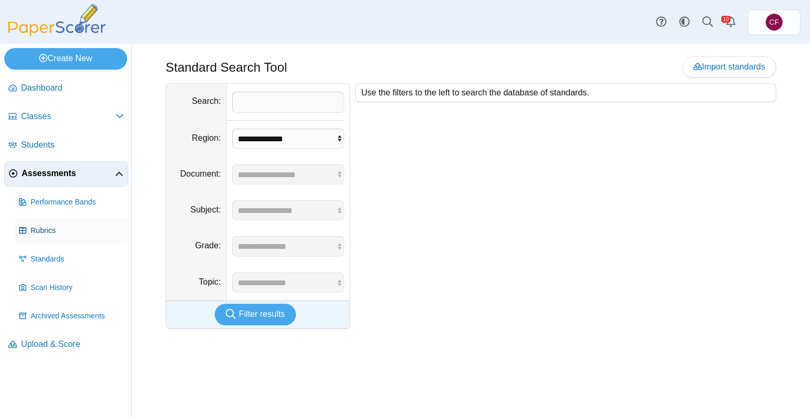
click at [42, 230] on span "Rubrics" at bounding box center [77, 231] width 93 height 11
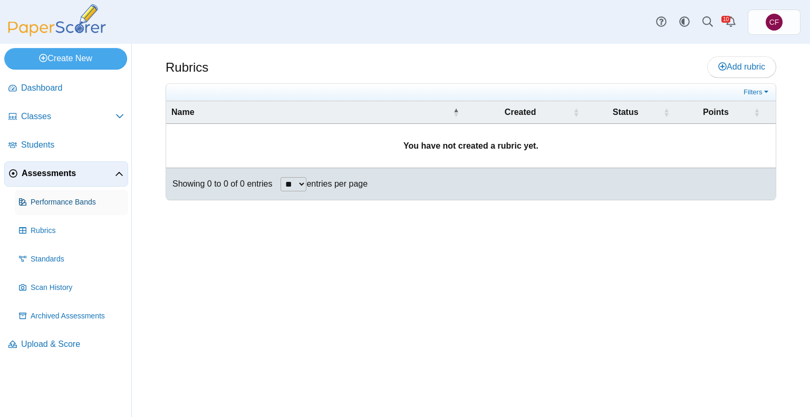
click at [40, 198] on span "Performance Bands" at bounding box center [77, 202] width 93 height 11
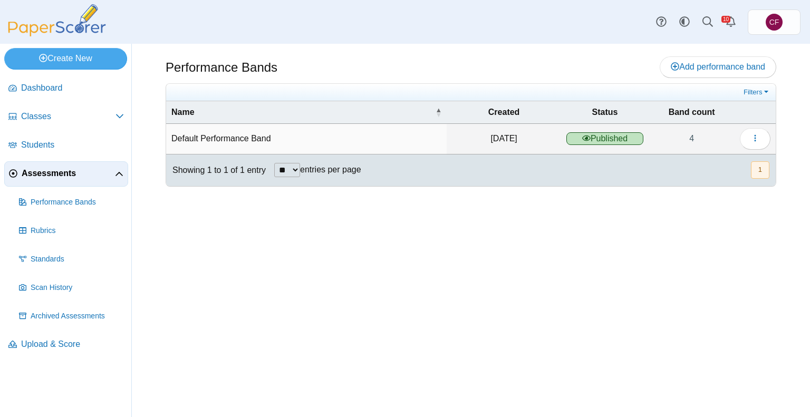
click at [602, 132] on span "Published" at bounding box center [605, 138] width 78 height 13
click at [192, 143] on td "Default Performance Band" at bounding box center [306, 139] width 280 height 30
click at [32, 139] on span "Students" at bounding box center [72, 145] width 103 height 12
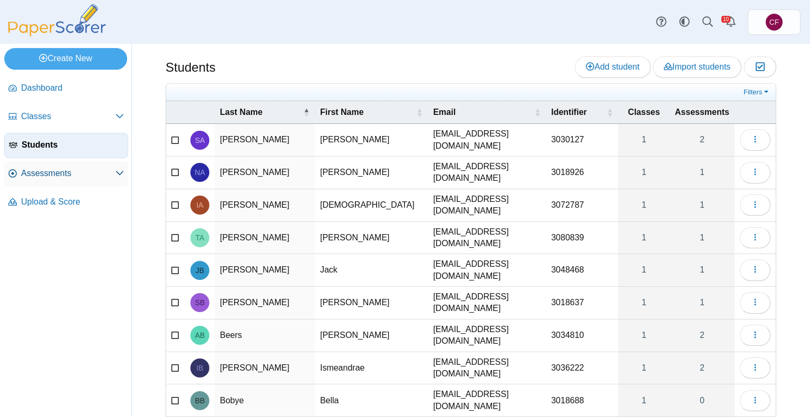
click at [45, 165] on link "Assessments" at bounding box center [66, 173] width 124 height 25
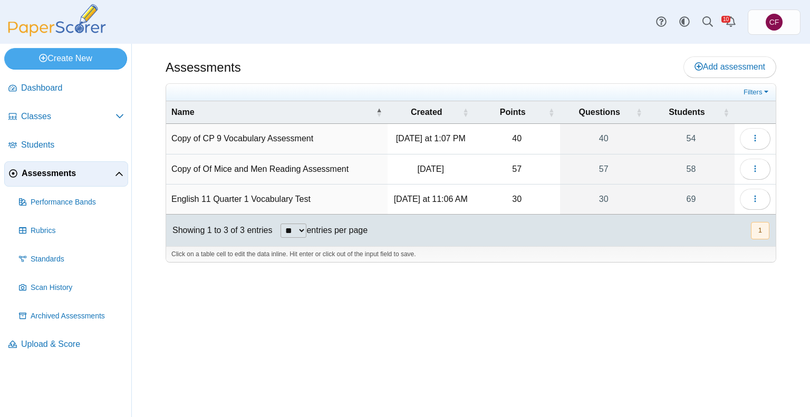
click at [257, 233] on div "Showing 1 to 3 of 3 entries" at bounding box center [219, 231] width 106 height 32
click at [751, 194] on button "button" at bounding box center [755, 199] width 31 height 21
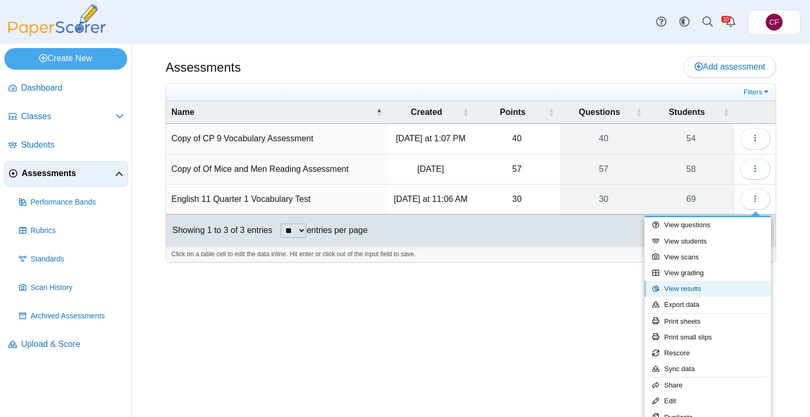
click at [700, 287] on link "View results" at bounding box center [707, 289] width 127 height 16
